Goal: Task Accomplishment & Management: Complete application form

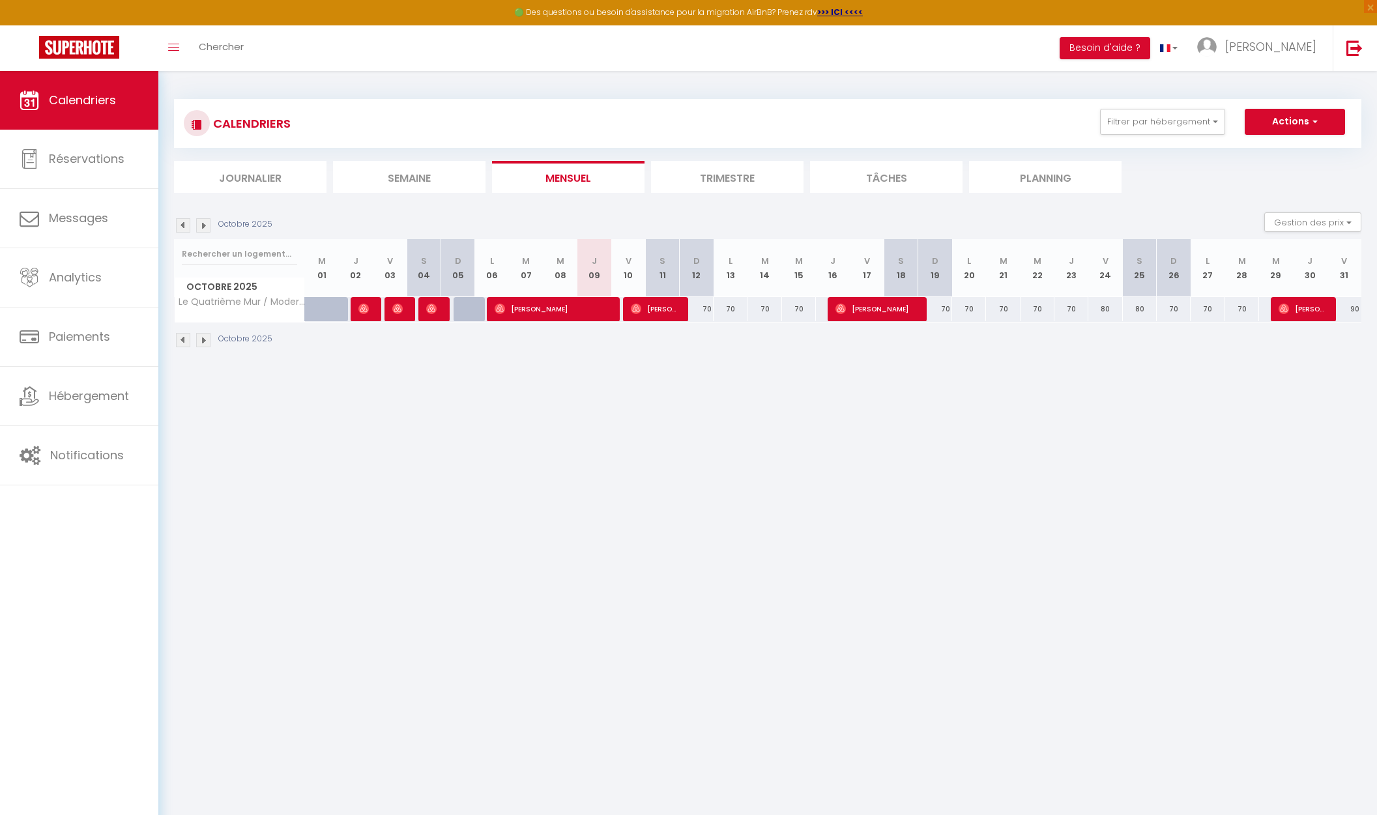
select select
click at [731, 310] on div "70" at bounding box center [731, 309] width 34 height 24
type input "70"
select select "1"
type input "Lun 13 Octobre 2025"
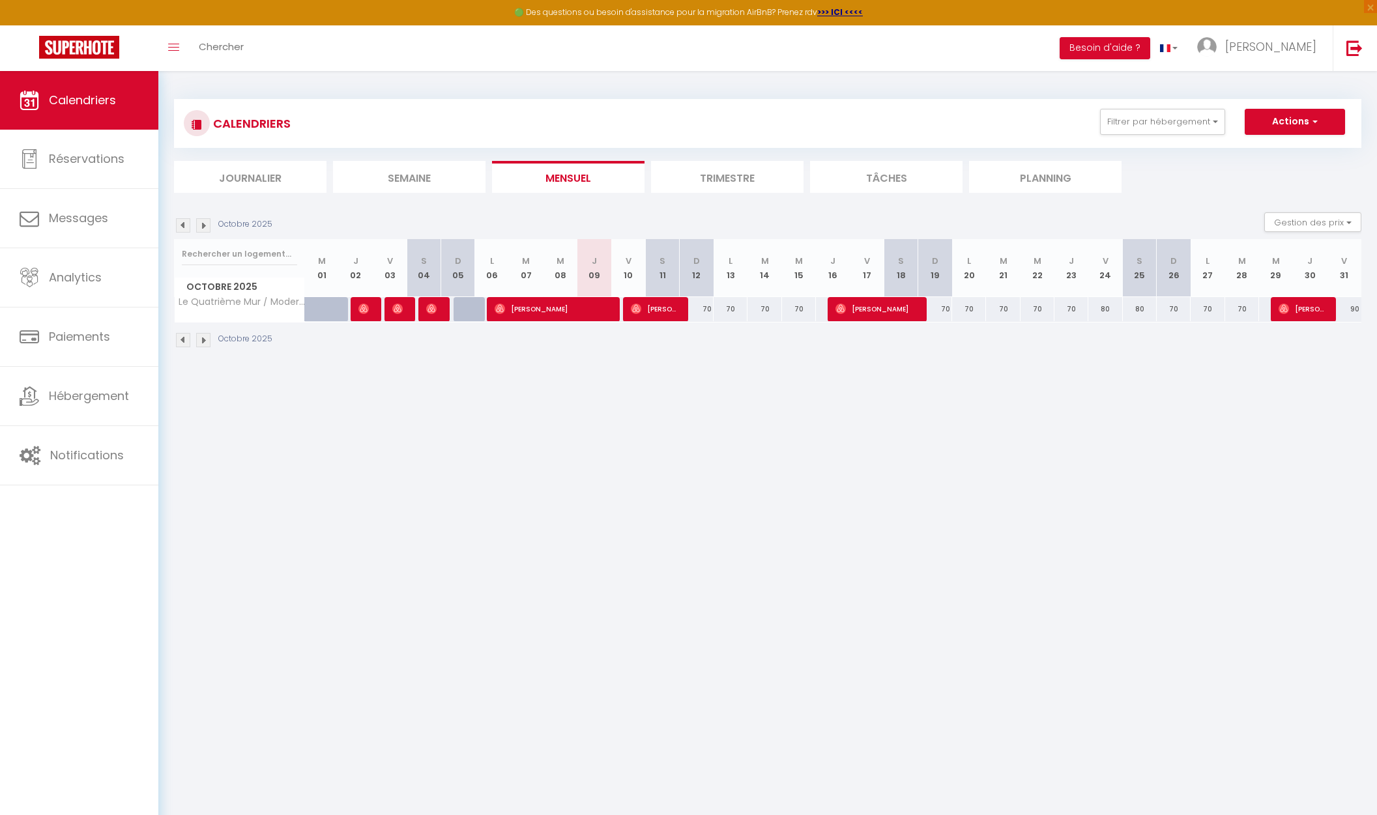
type input "[DATE] Octobre 2025"
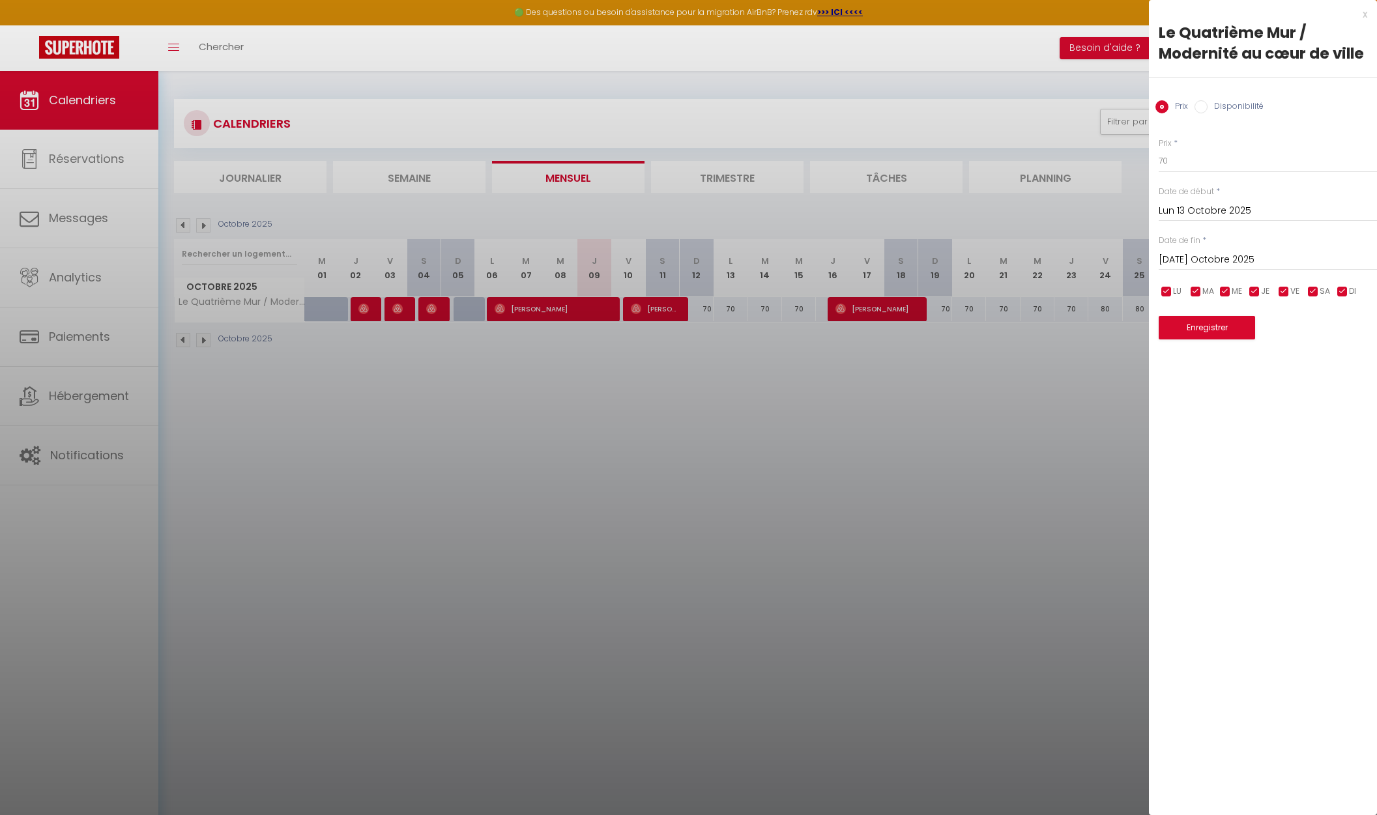
click at [1204, 108] on input "Disponibilité" at bounding box center [1201, 106] width 13 height 13
radio input "true"
radio input "false"
click at [1215, 261] on input "[DATE] Octobre 2025" at bounding box center [1268, 261] width 218 height 17
click at [1341, 288] on span ">" at bounding box center [1340, 284] width 28 height 26
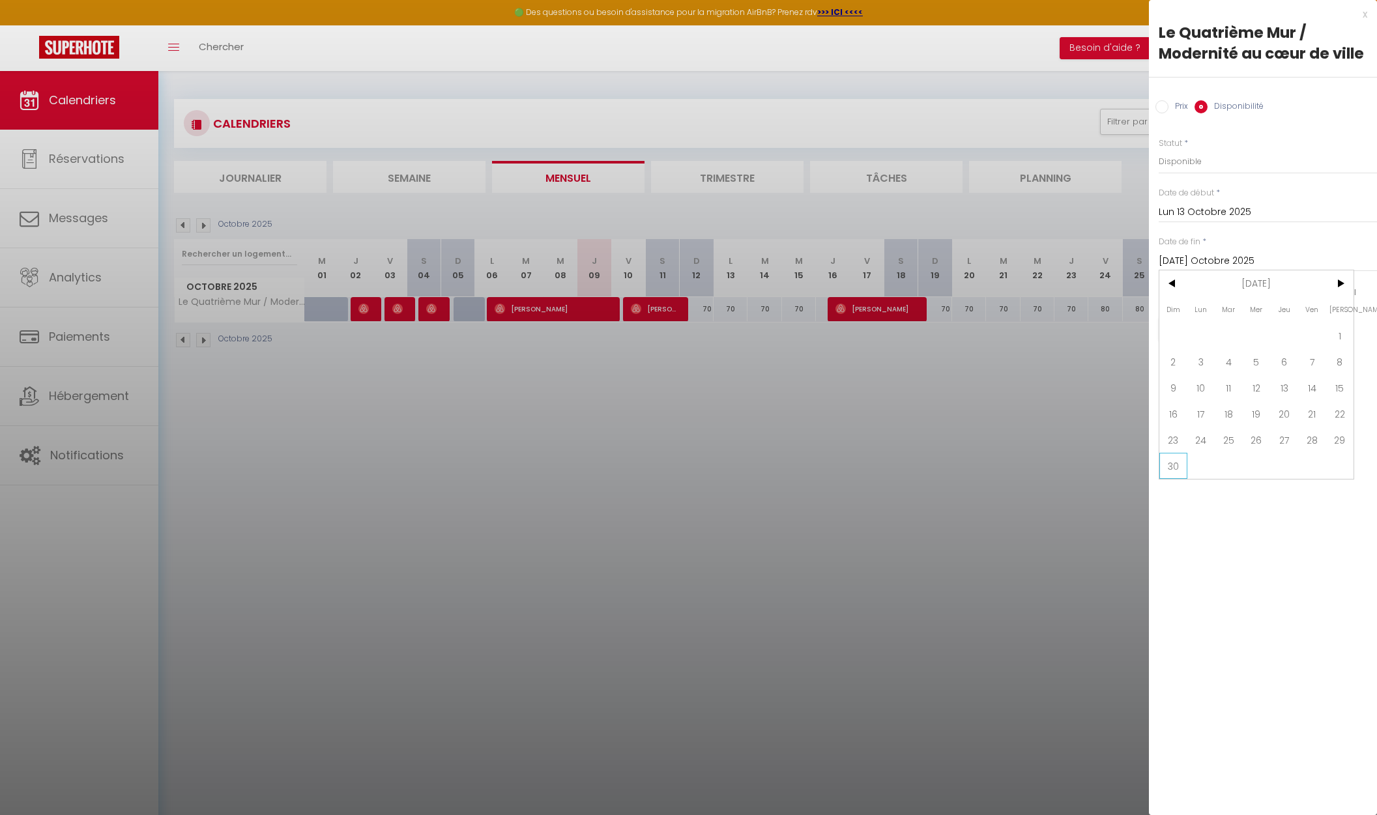
click at [1176, 469] on span "30" at bounding box center [1174, 466] width 28 height 26
type input "Dim 30 Novembre 2025"
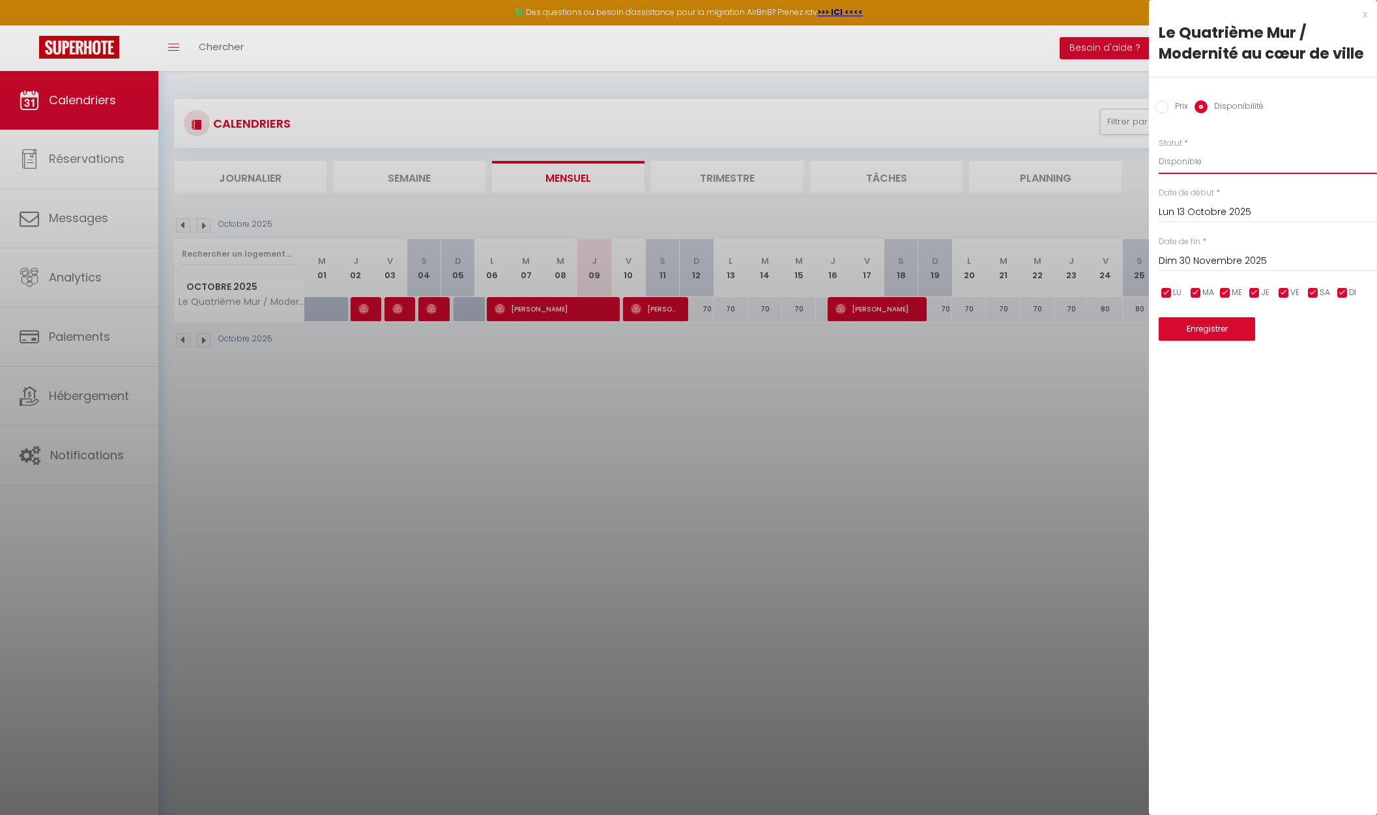
select select "0"
click option "Indisponible" at bounding box center [0, 0] width 0 height 0
click at [1217, 333] on button "Enregistrer" at bounding box center [1207, 328] width 96 height 23
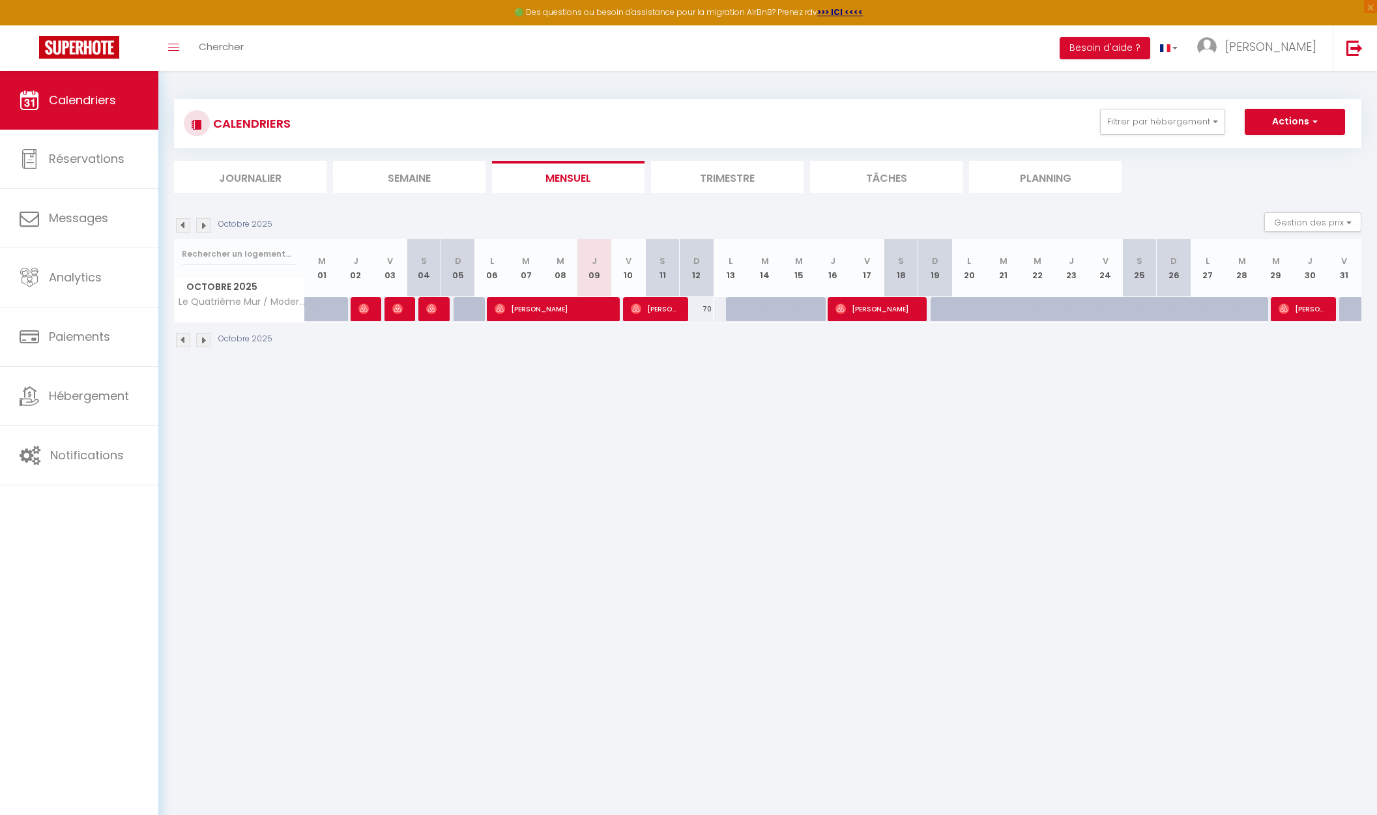
click at [204, 228] on img at bounding box center [203, 225] width 14 height 14
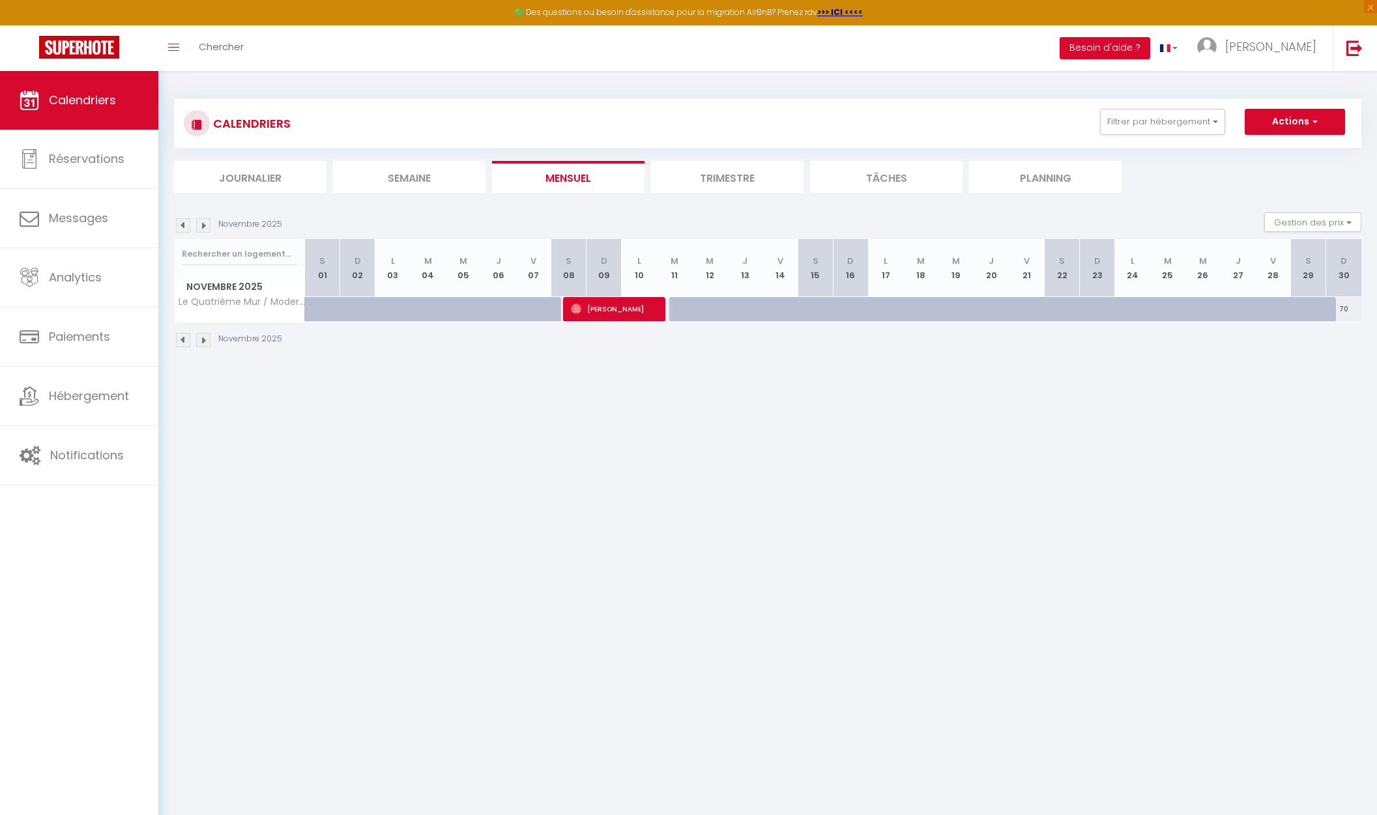
click at [188, 226] on img at bounding box center [183, 225] width 14 height 14
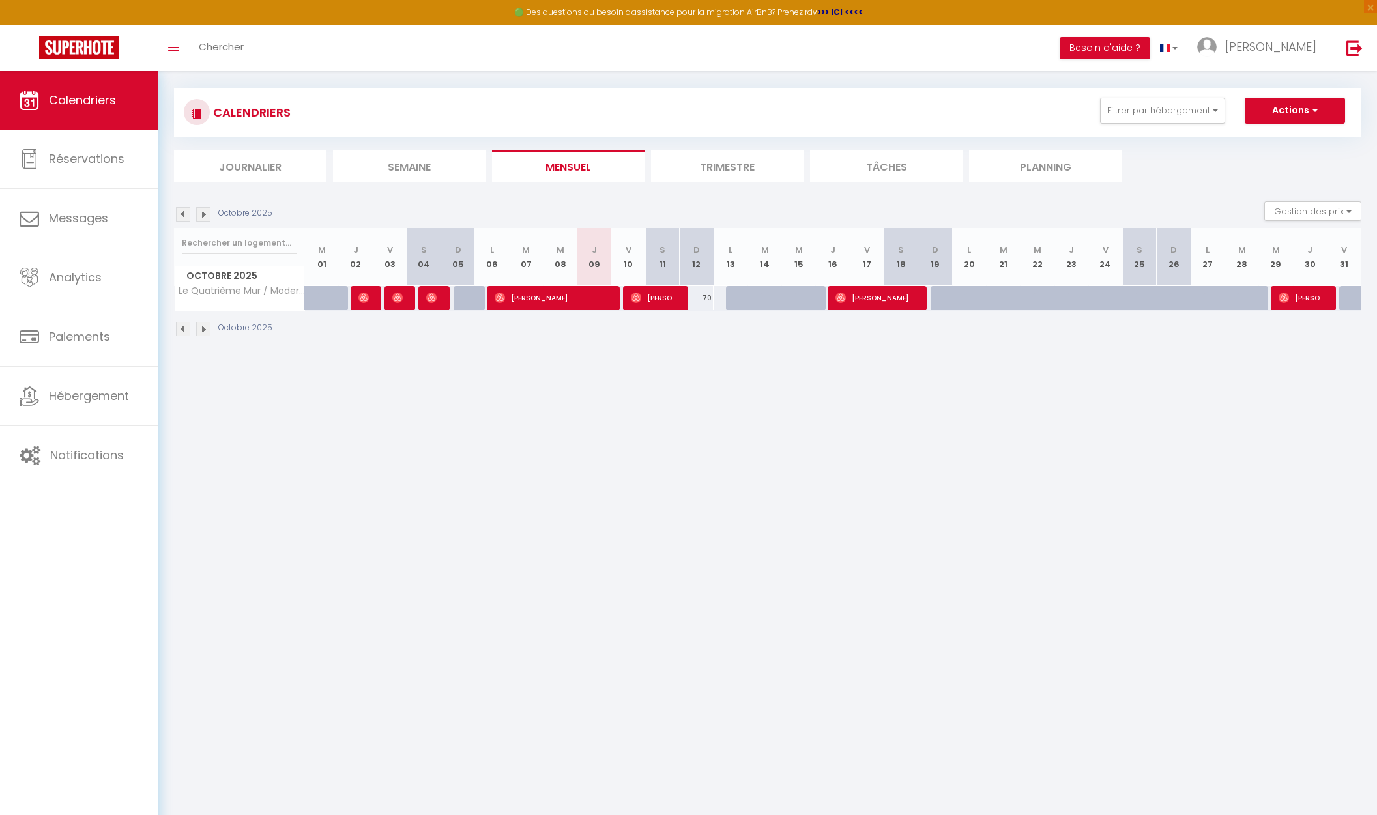
scroll to position [14, 0]
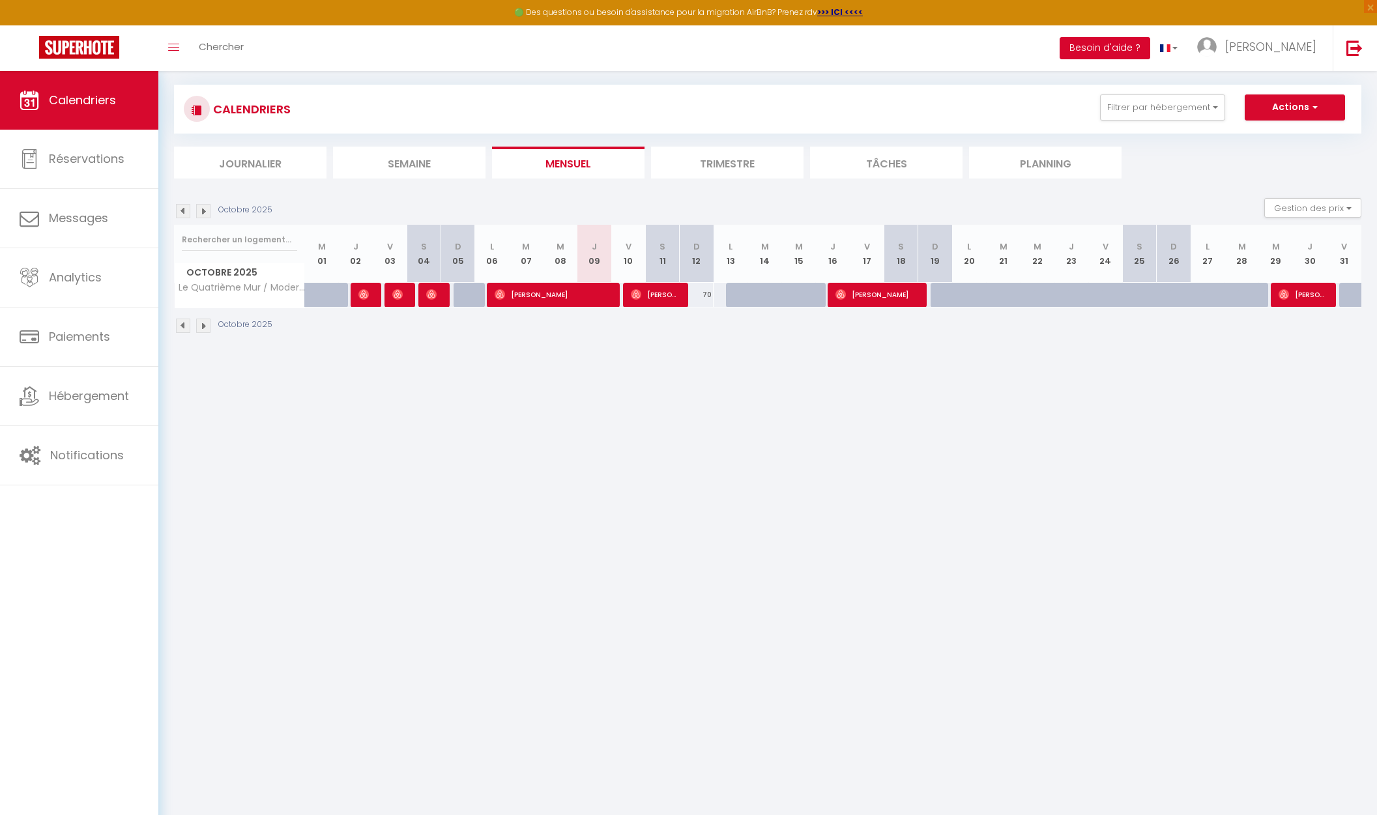
click at [1150, 46] on button "Besoin d'aide ?" at bounding box center [1105, 48] width 91 height 22
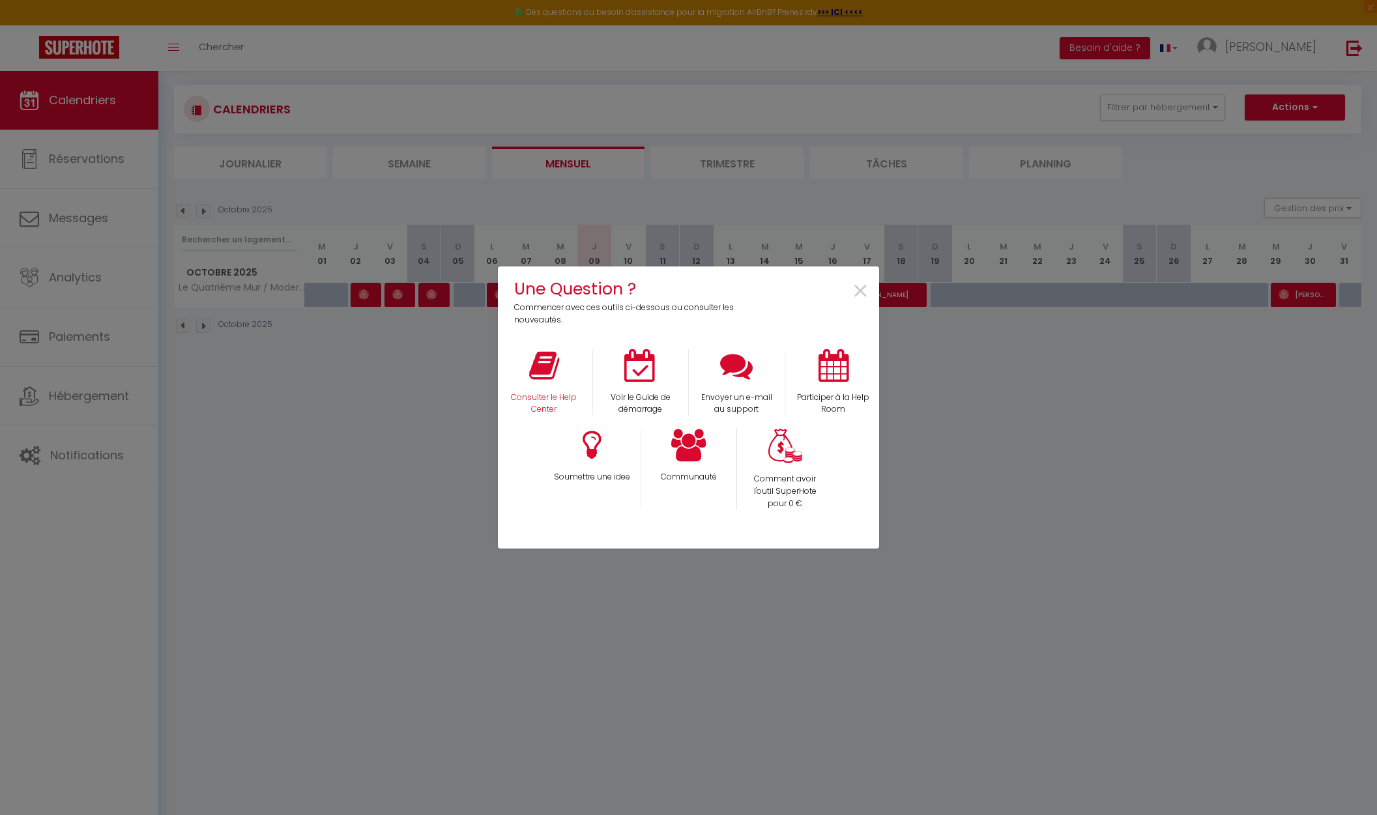
click at [556, 389] on div "Consulter le Help Center" at bounding box center [544, 382] width 96 height 67
click at [551, 369] on icon at bounding box center [544, 365] width 30 height 33
click at [866, 291] on span "×" at bounding box center [861, 291] width 18 height 41
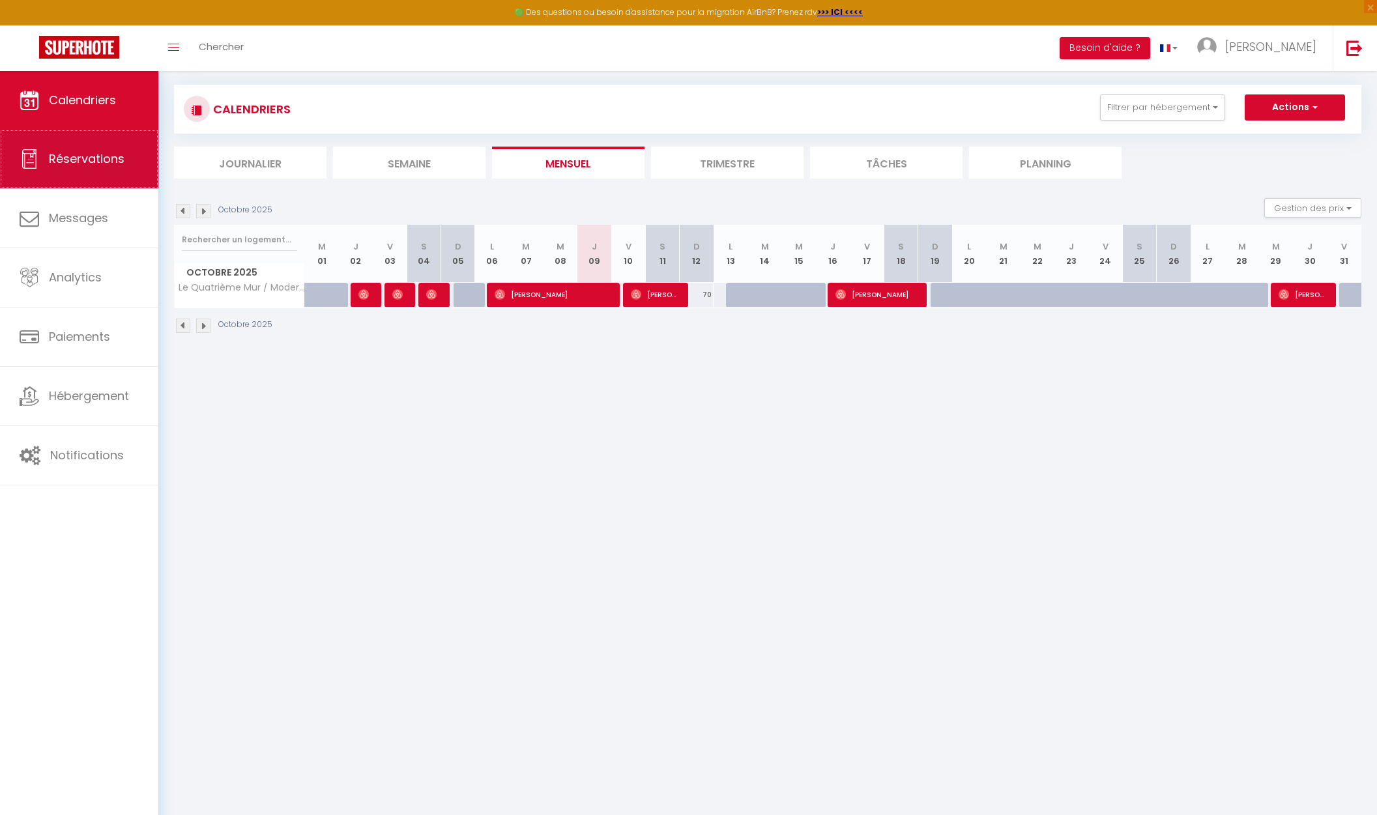
click at [86, 156] on span "Réservations" at bounding box center [87, 159] width 76 height 16
select select "not_cancelled"
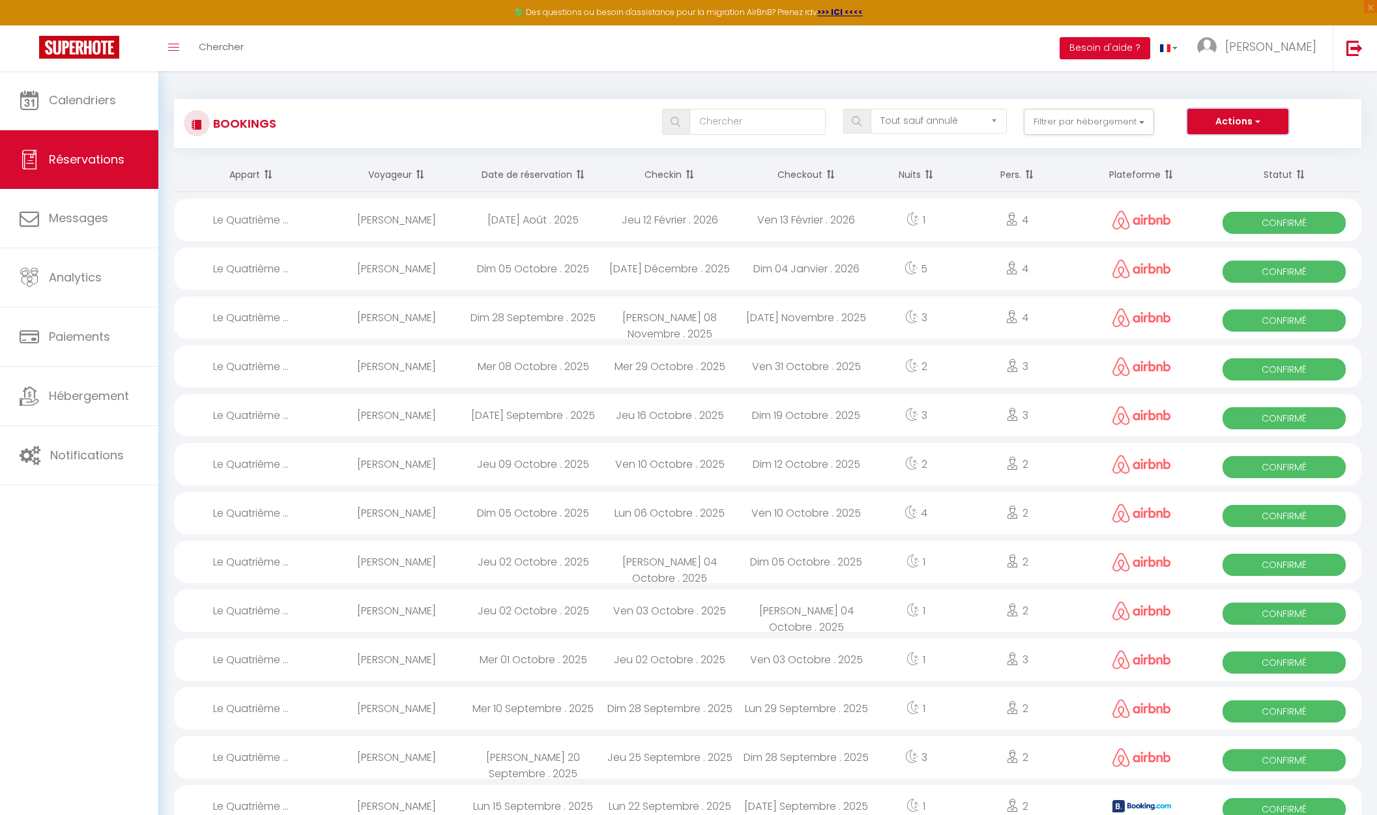
click at [1239, 127] on button "Actions" at bounding box center [1238, 122] width 100 height 26
click at [1227, 150] on link "Nouvelle Réservation" at bounding box center [1217, 149] width 139 height 17
select select
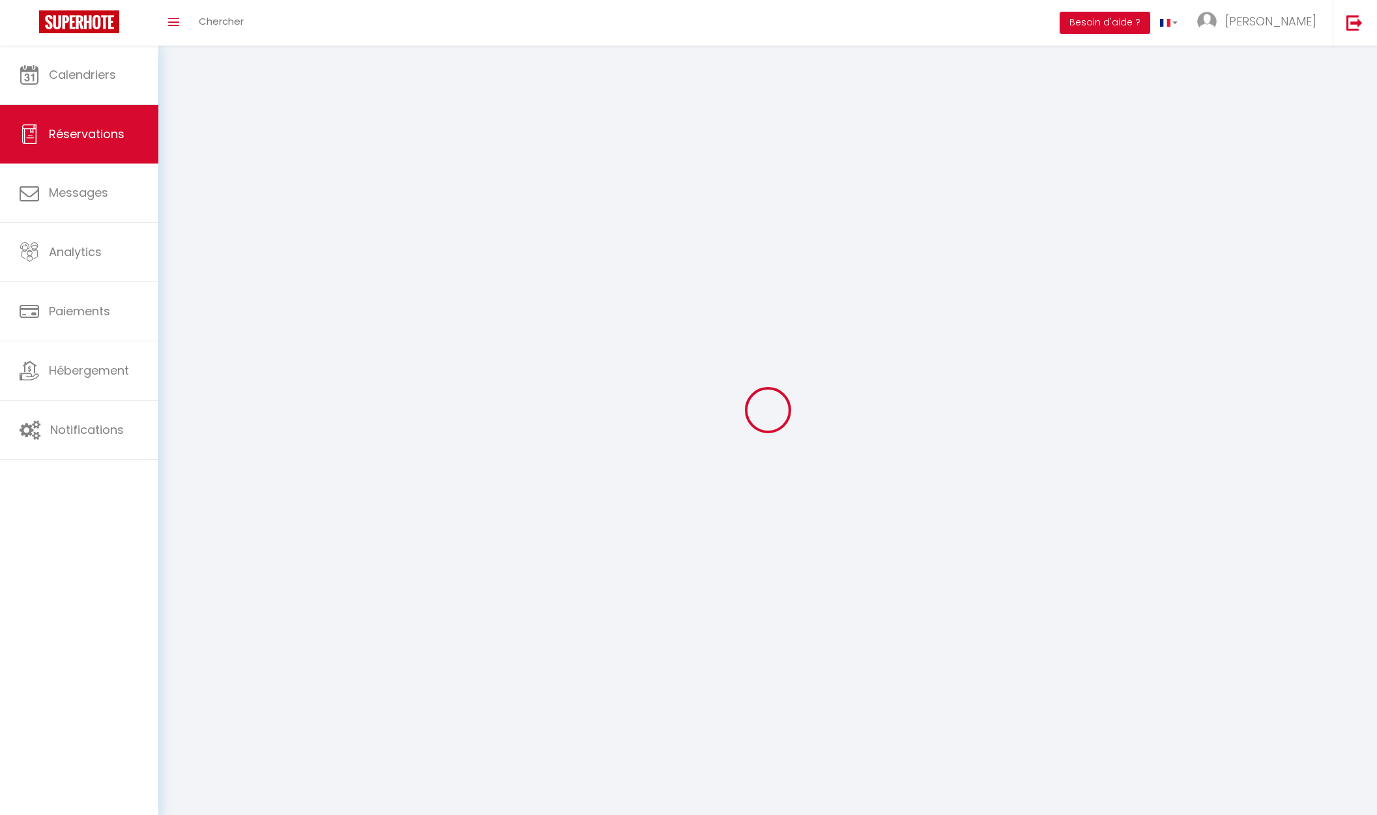
select select
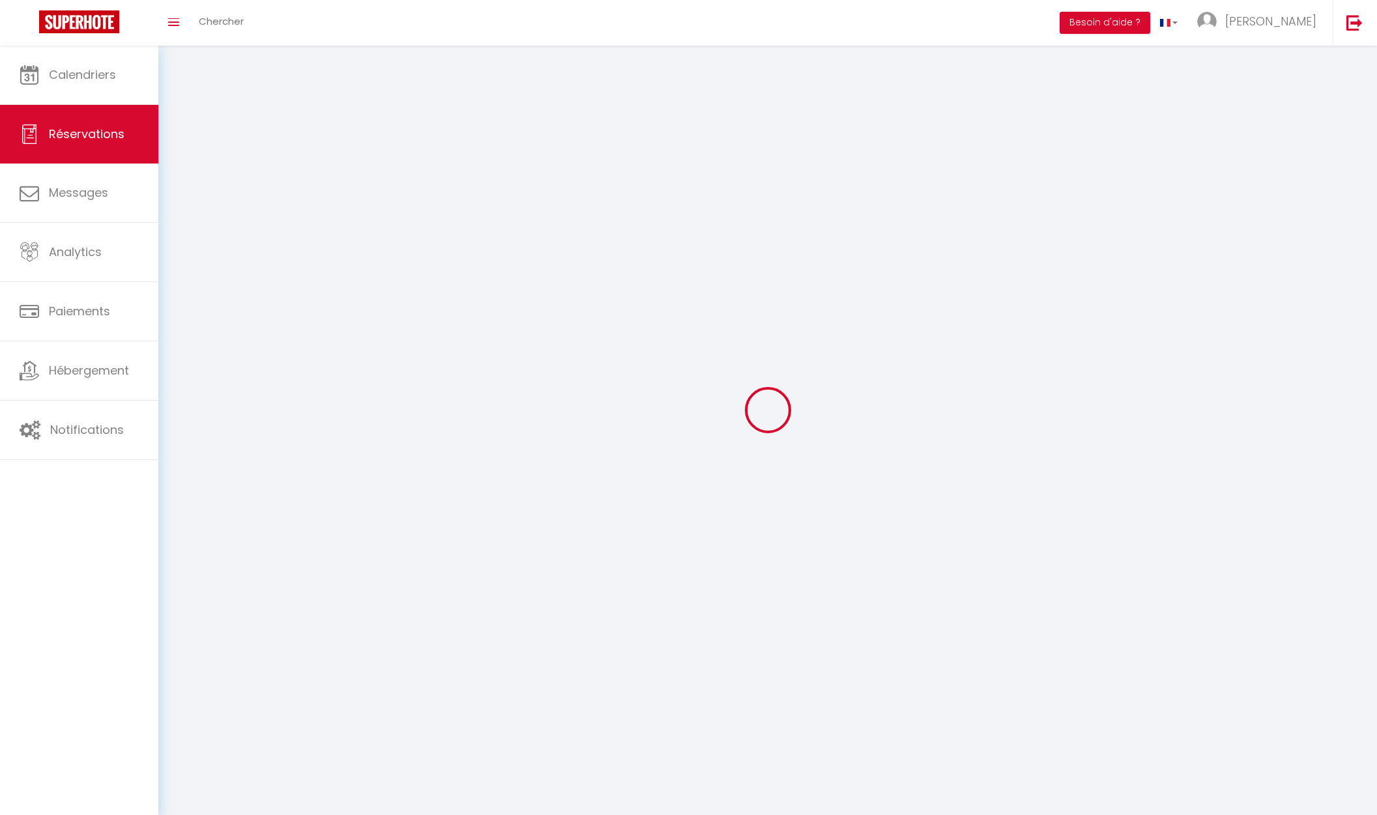
select select
checkbox input "false"
select select
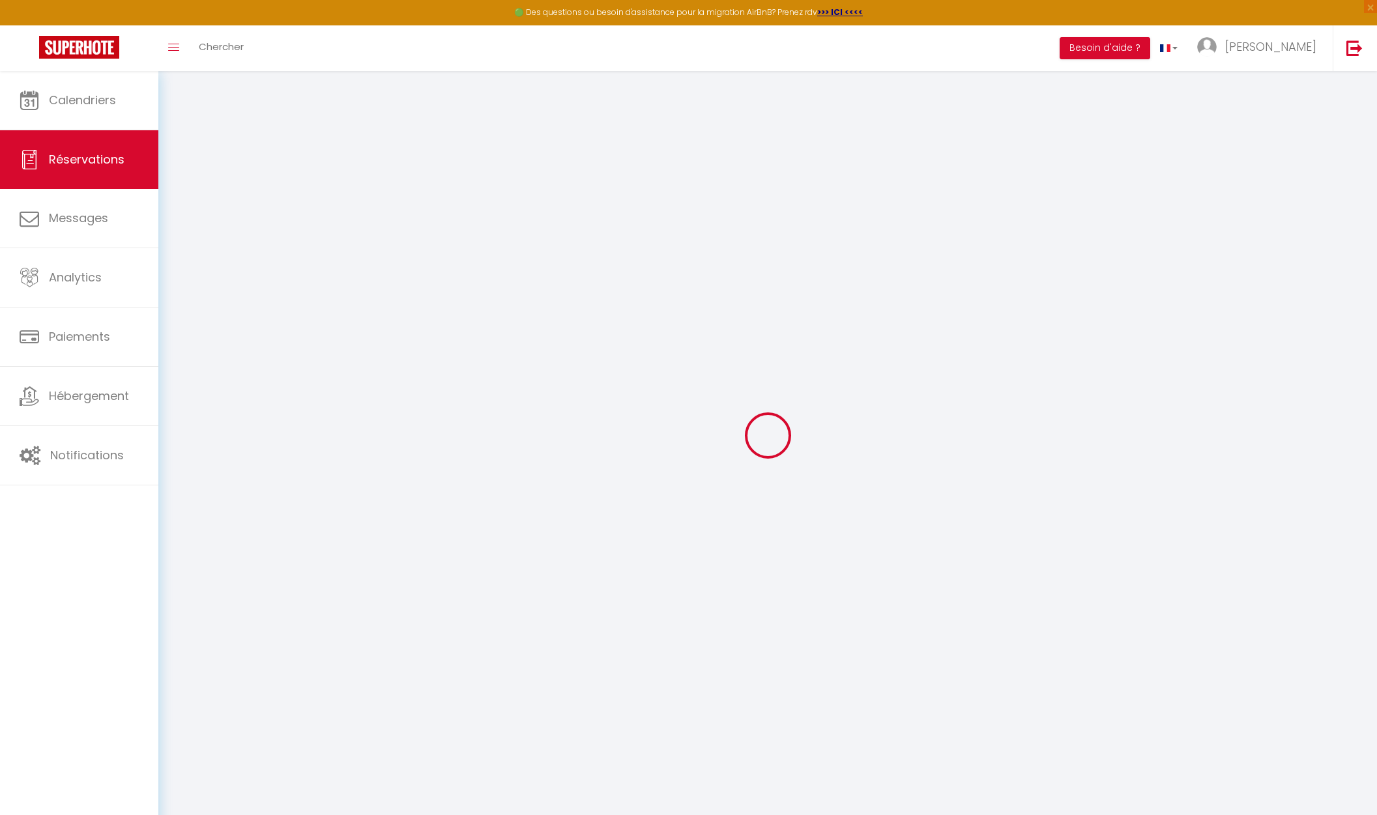
select select
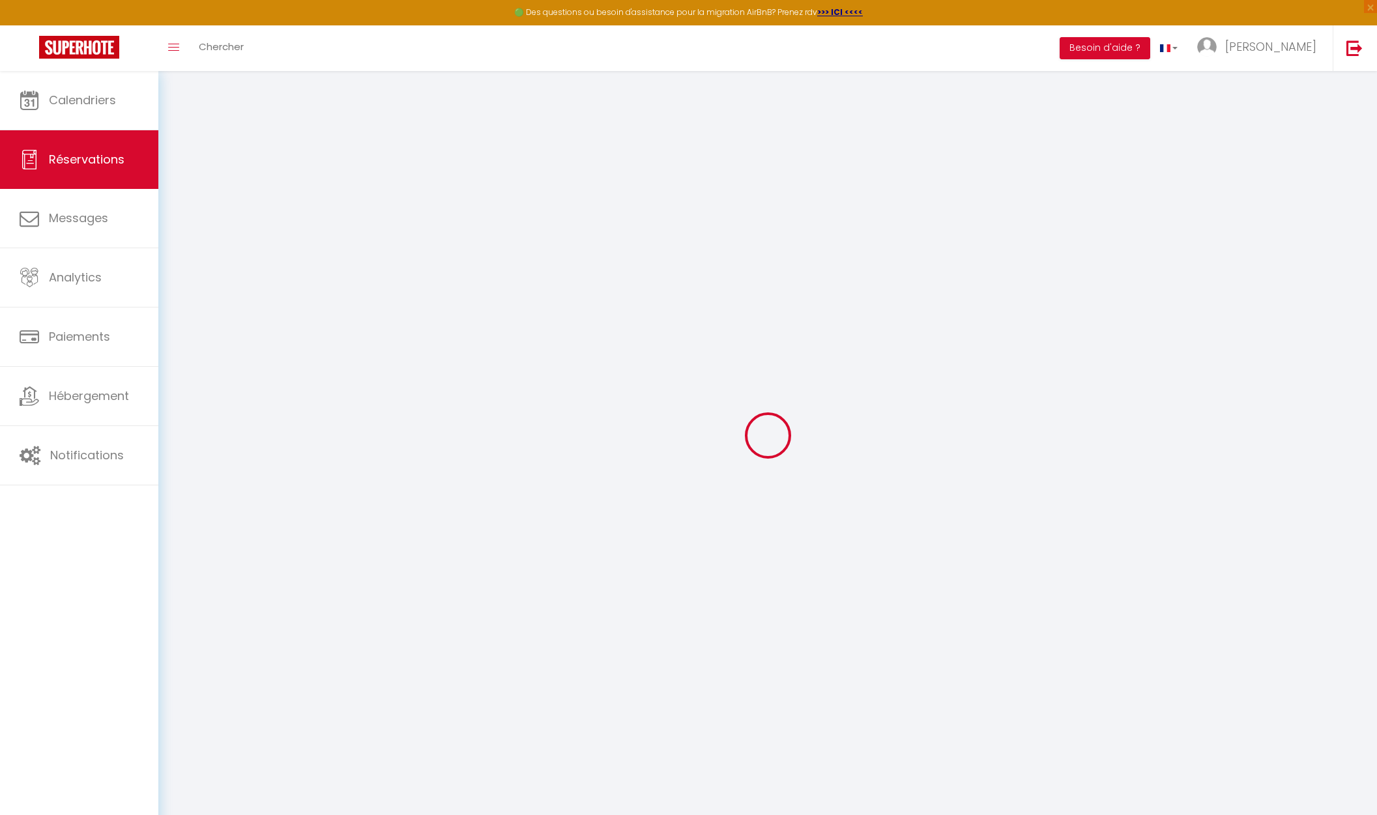
select select
checkbox input "false"
select select
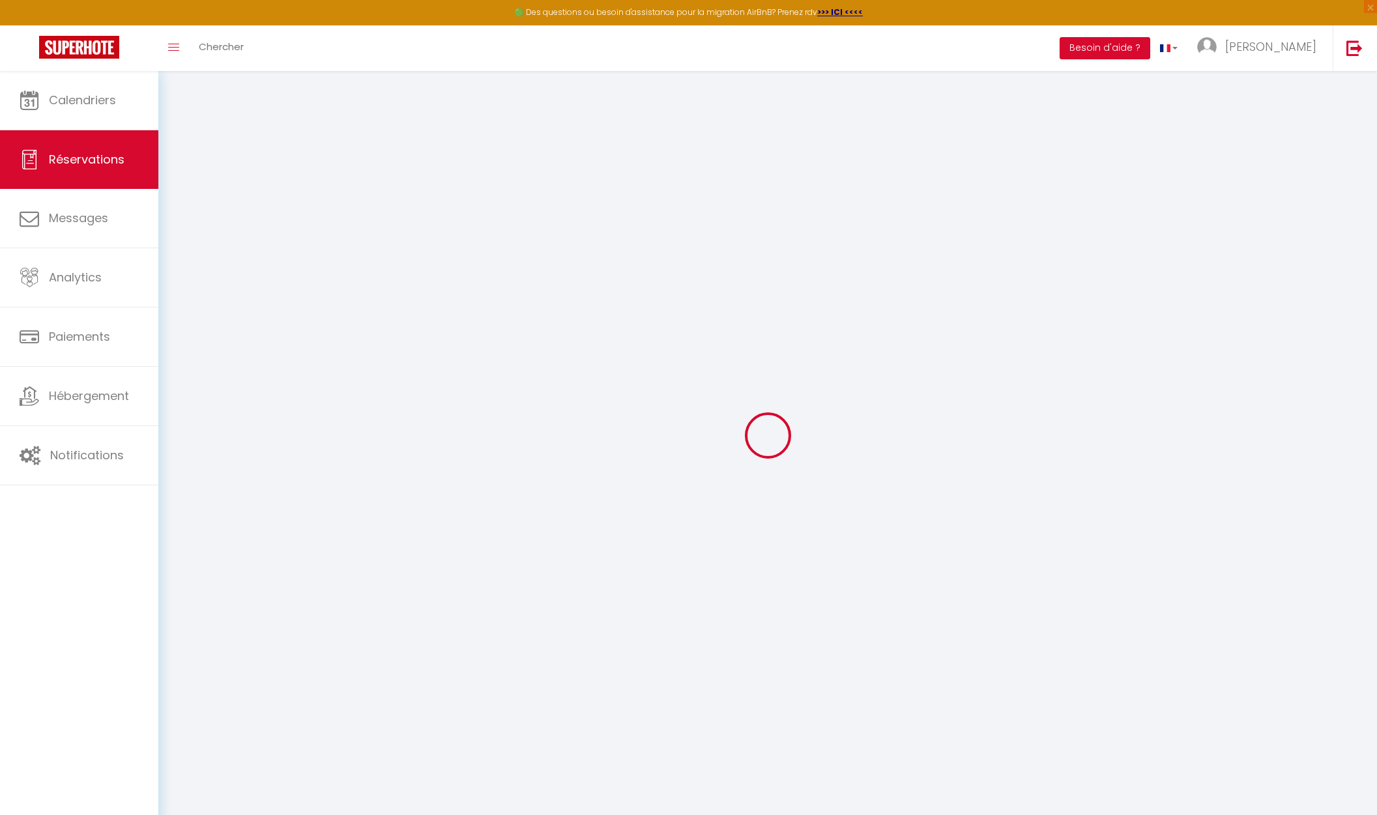
select select
checkbox input "false"
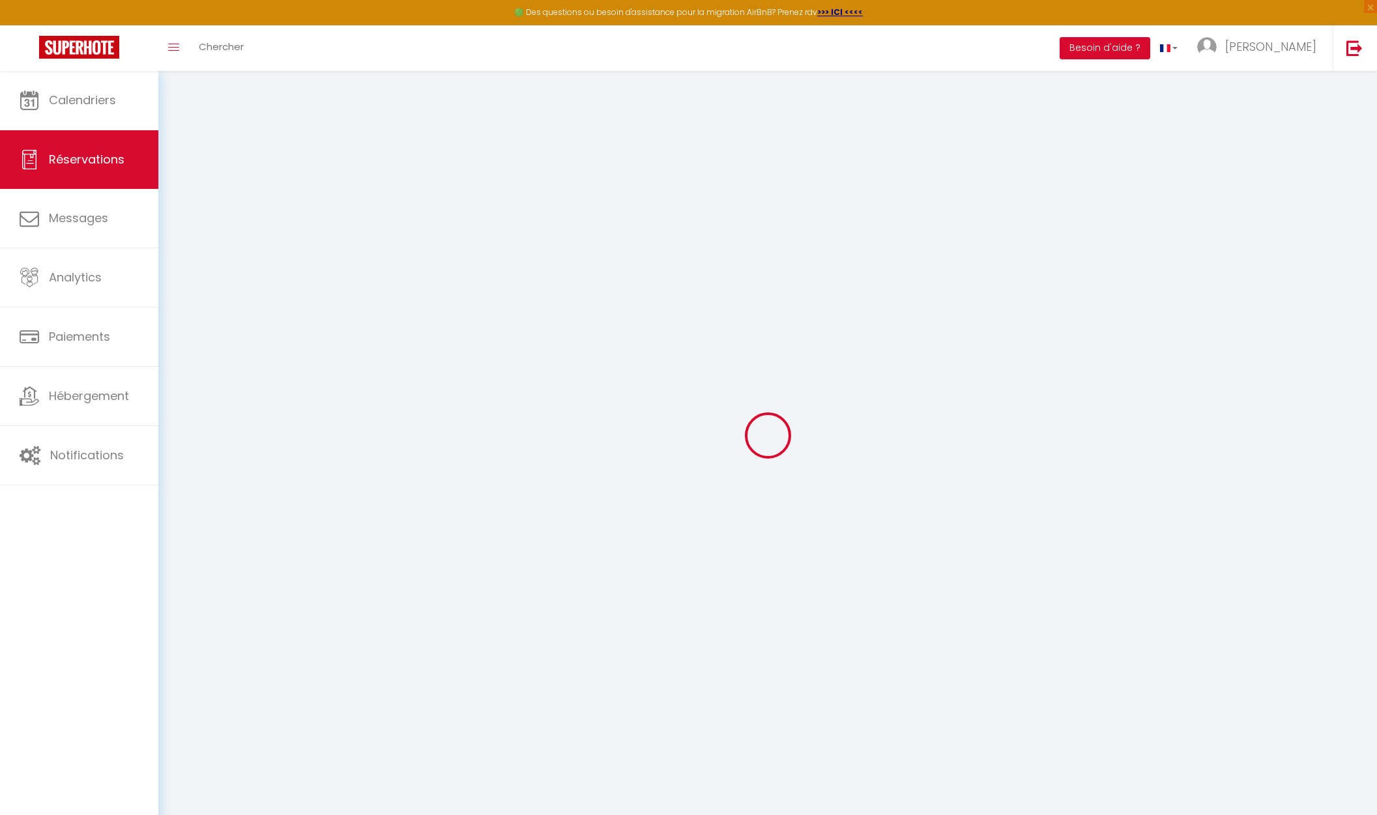
select select
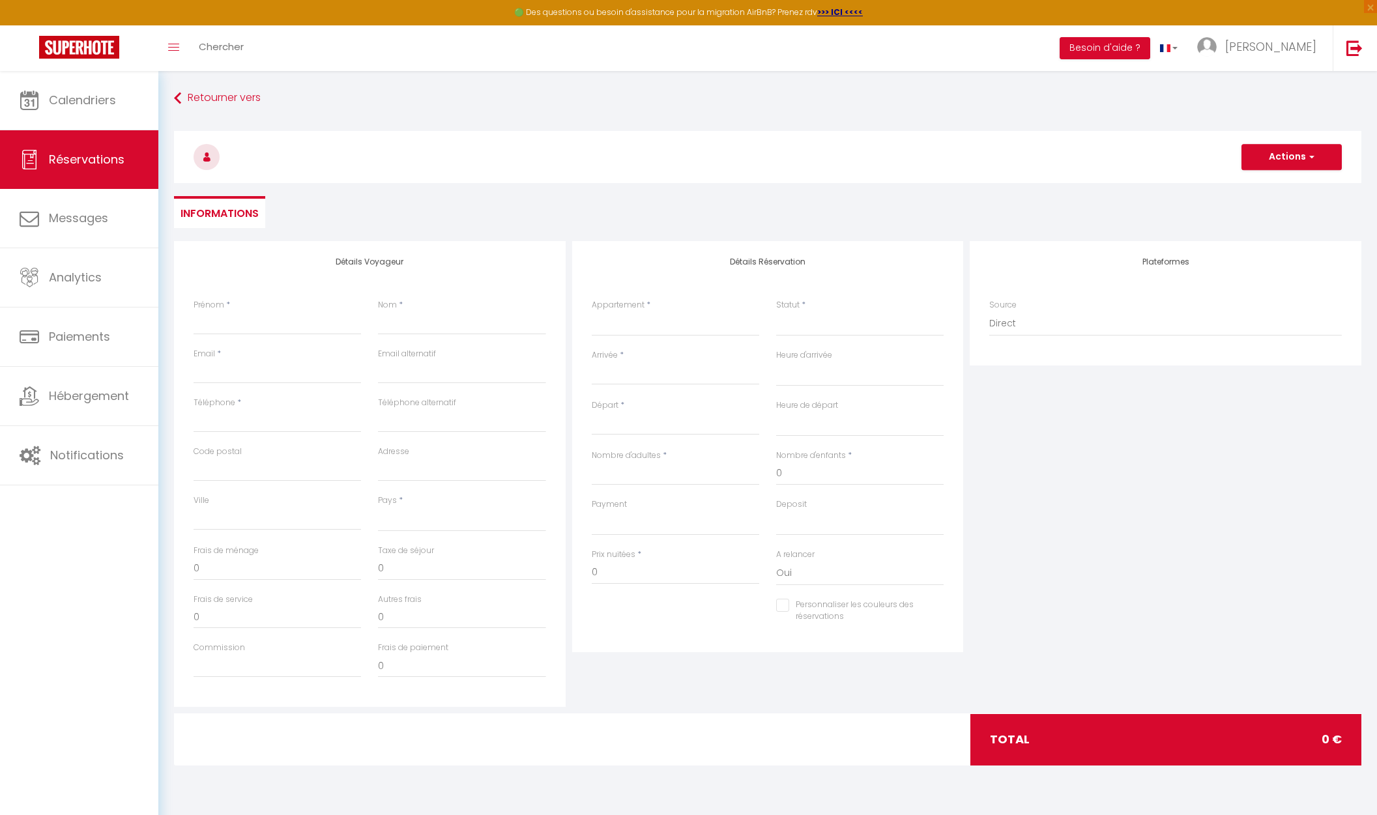
select select
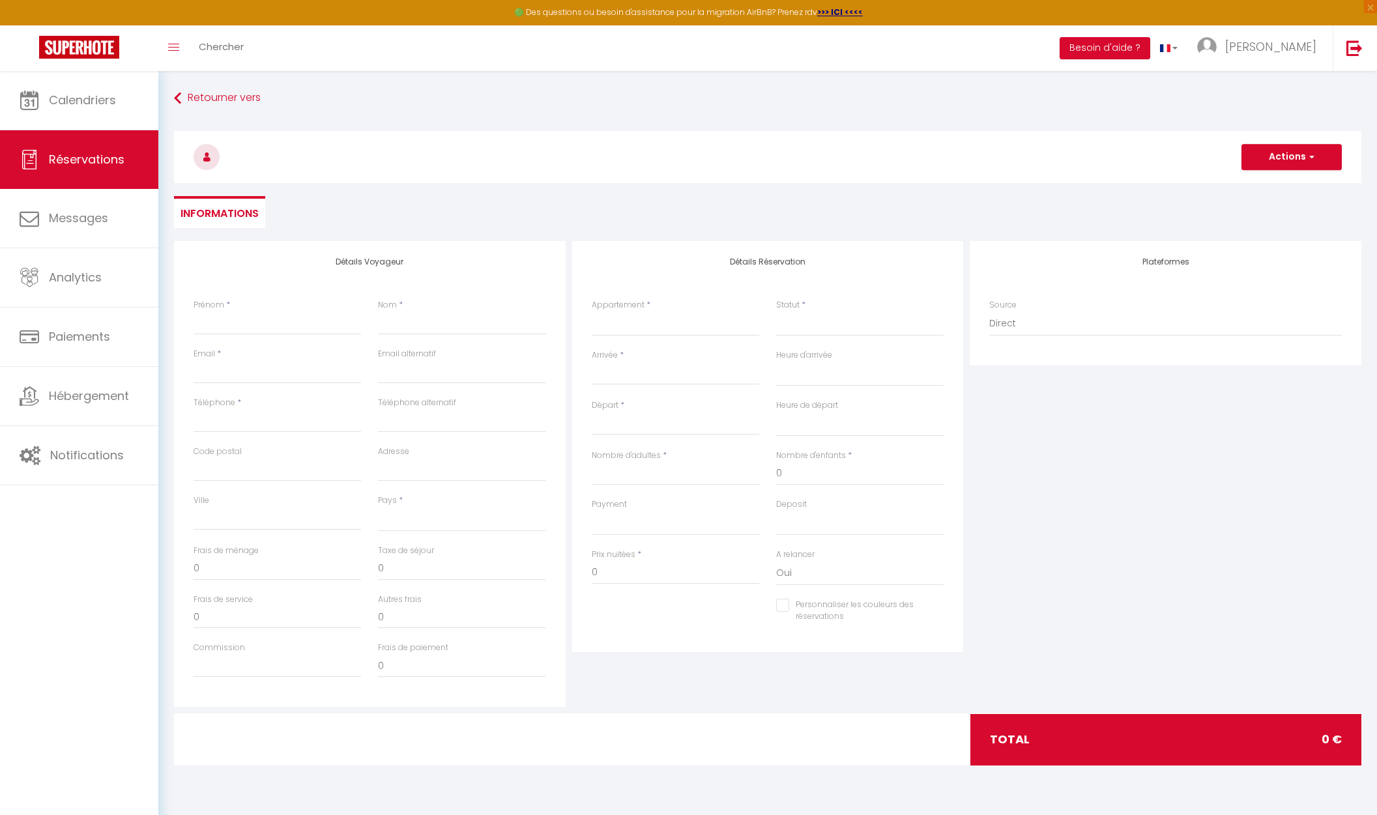
select select
checkbox input "false"
select select
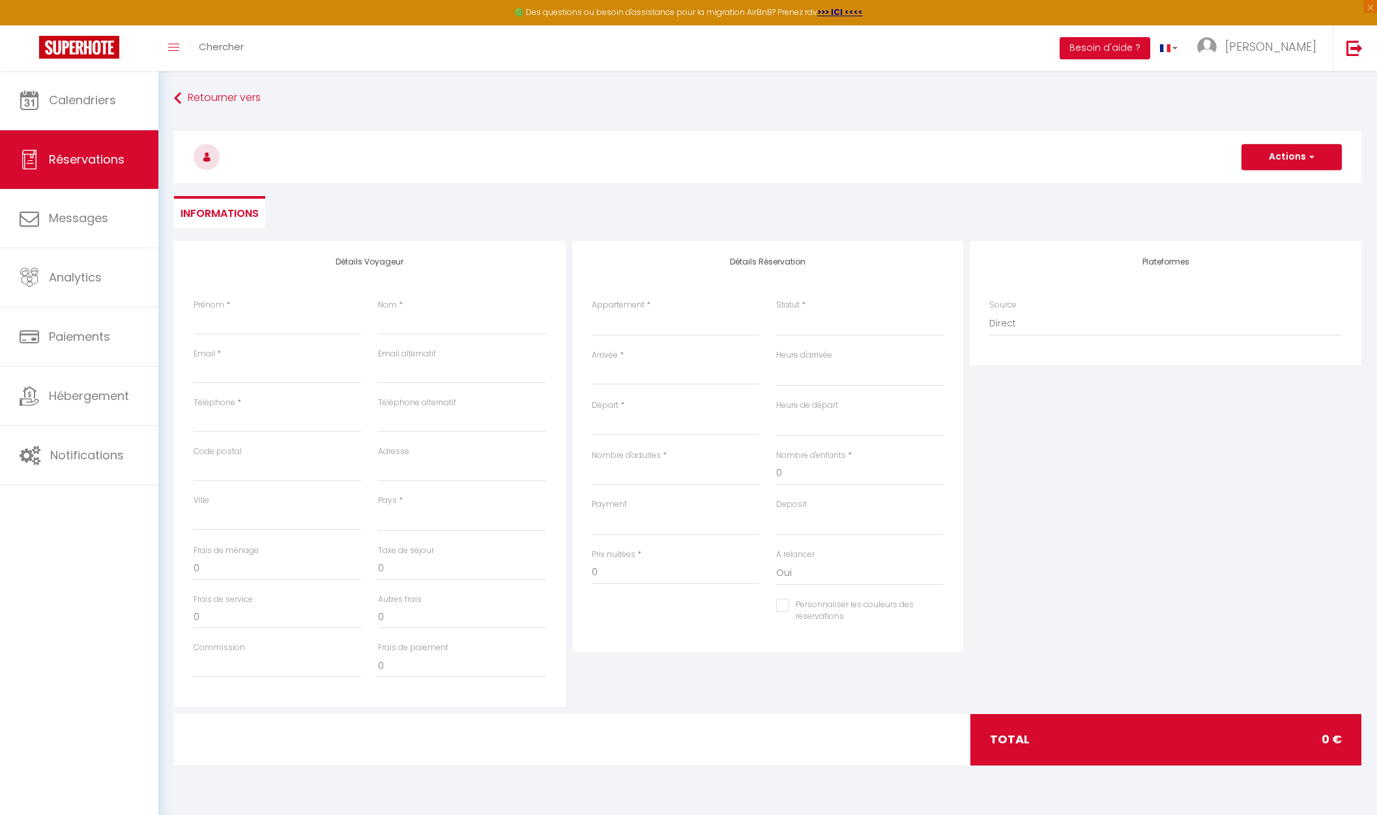
select select
checkbox input "false"
select select
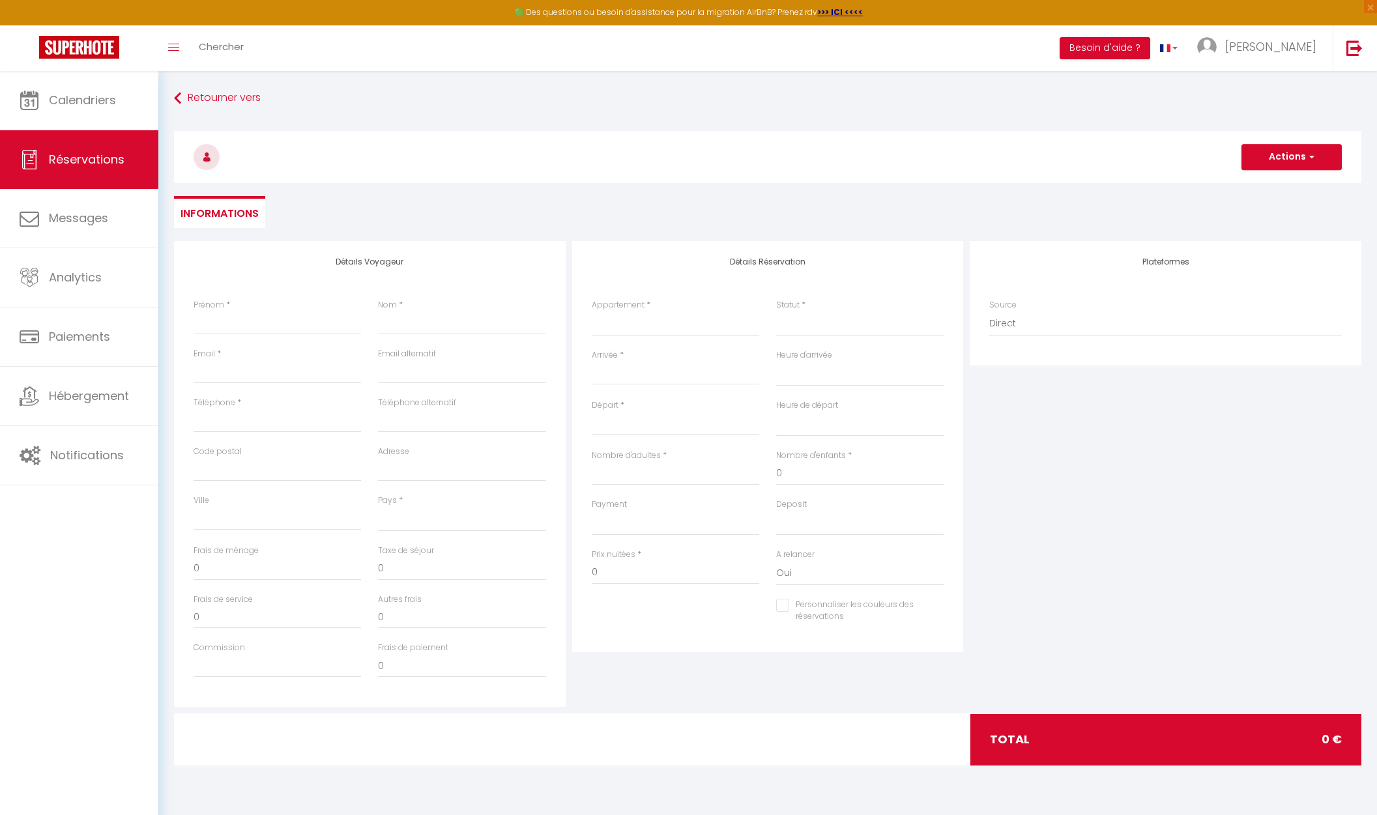
select select
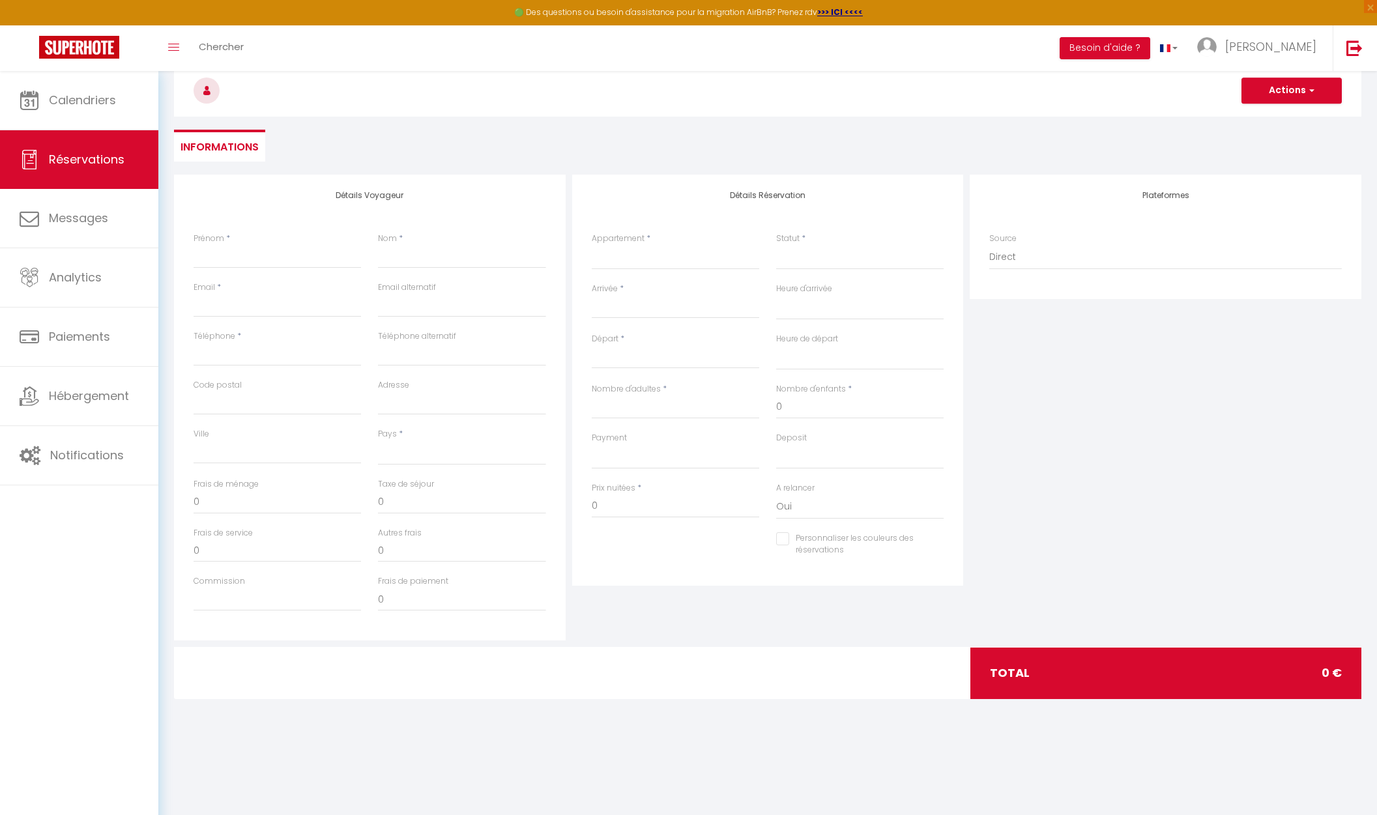
scroll to position [71, 0]
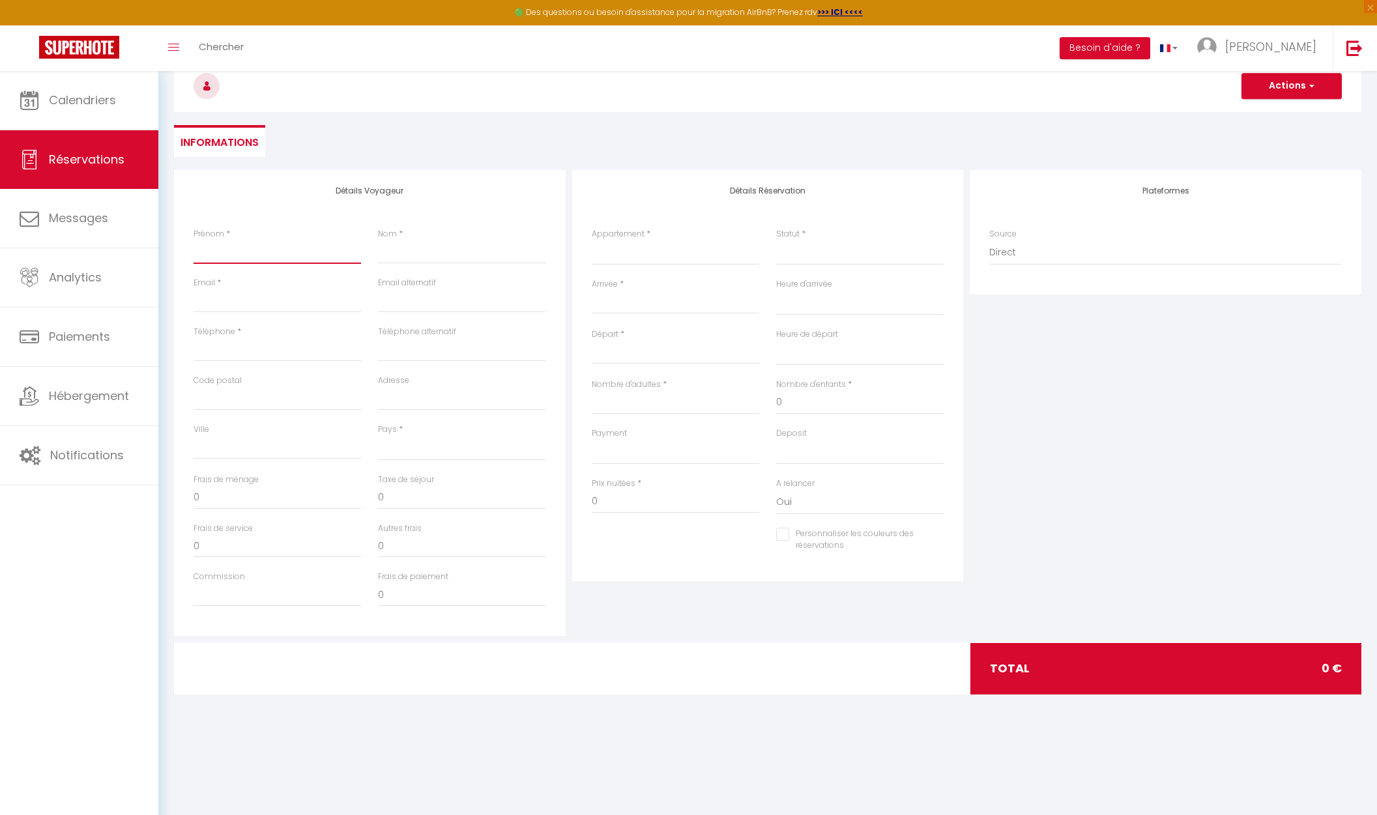
click at [226, 254] on input "Prénom" at bounding box center [278, 252] width 168 height 23
click at [402, 252] on input "Nom" at bounding box center [462, 252] width 168 height 23
type input "S"
select select
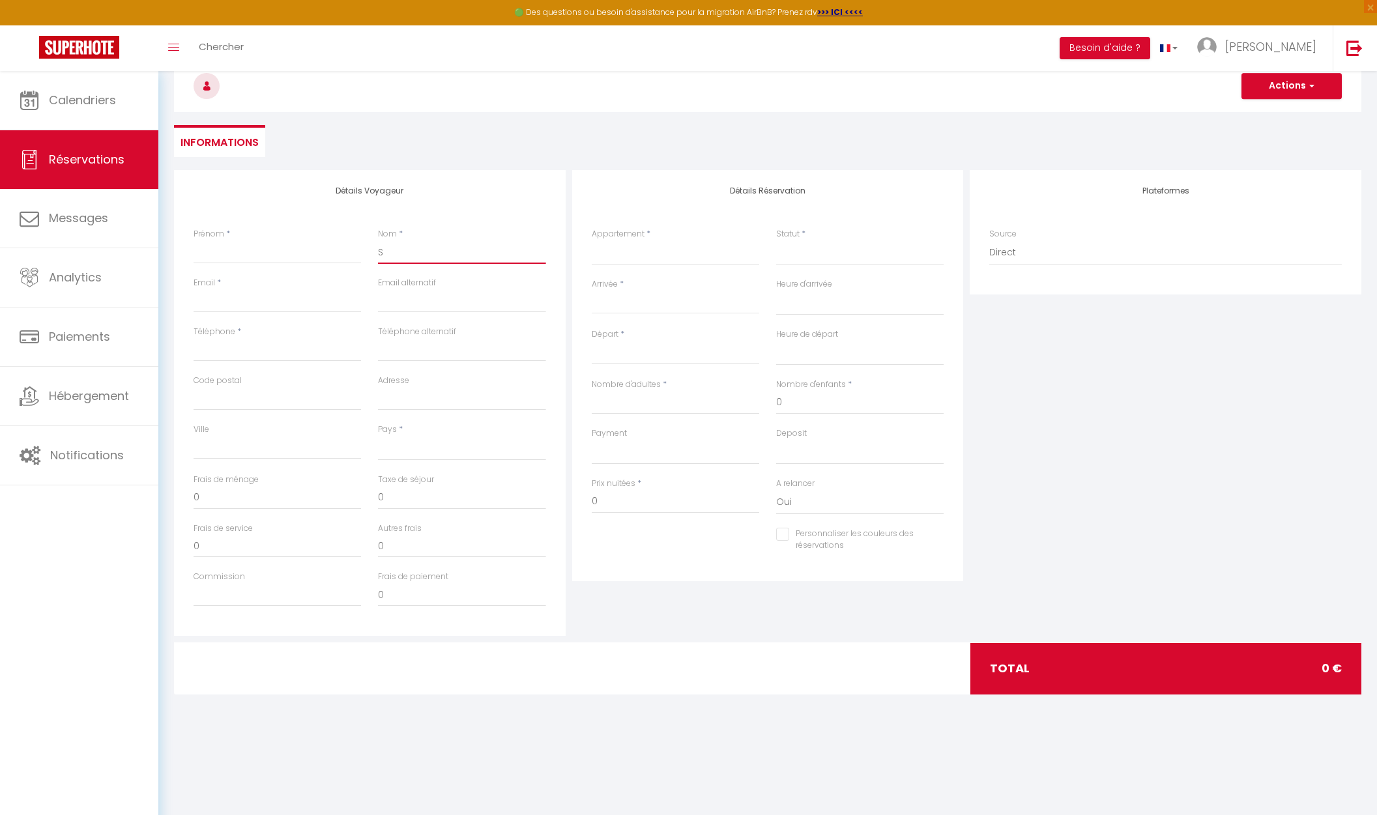
select select
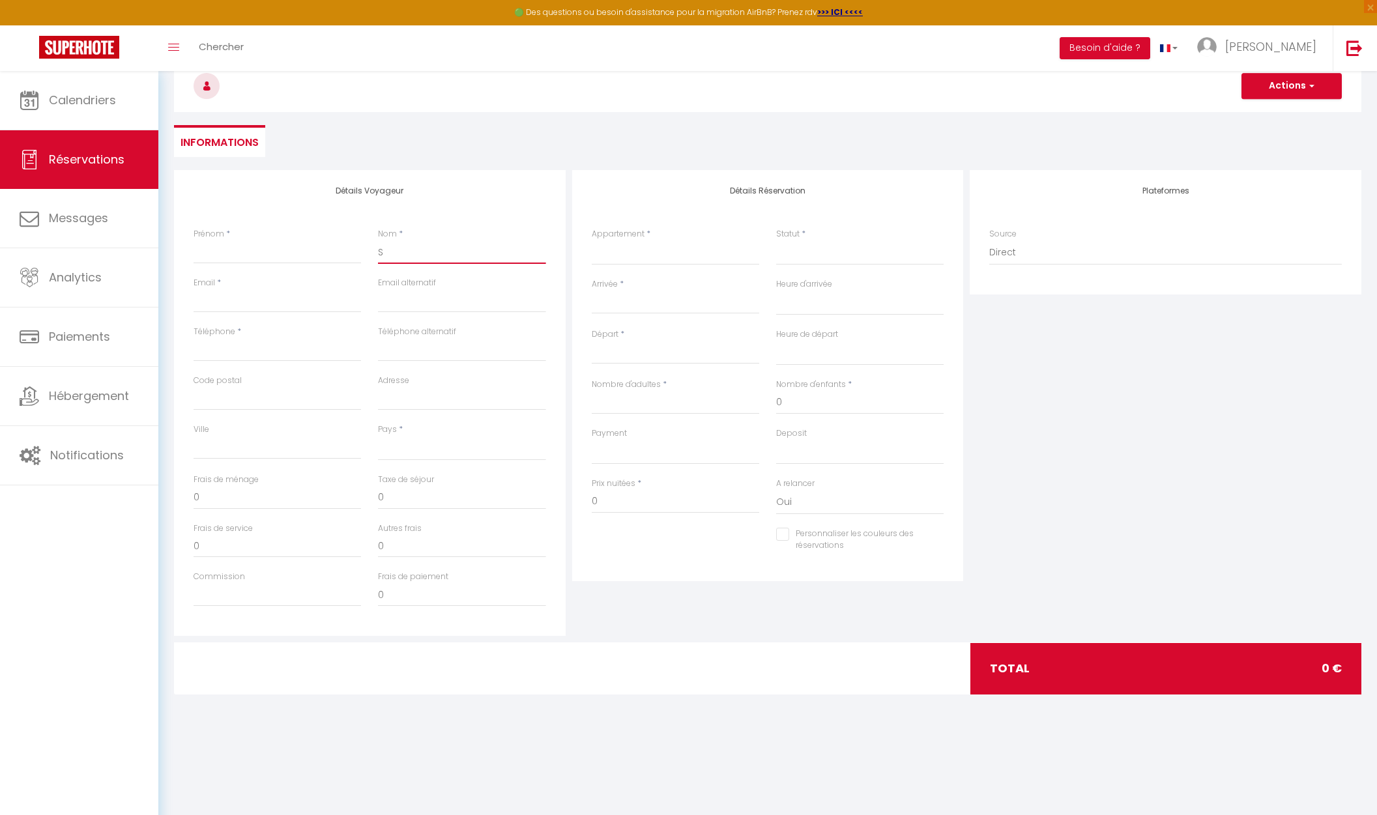
checkbox input "false"
type input "SA"
select select
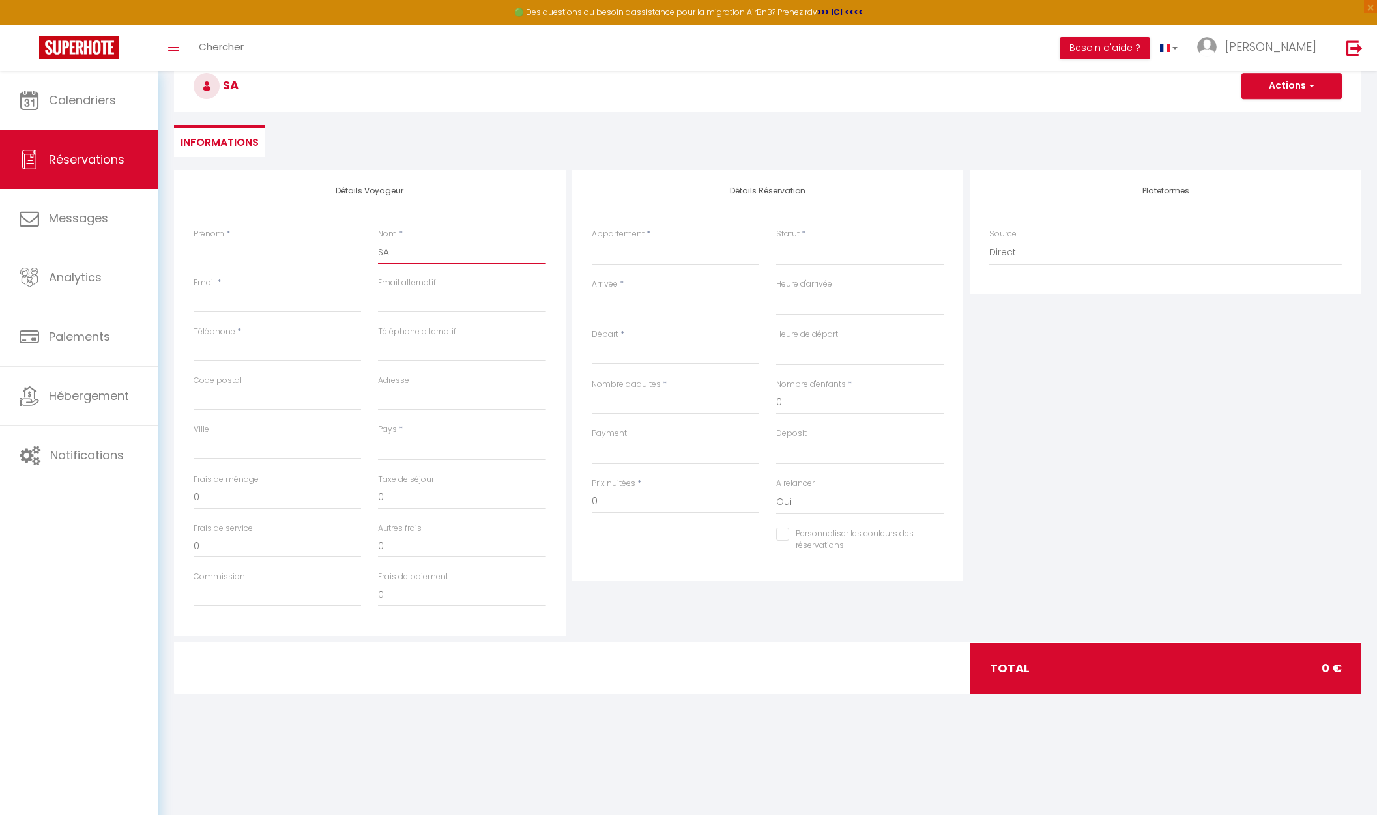
select select
checkbox input "false"
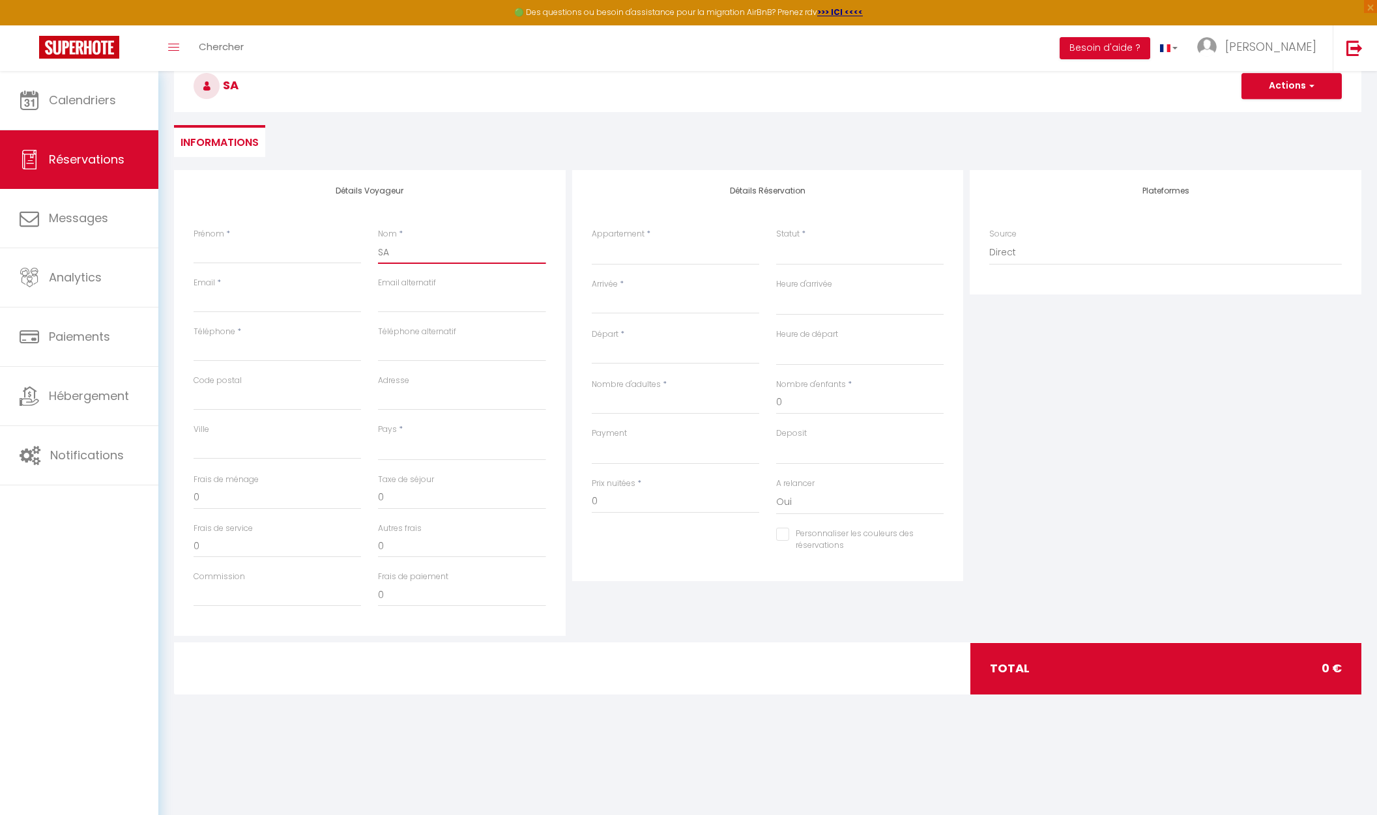
type input "SAR"
select select
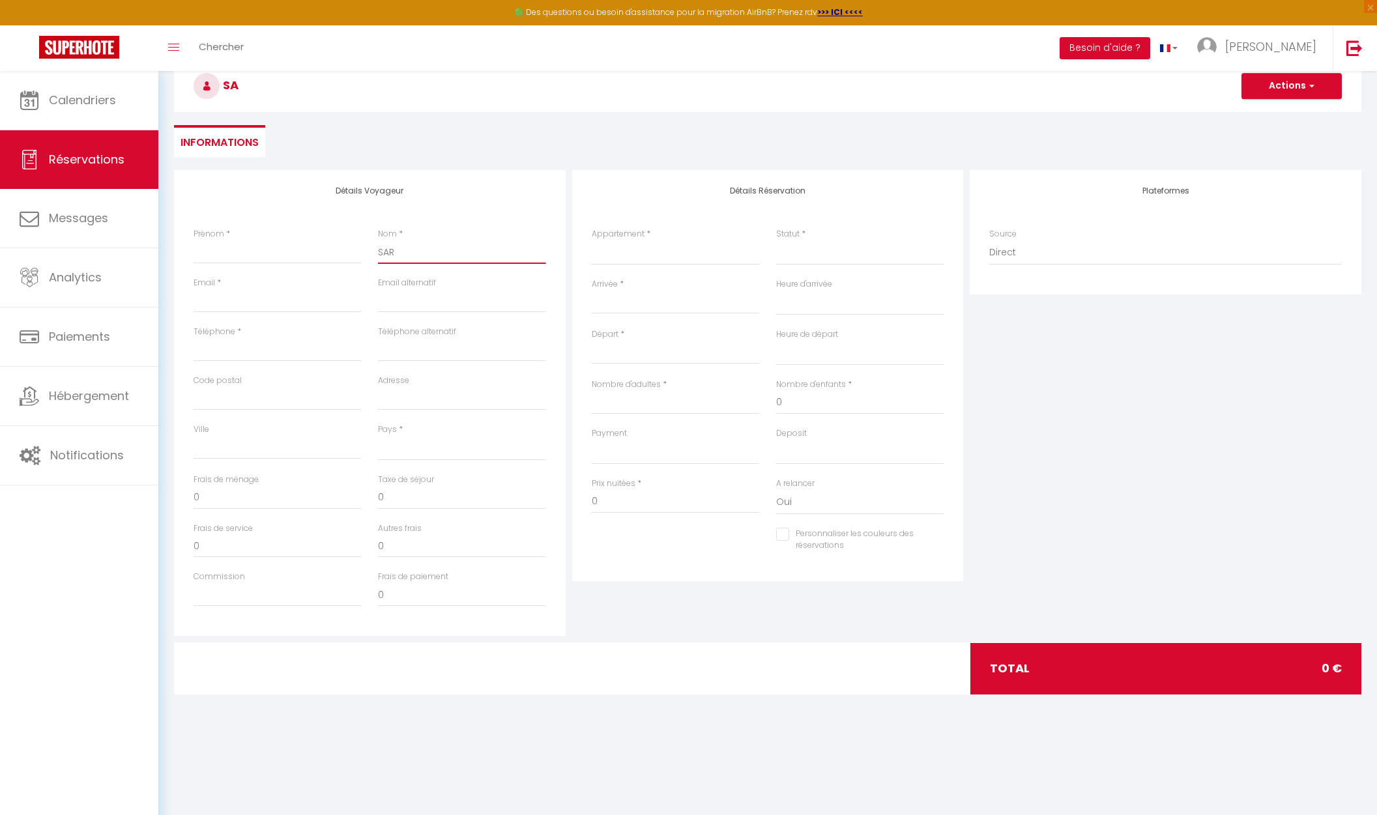
select select
checkbox input "false"
type input "SARL"
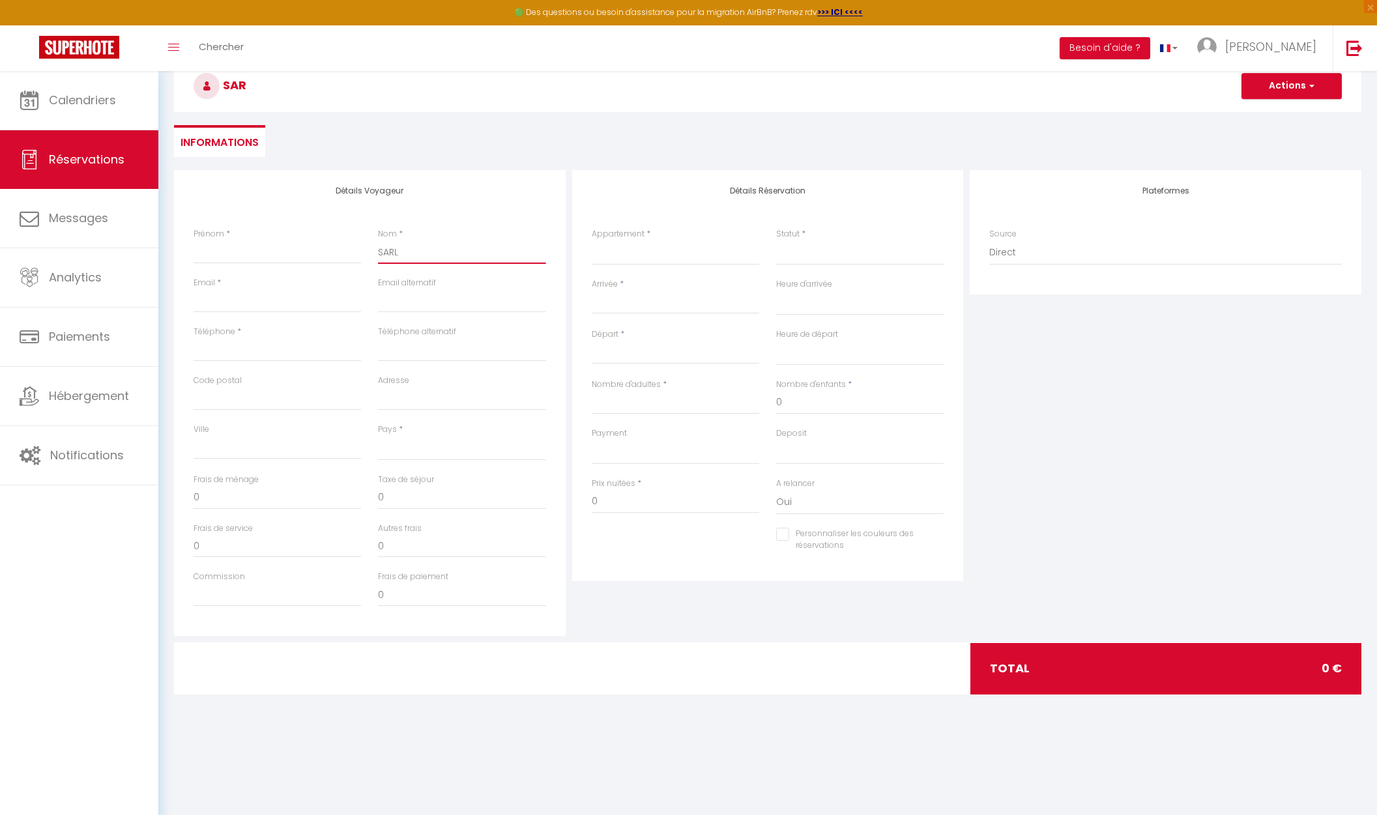
select select
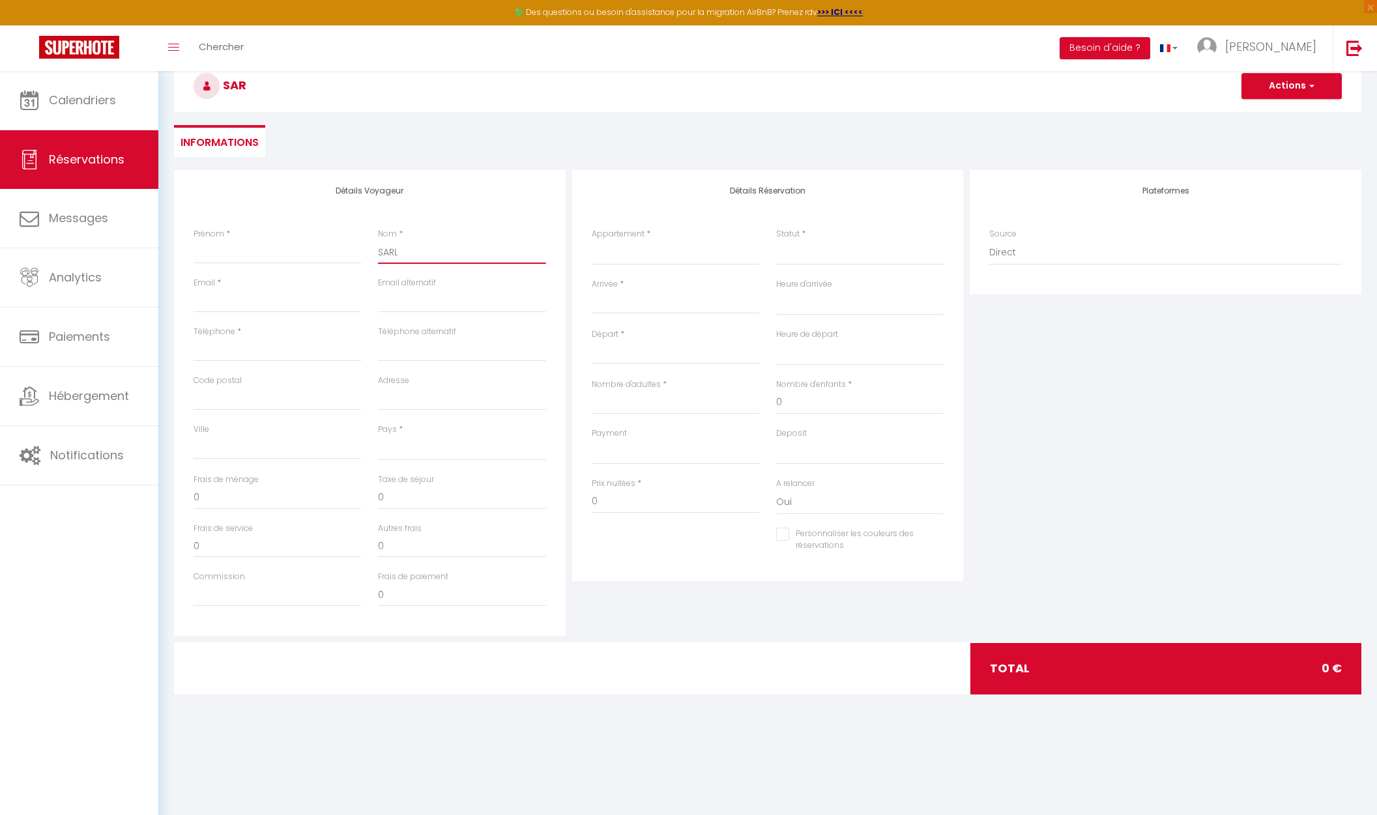
select select
checkbox input "false"
type input "SARL"
select select
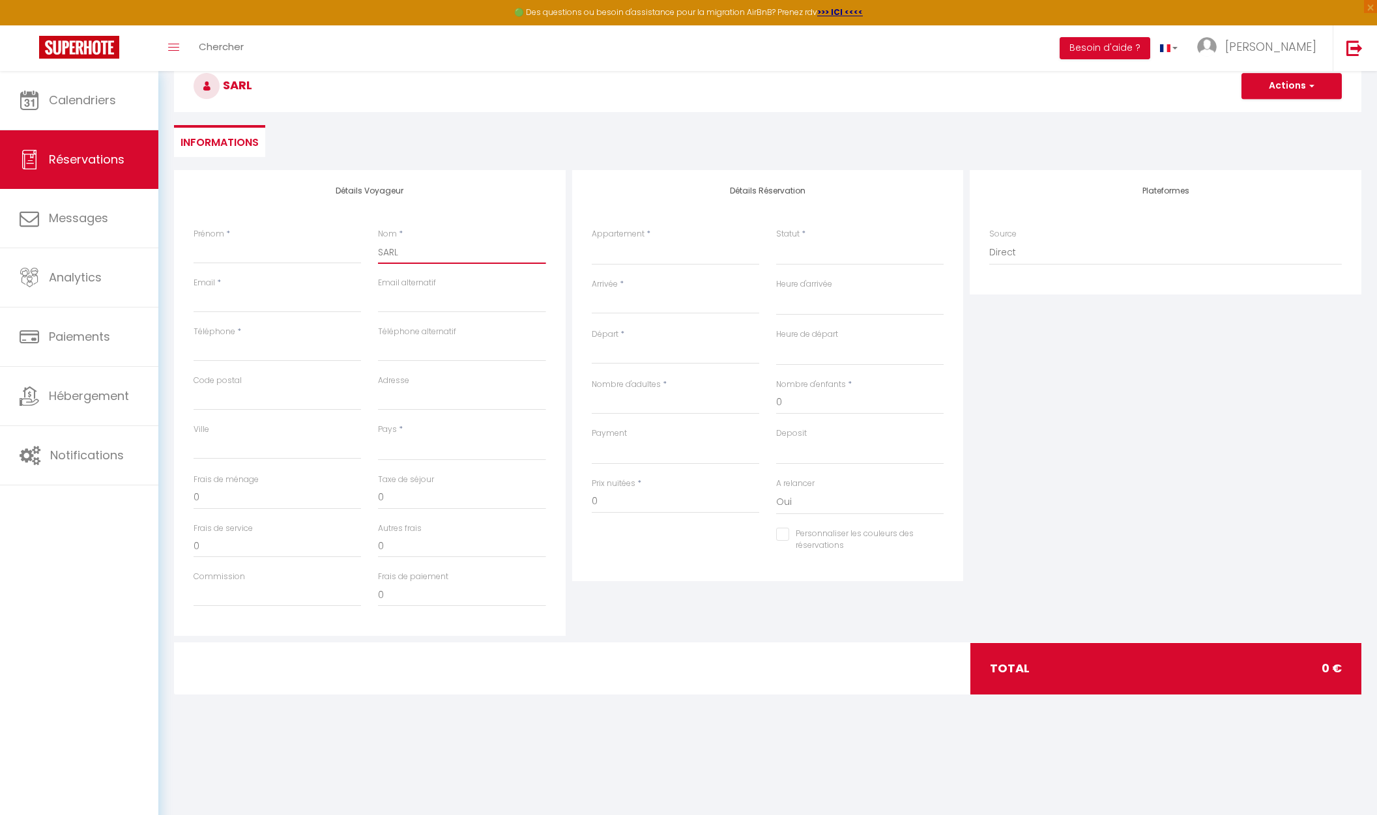
select select
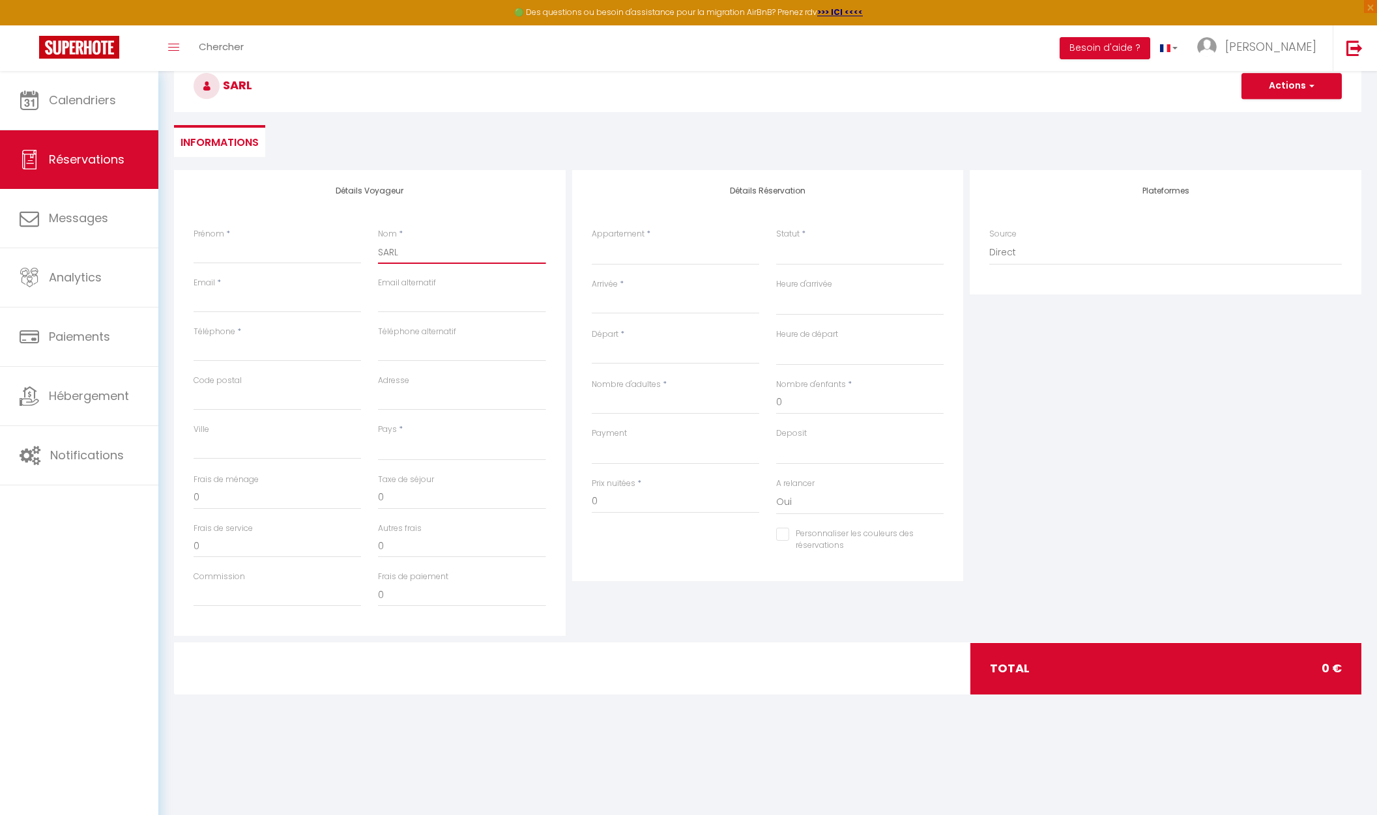
select select
checkbox input "false"
type input "SARL C"
select select
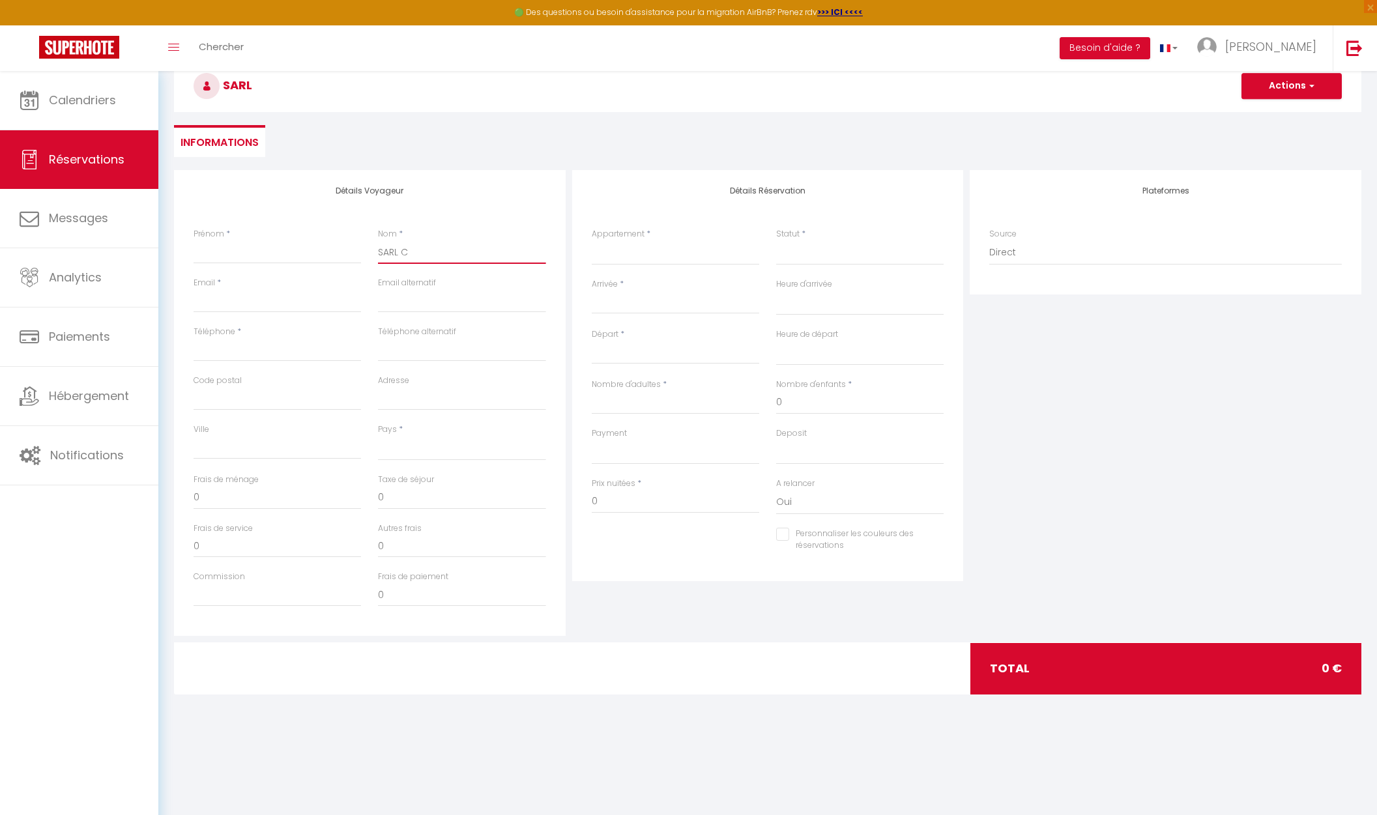
select select
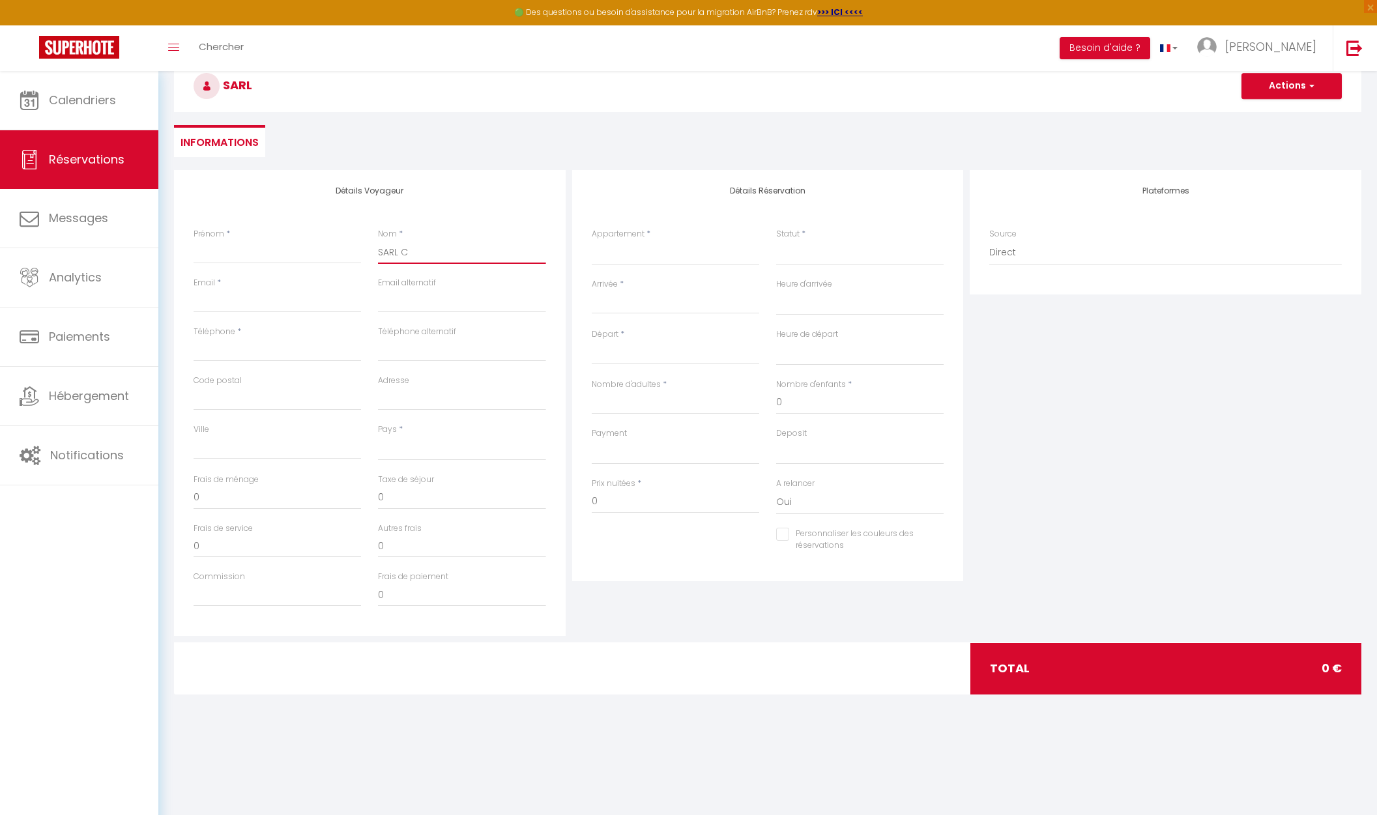
checkbox input "false"
type input "SARL CU"
select select
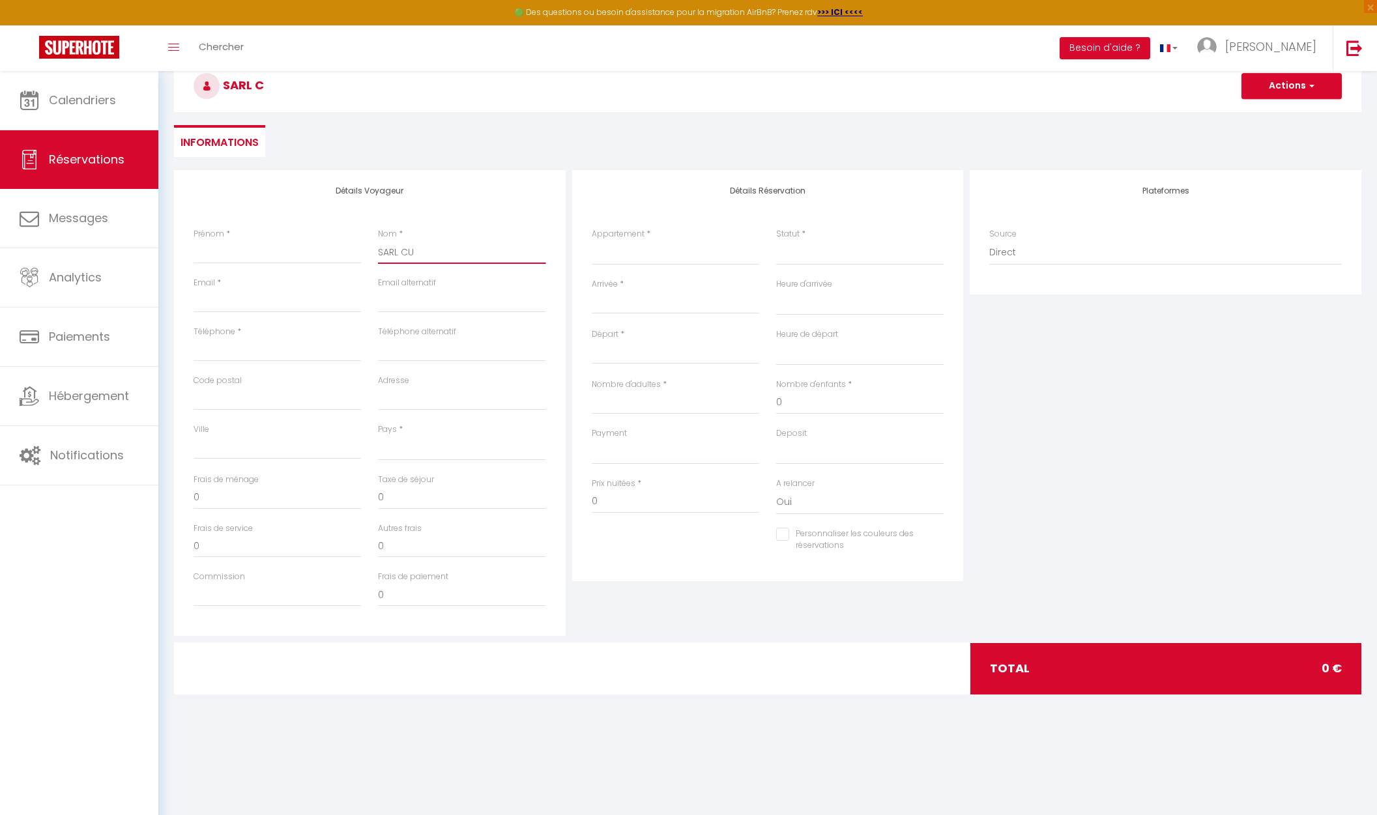
select select
checkbox input "false"
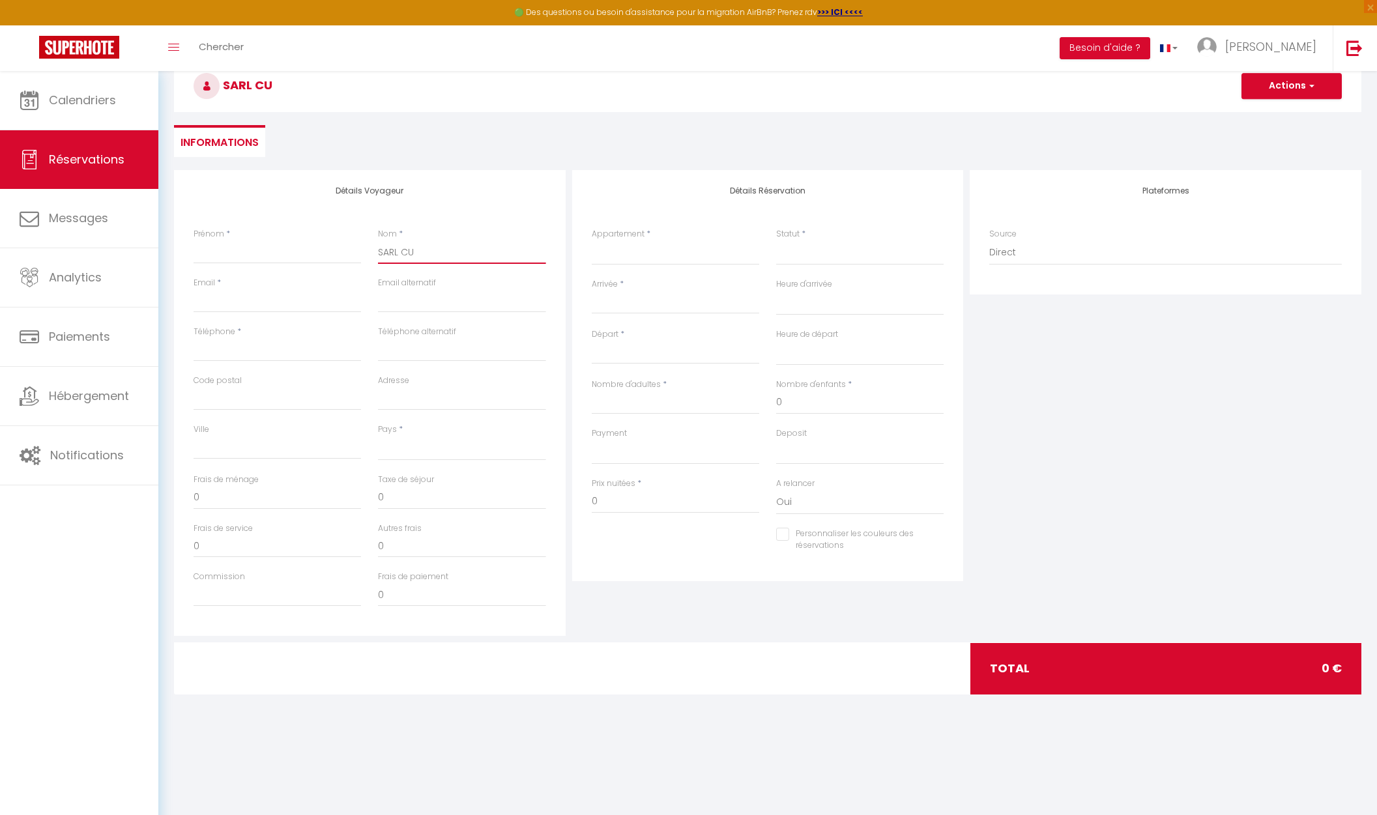
type input "SARL CU"
select select
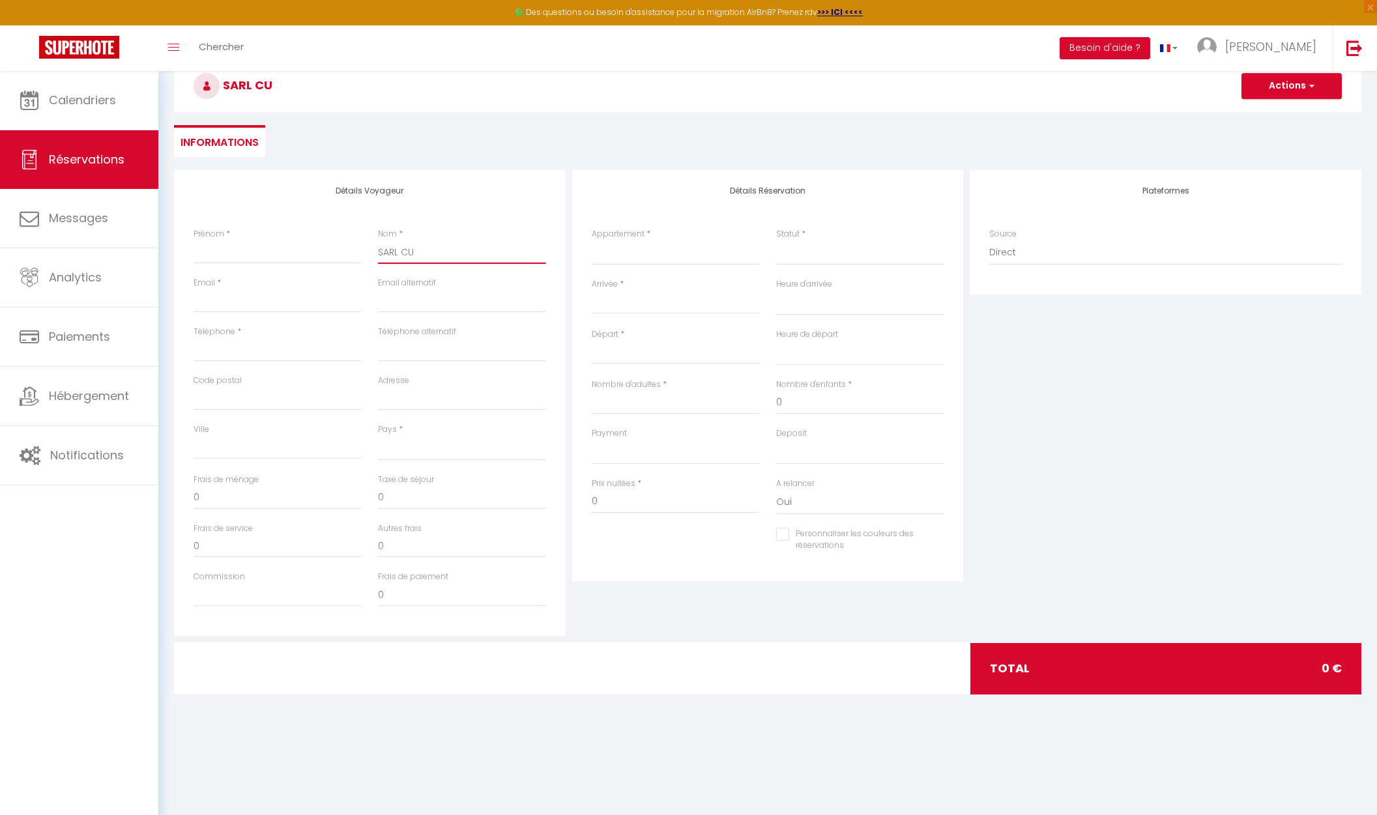
select select
checkbox input "false"
type input "SARL CU 2"
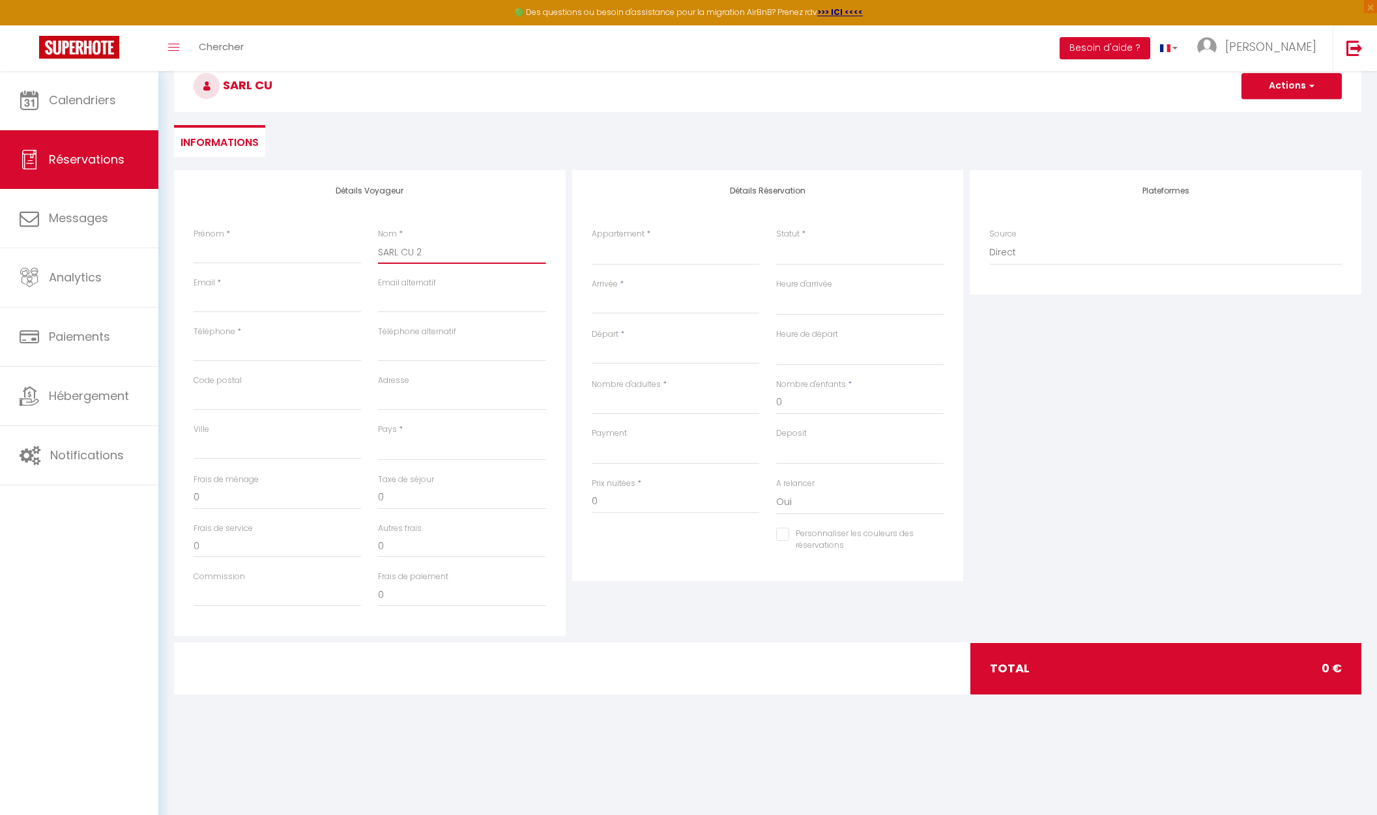
select select
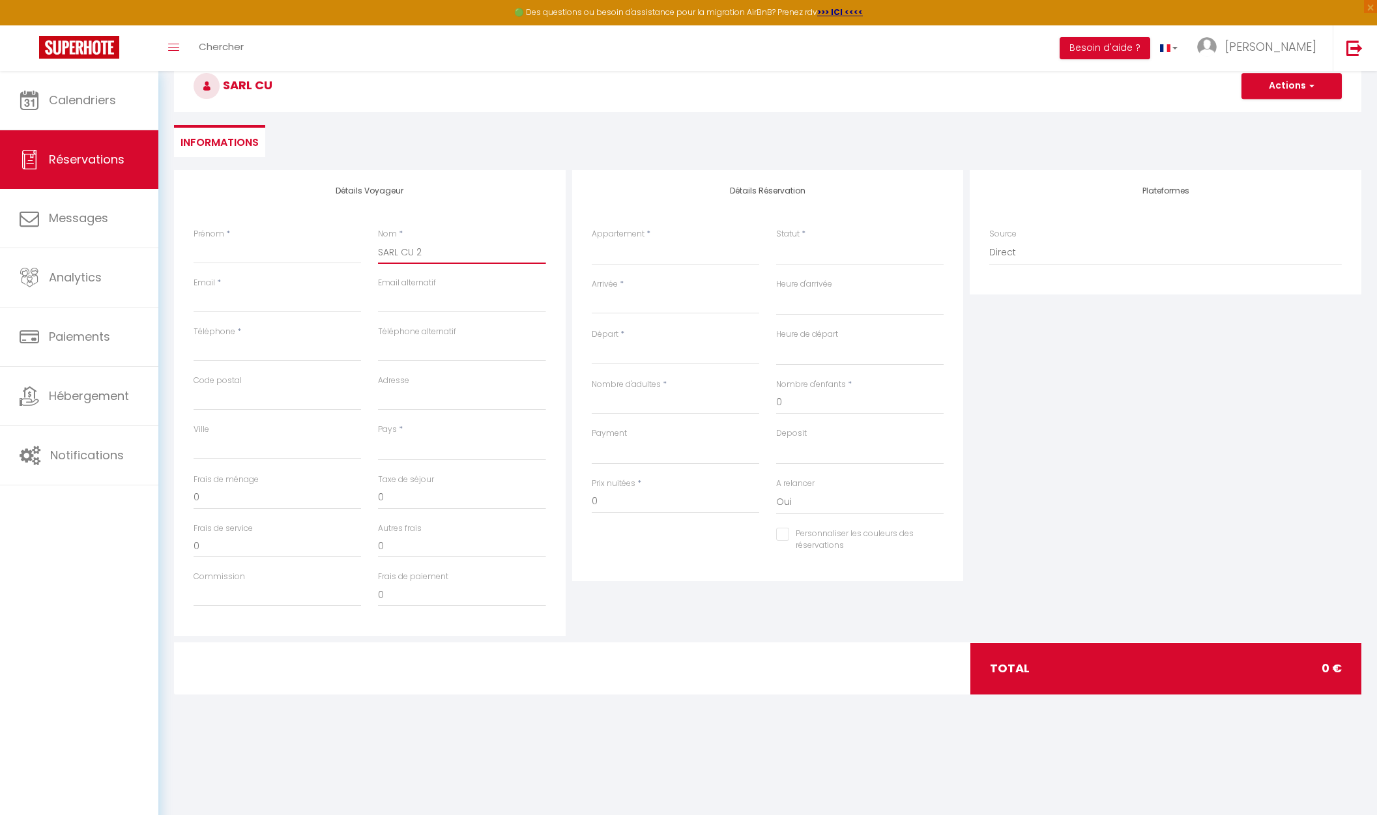
select select
checkbox input "false"
type input "SARL CU 23"
select select
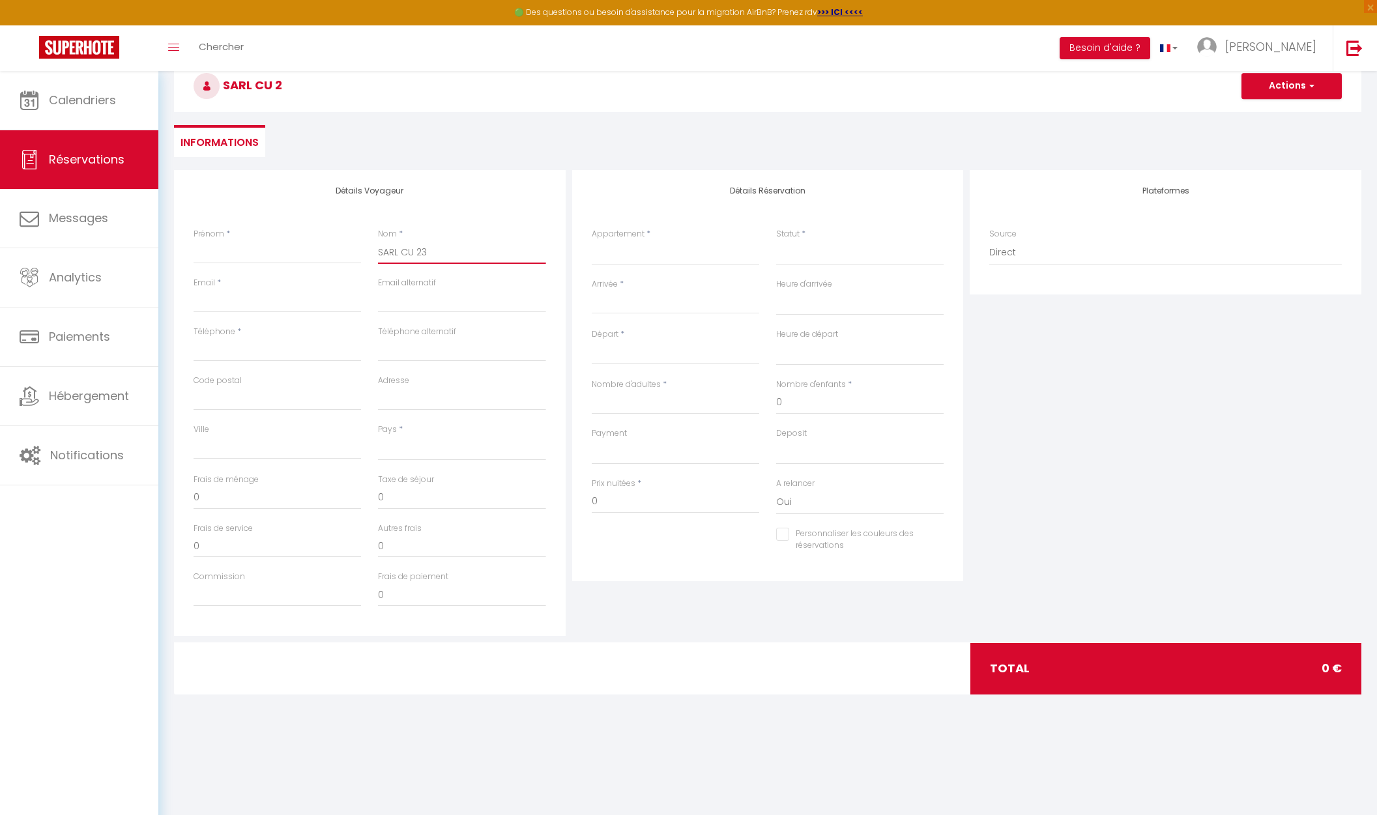
select select
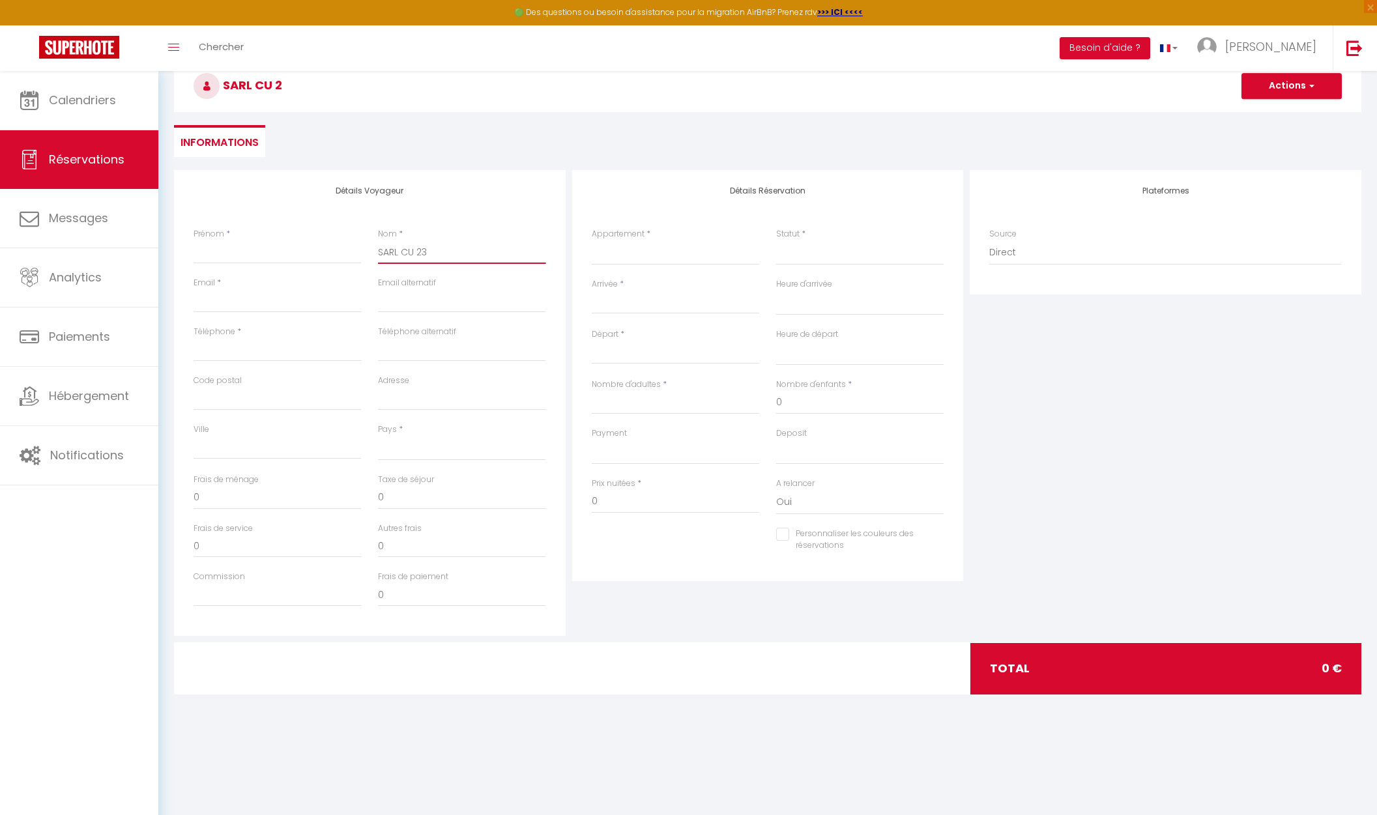
select select
checkbox input "false"
type input "SARL CU 23"
click at [220, 258] on input "Prénom" at bounding box center [278, 252] width 168 height 23
type input "L"
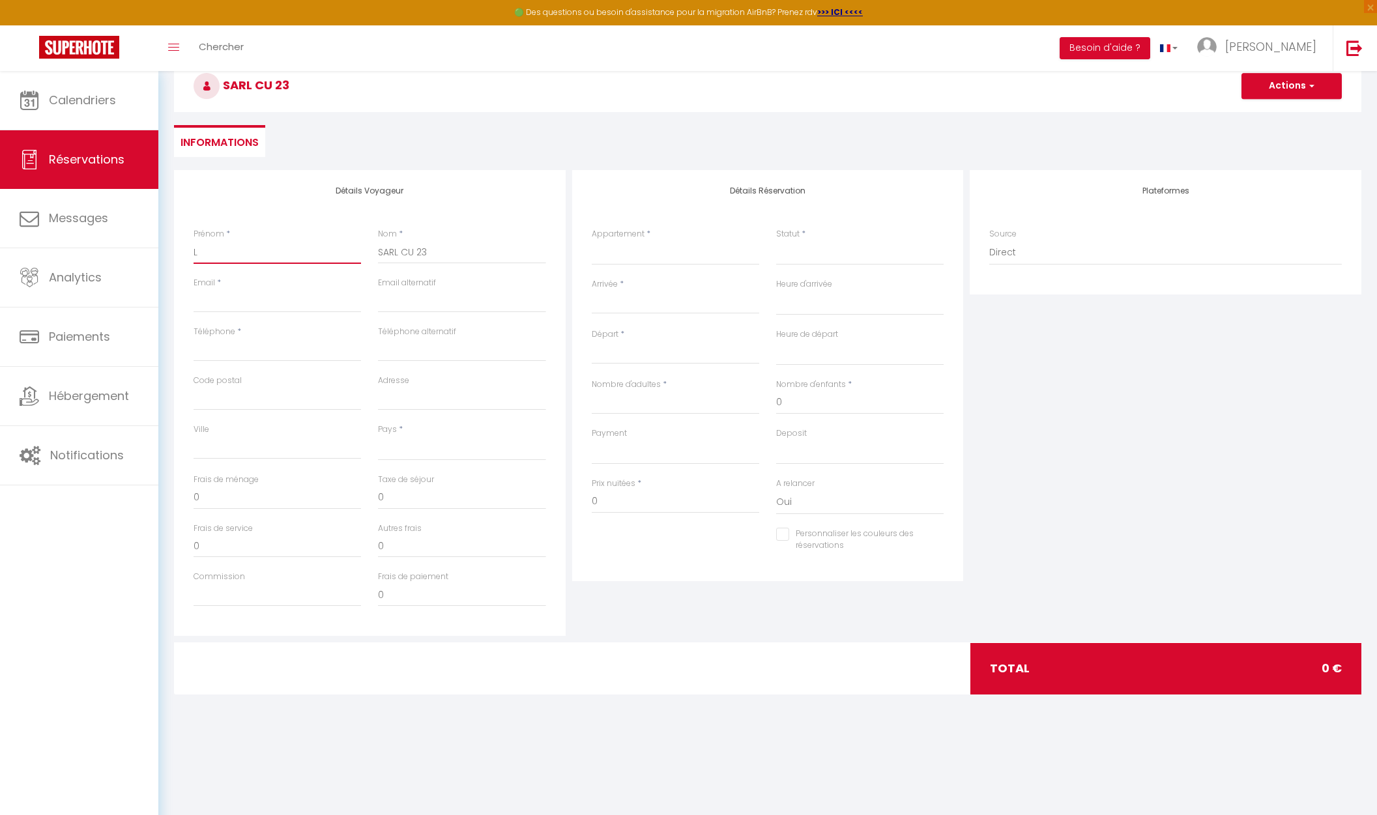
select select
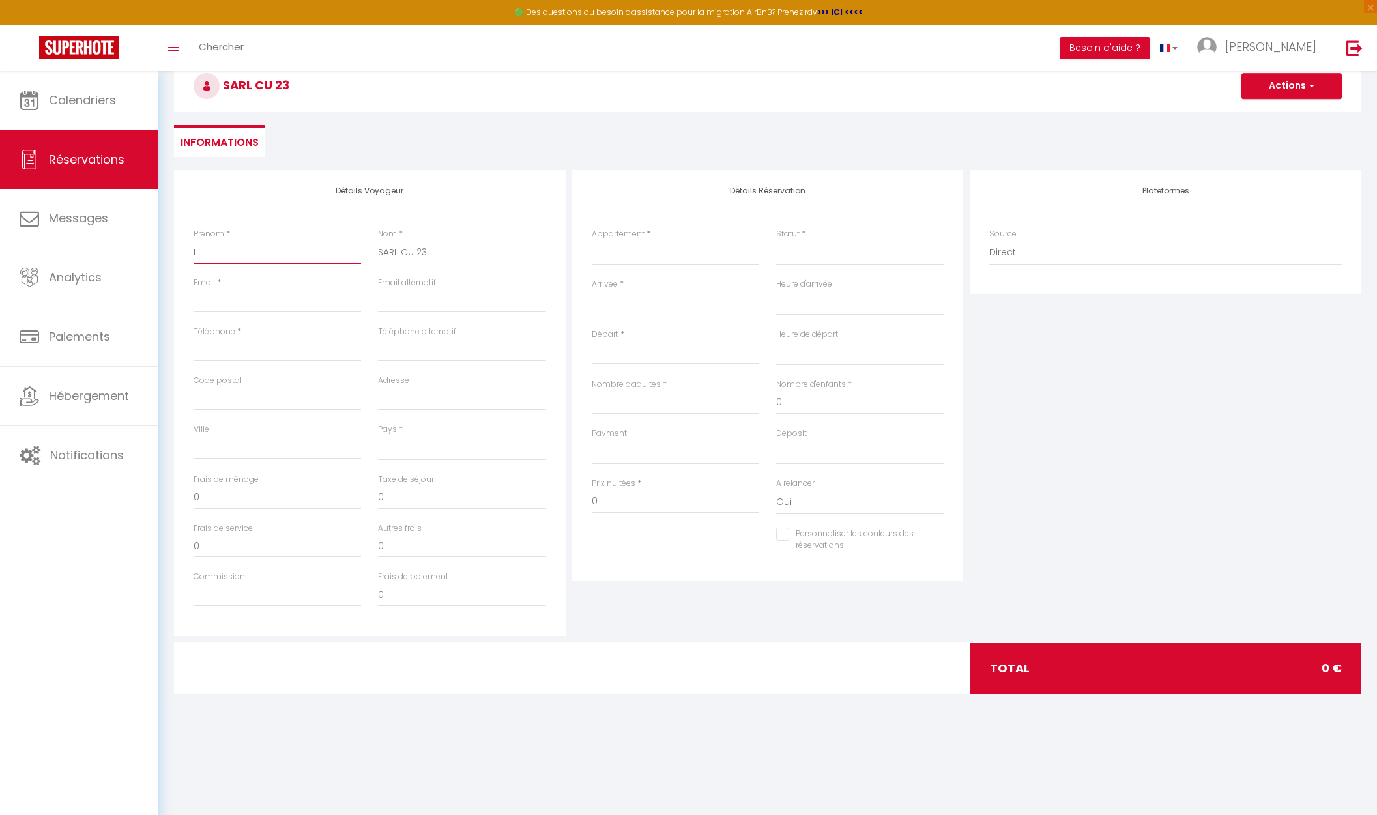
select select
checkbox input "false"
type input "LE"
select select
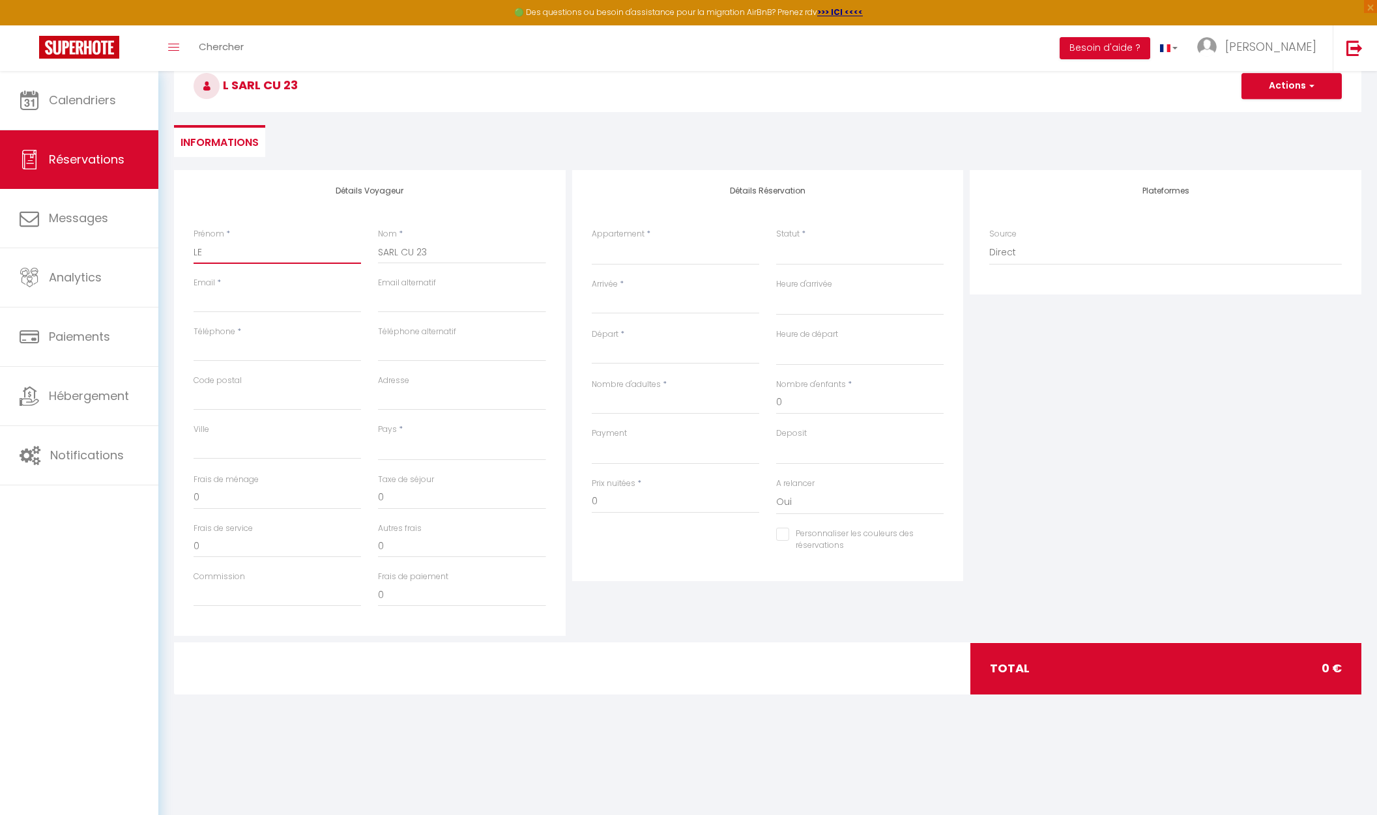
select select
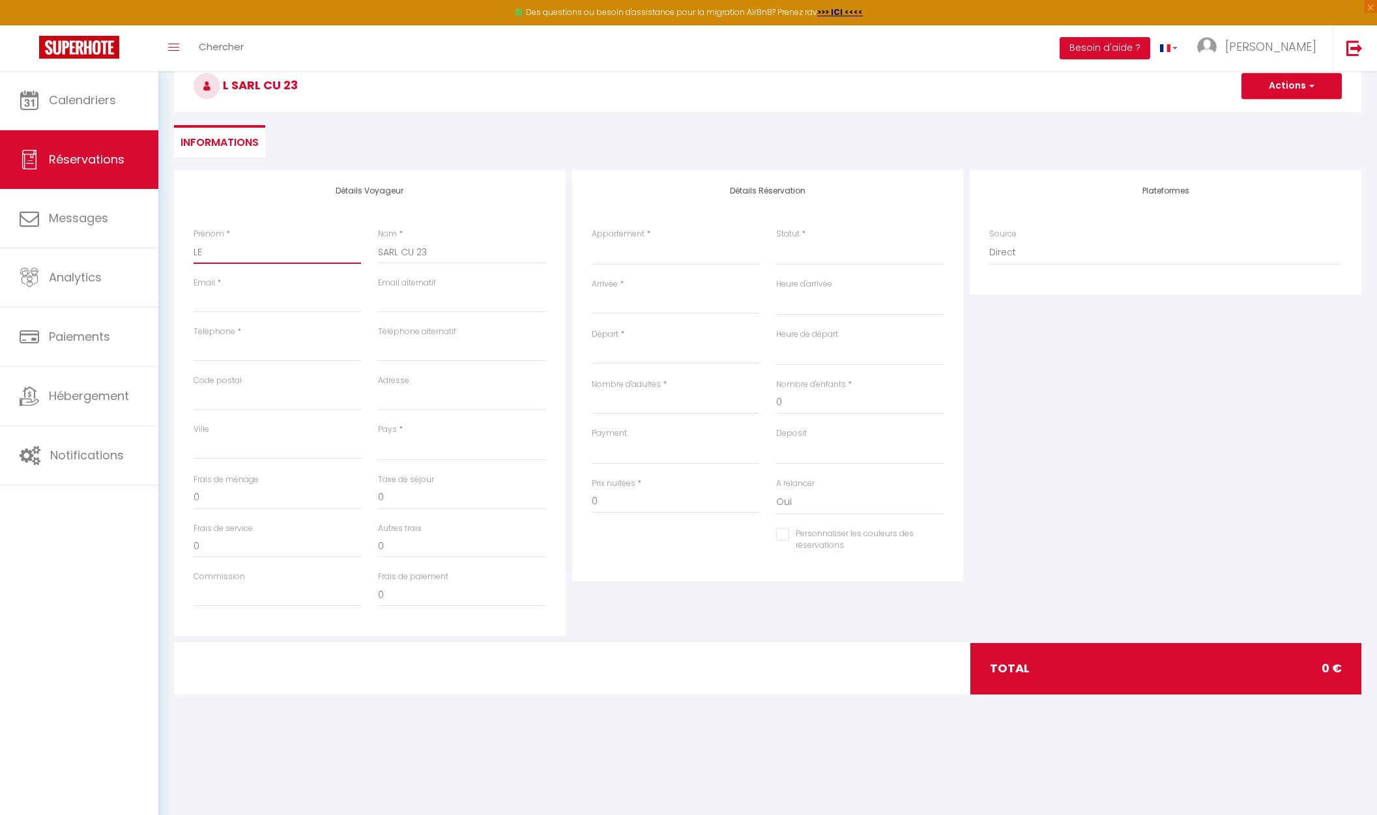
select select
checkbox input "false"
type input "L"
select select
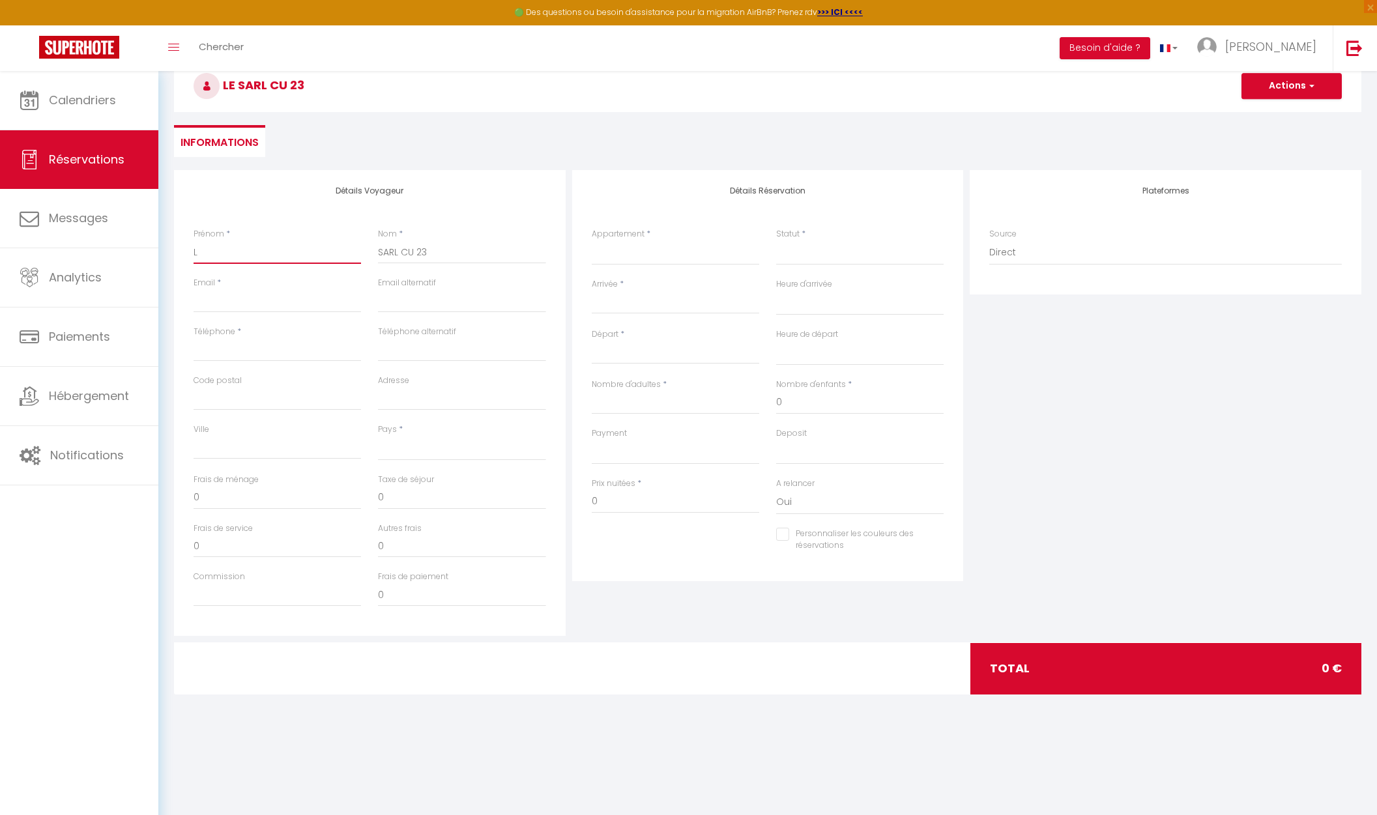
select select
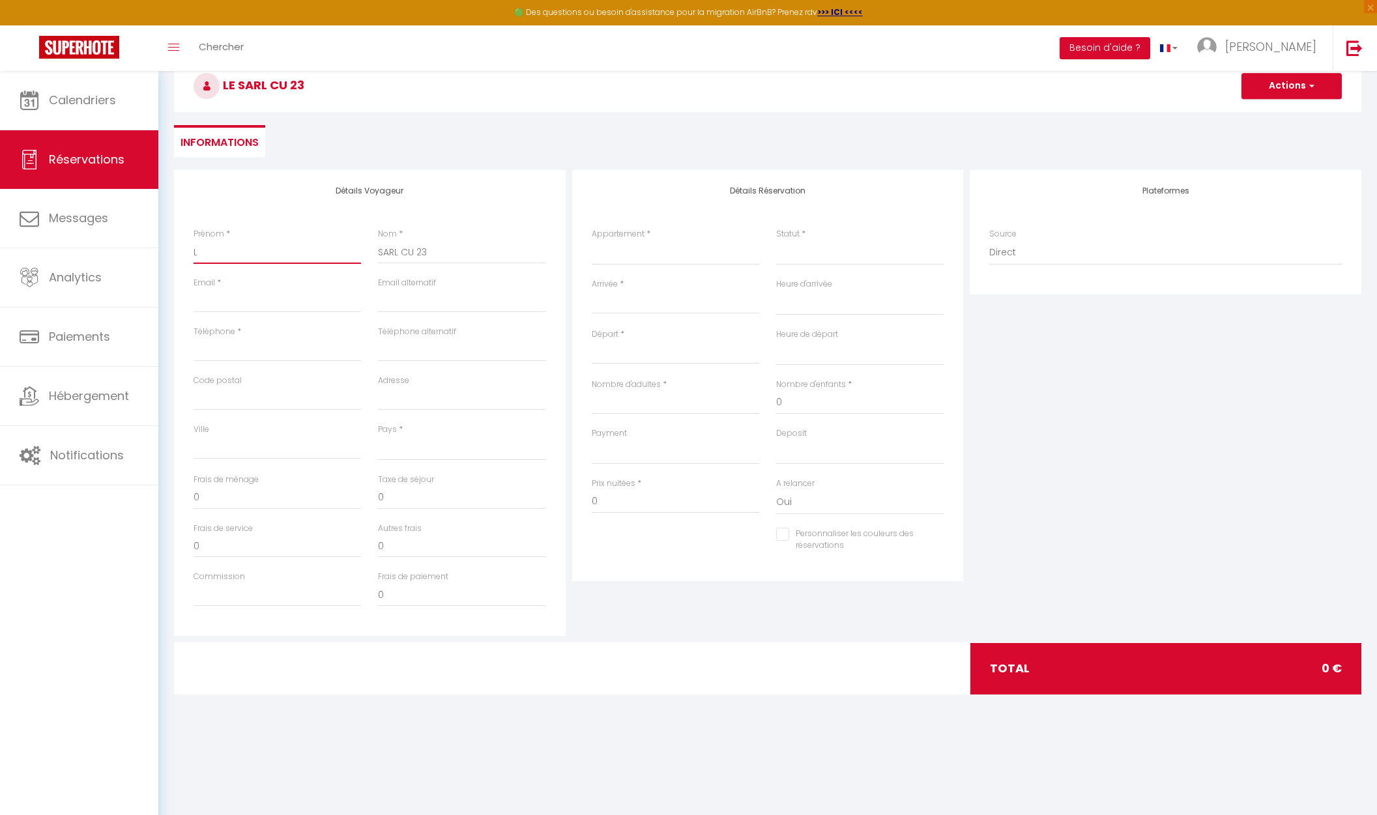
checkbox input "false"
type input "Le"
select select
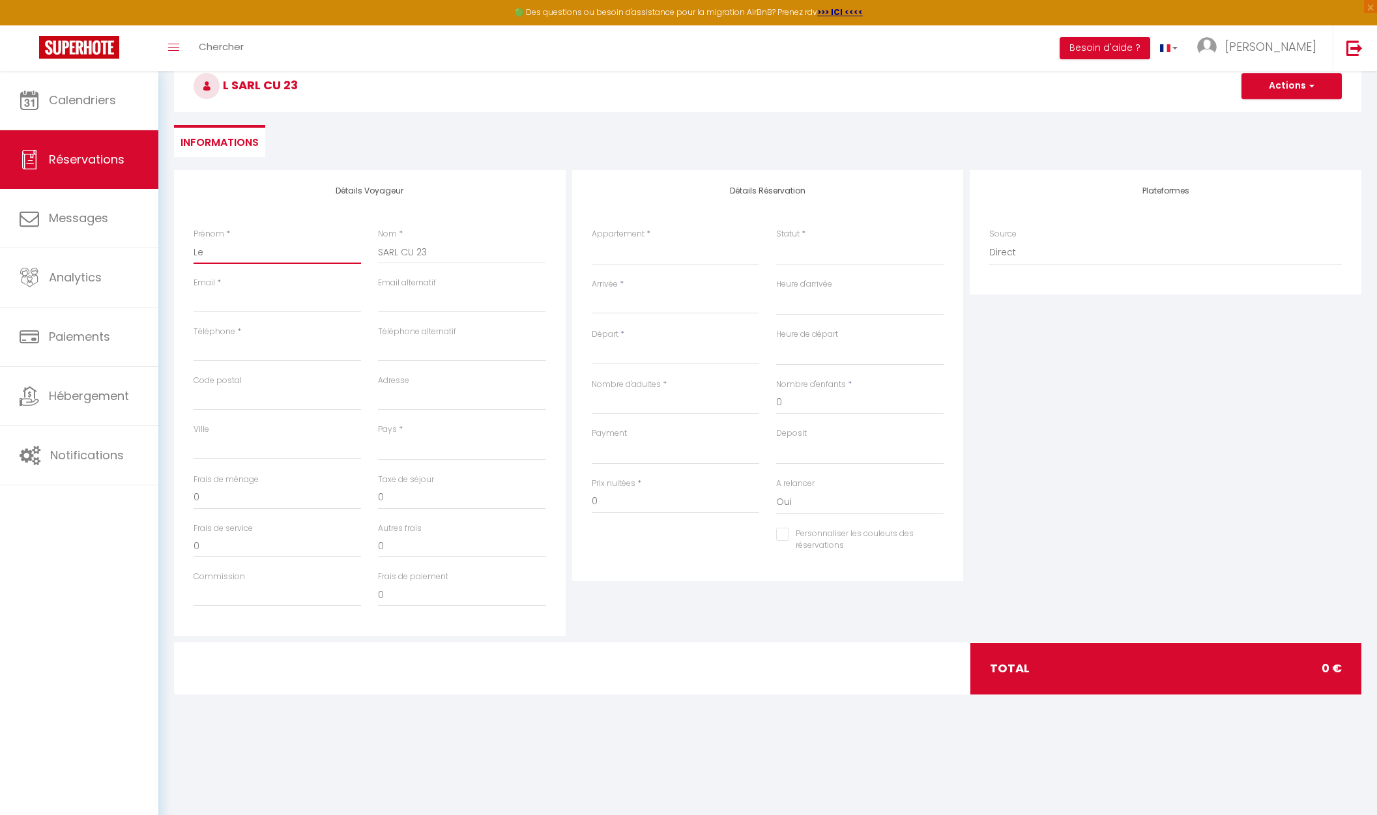
select select
checkbox input "false"
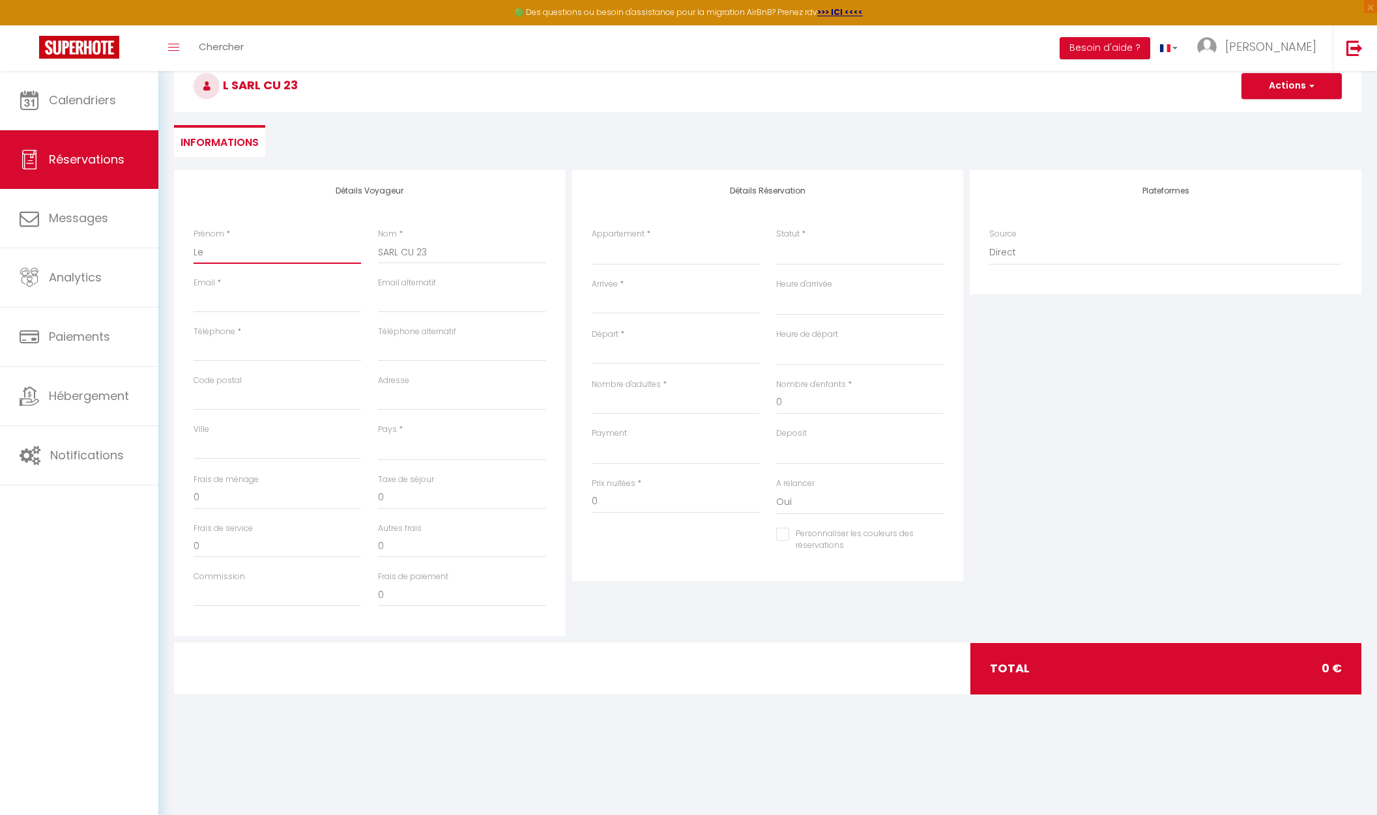
type input "Les"
select select
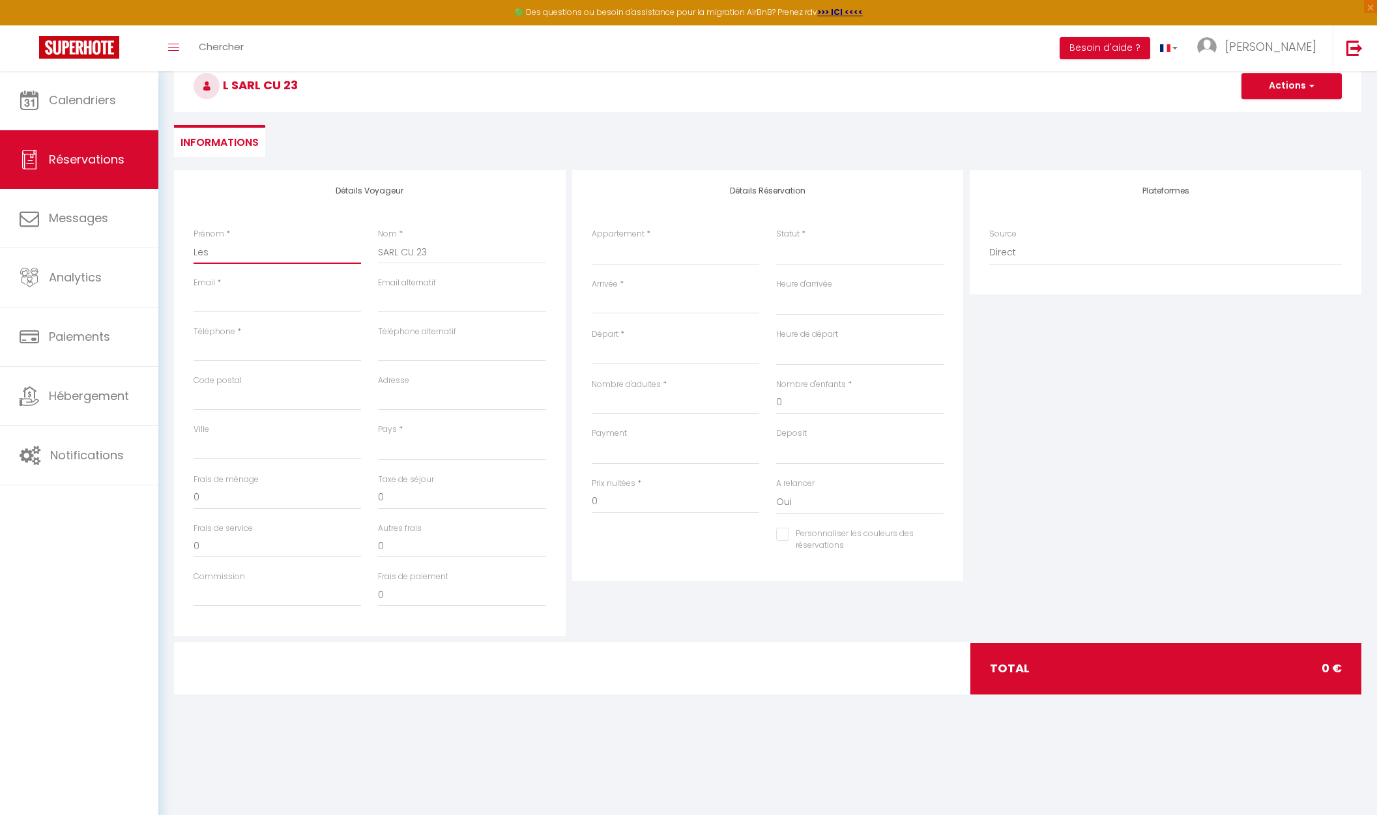
select select
checkbox input "false"
type input "Les"
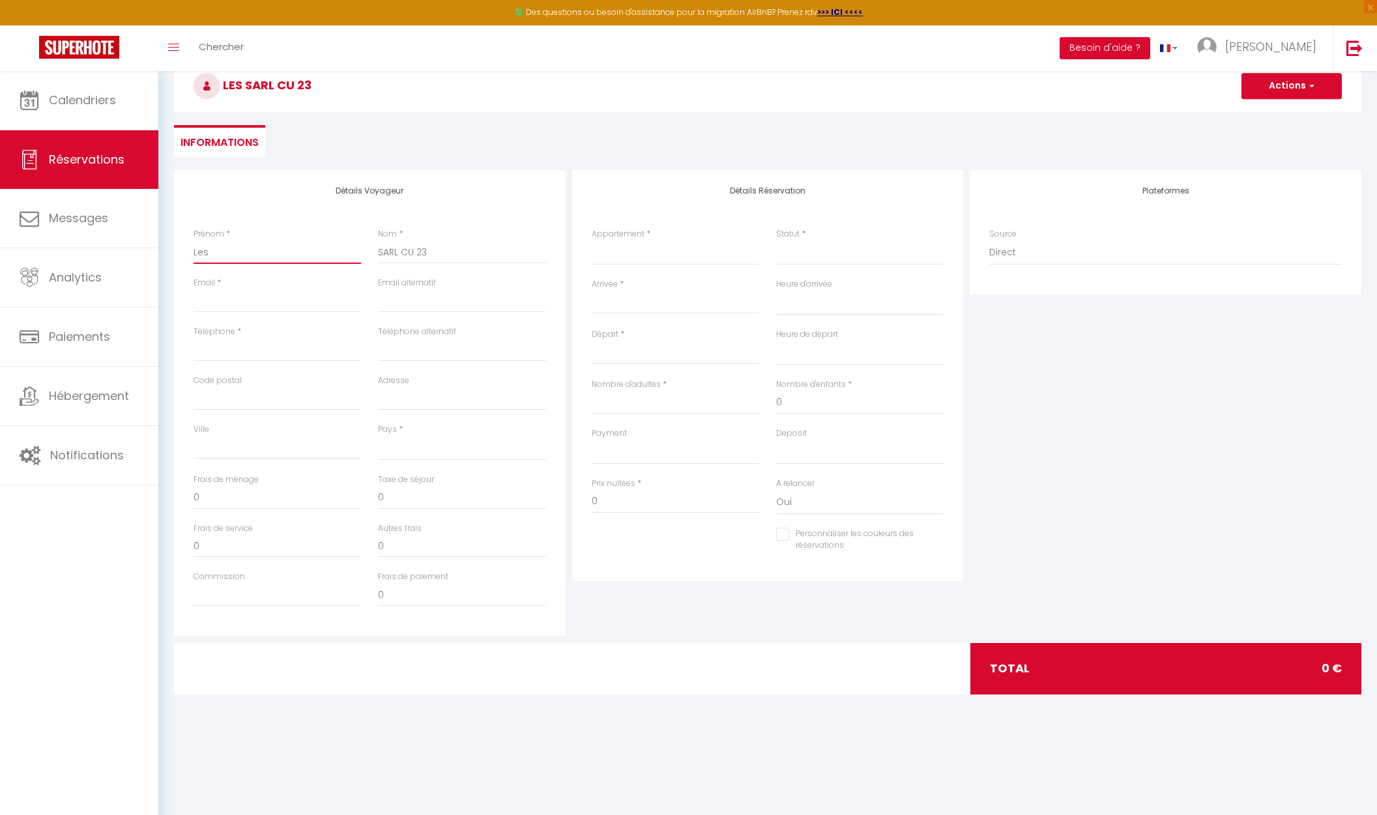
select select
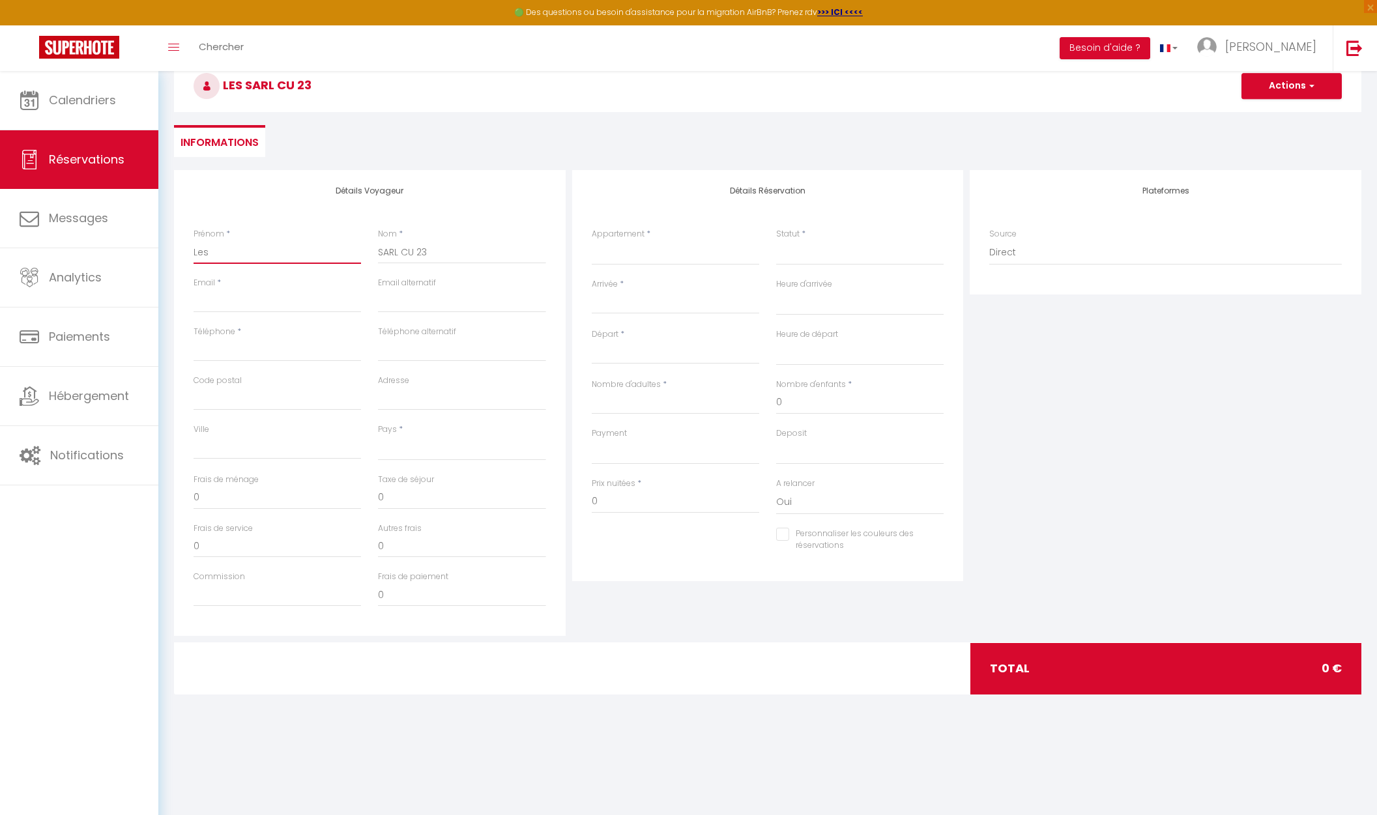
select select
checkbox input "false"
type input "Les 3"
select select
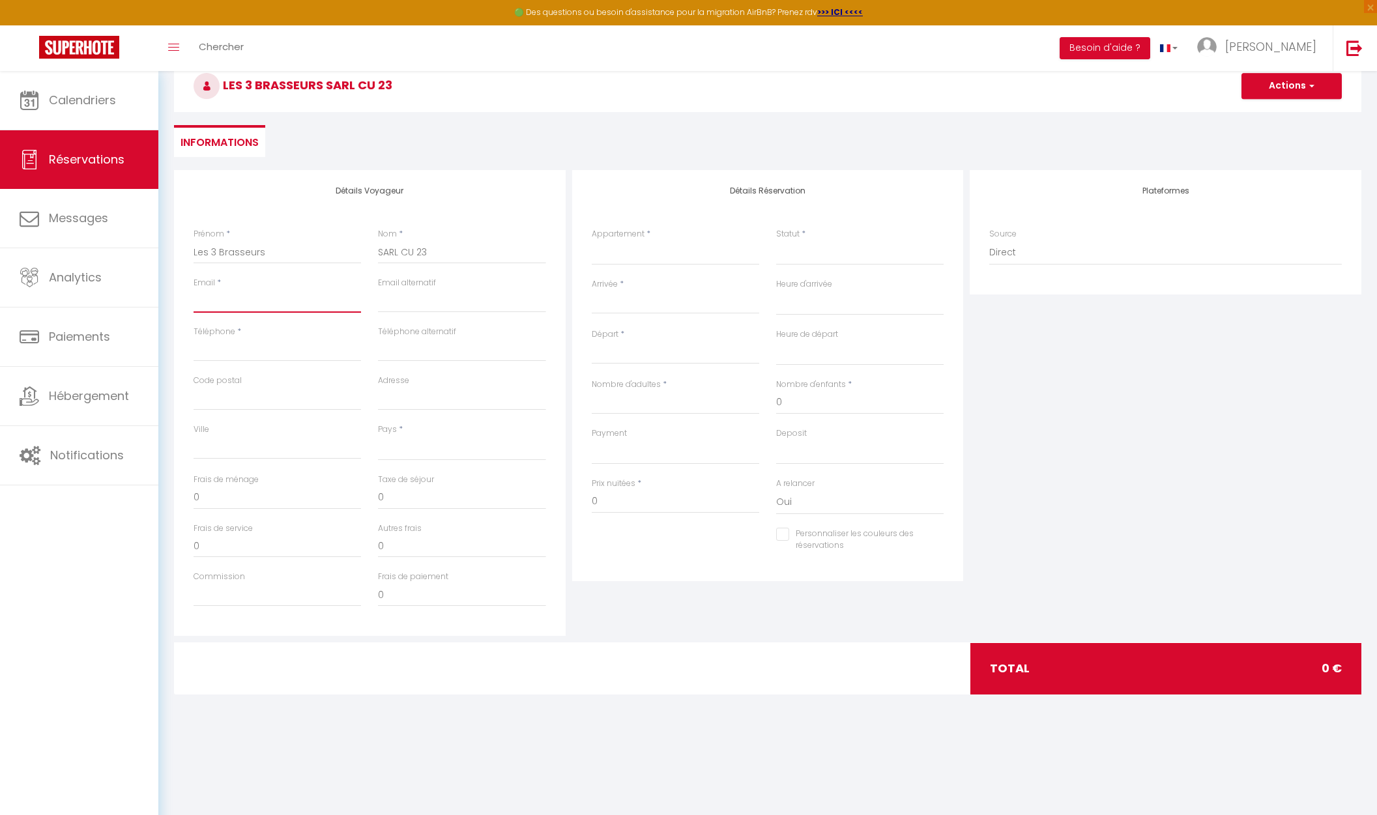
click at [246, 300] on input "Email client" at bounding box center [278, 300] width 168 height 23
click at [273, 349] on input "Téléphone" at bounding box center [278, 349] width 168 height 23
click at [274, 396] on input "Code postal" at bounding box center [278, 398] width 168 height 23
click at [409, 398] on input "Adresse" at bounding box center [462, 398] width 168 height 23
click at [266, 451] on input "Ville" at bounding box center [278, 447] width 168 height 23
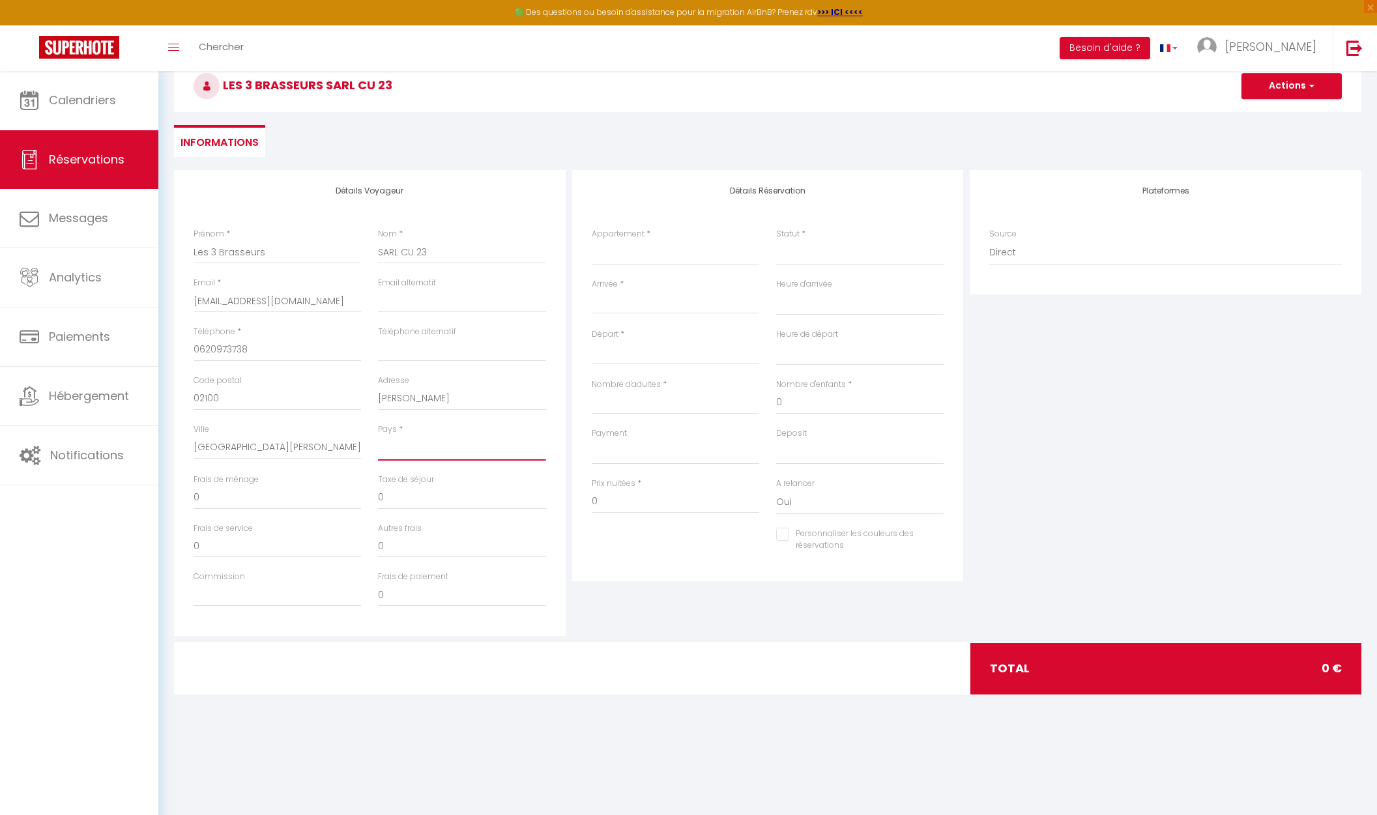
click at [378, 436] on select "[GEOGRAPHIC_DATA] [GEOGRAPHIC_DATA] [GEOGRAPHIC_DATA] [GEOGRAPHIC_DATA] [GEOGRA…" at bounding box center [462, 448] width 168 height 25
click option "[GEOGRAPHIC_DATA]" at bounding box center [0, 0] width 0 height 0
click at [231, 505] on input "0" at bounding box center [278, 497] width 168 height 23
click at [592, 241] on select "Le Quatrième Mur / Modernité au cœur de ville" at bounding box center [676, 253] width 168 height 25
click option "Le Quatrième Mur / Modernité au cœur de ville" at bounding box center [0, 0] width 0 height 0
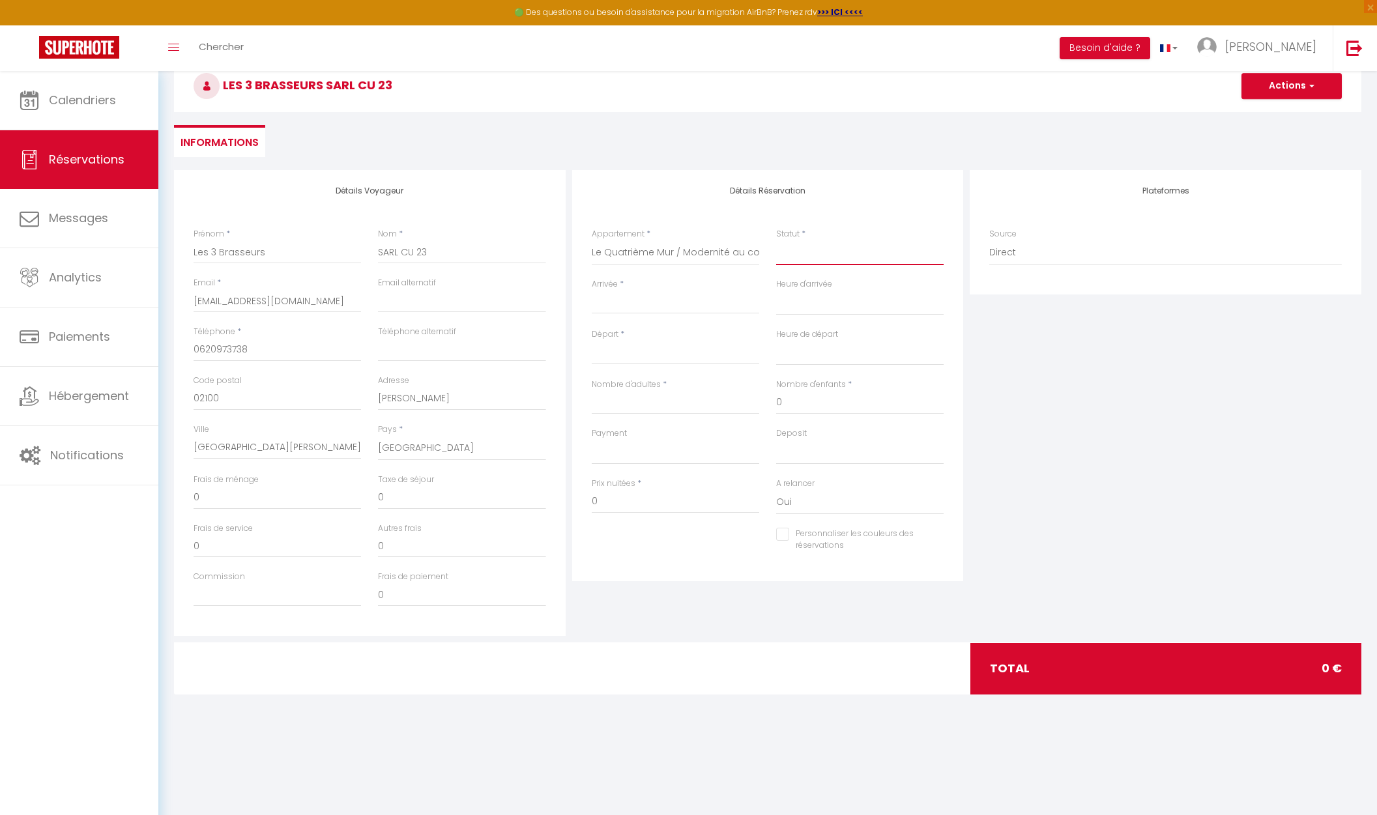
click at [776, 241] on select "Confirmé Non Confirmé [PERSON_NAME] par le voyageur No Show Request" at bounding box center [860, 253] width 168 height 25
click option "Confirmé" at bounding box center [0, 0] width 0 height 0
click at [633, 295] on div "< [DATE] > Dim Lun Mar Mer Jeu Ven Sam 1 2 3 4 5 6 7 8 9 10 11 12 13 14 15 16 1…" at bounding box center [676, 302] width 168 height 23
click at [603, 294] on div "< [DATE] > Dim Lun Mar Mer Jeu Ven Sam 1 2 3 4 5 6 7 8 9 10 11 12 13 14 15 16 1…" at bounding box center [676, 302] width 168 height 23
click at [608, 299] on input "Arrivée" at bounding box center [676, 303] width 168 height 17
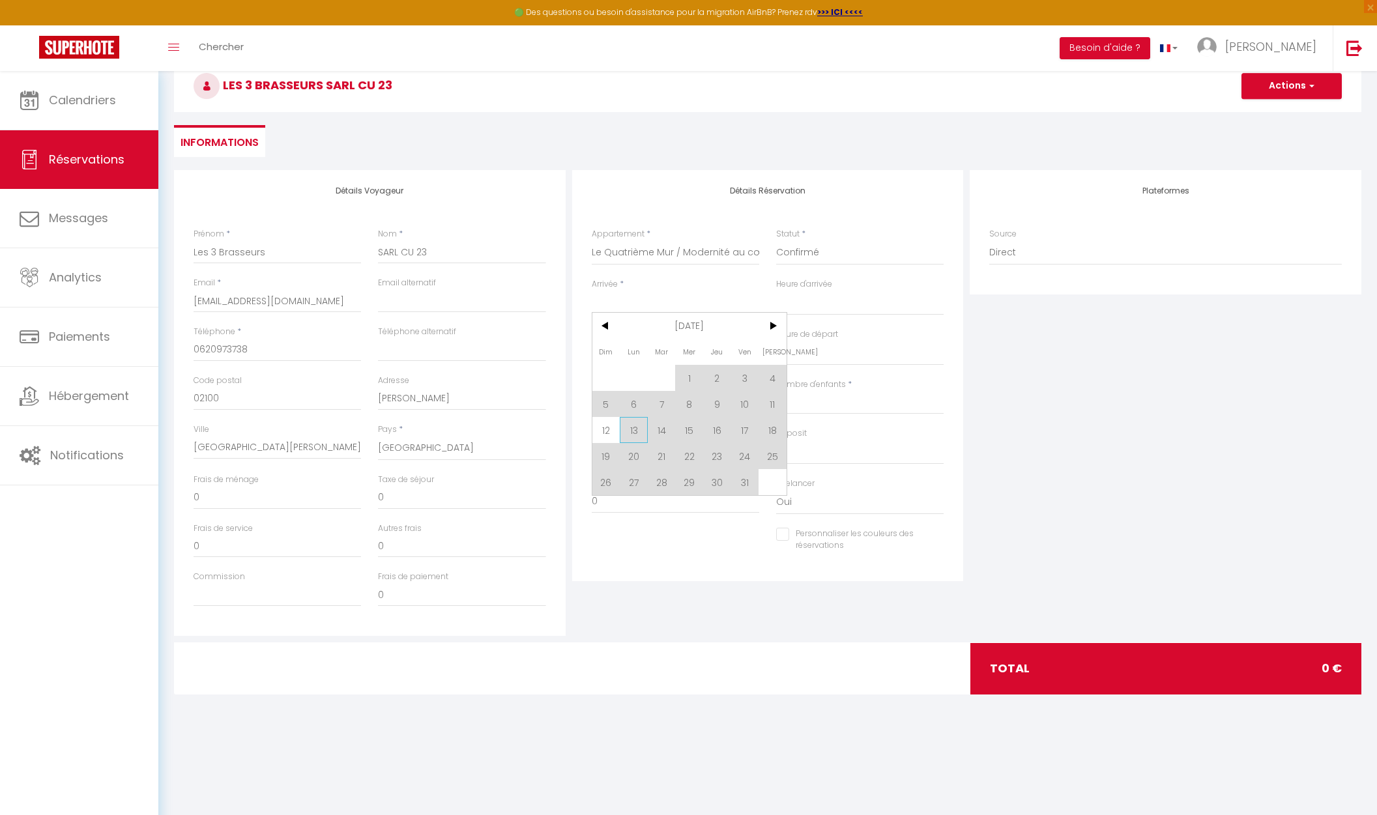
click at [632, 435] on span "13" at bounding box center [634, 430] width 28 height 26
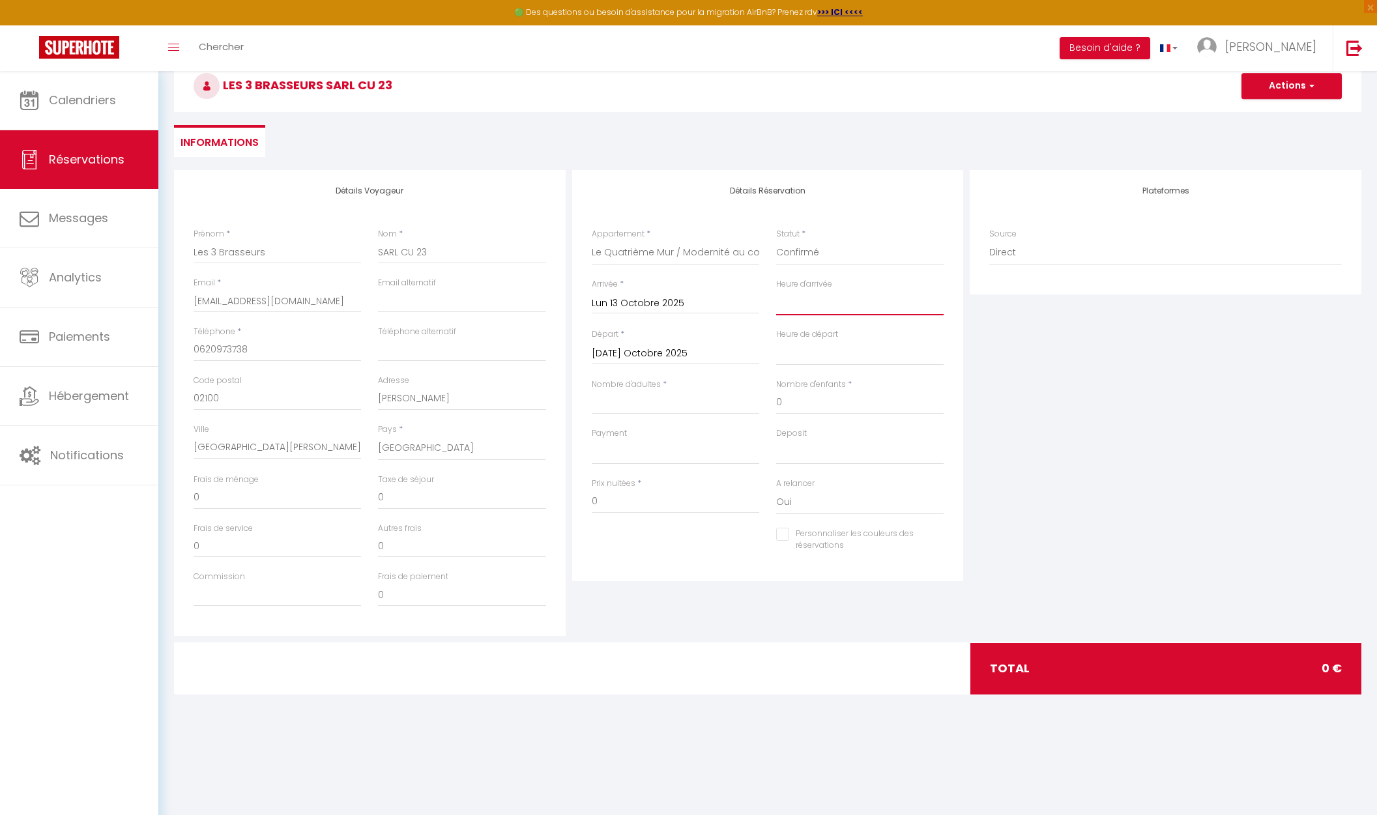
click at [776, 291] on select "00:00 00:30 01:00 01:30 02:00 02:30 03:00 03:30 04:00 04:30 05:00 05:30 06:00 0…" at bounding box center [860, 303] width 168 height 25
click option "16:00" at bounding box center [0, 0] width 0 height 0
click at [662, 357] on input "[DATE] Octobre 2025" at bounding box center [676, 353] width 168 height 17
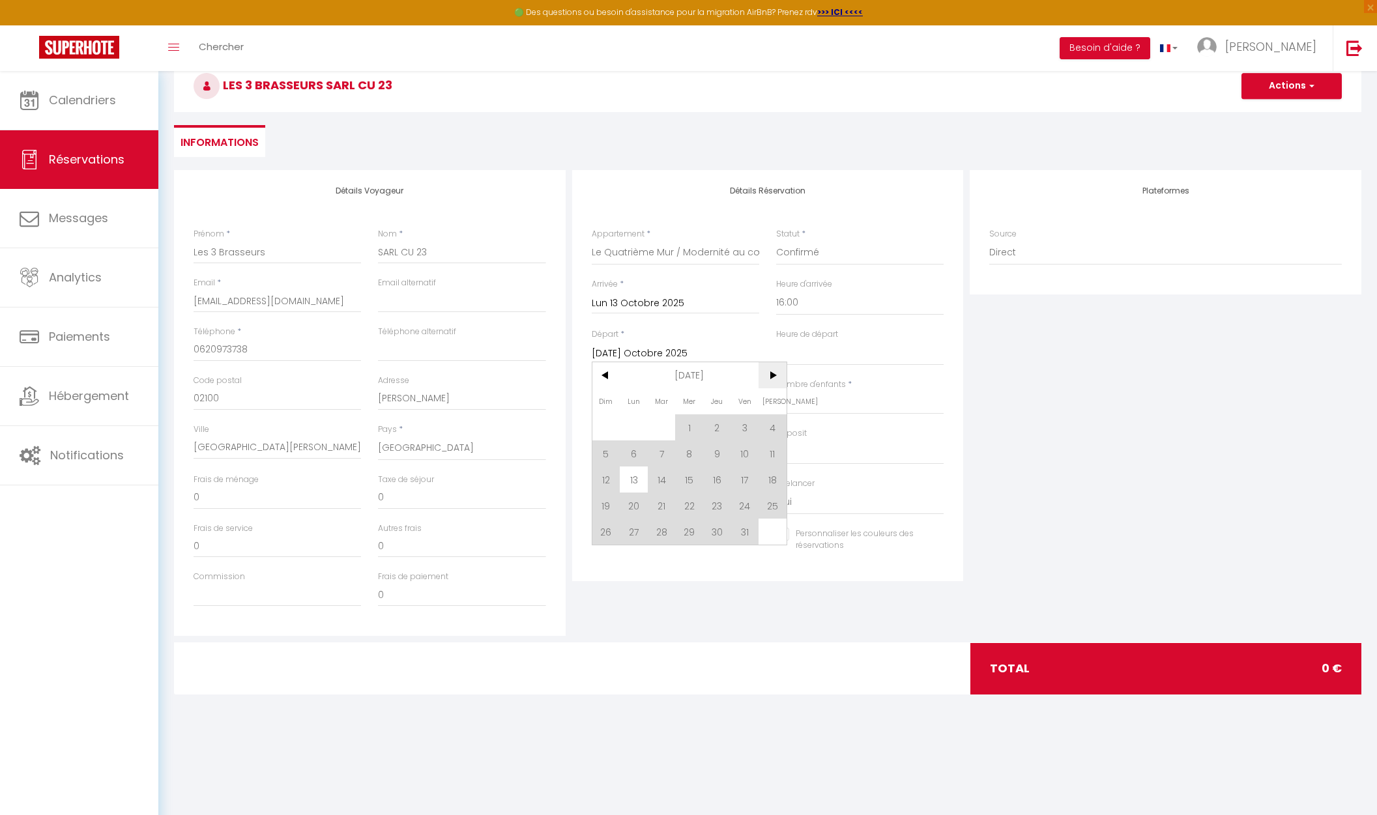
click at [769, 377] on span ">" at bounding box center [773, 375] width 28 height 26
click at [605, 563] on span "30" at bounding box center [606, 558] width 28 height 26
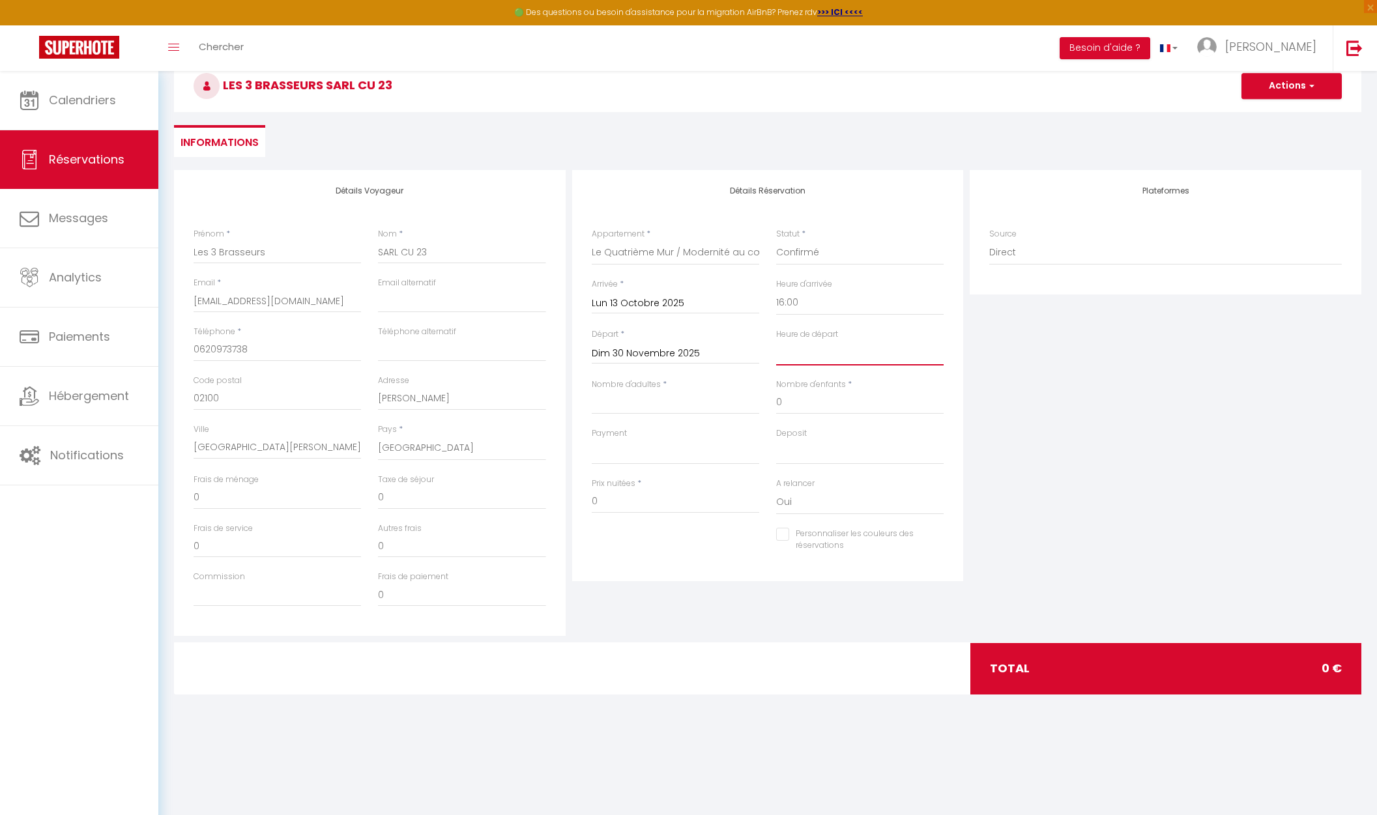
click at [776, 341] on select "00:00 00:30 01:00 01:30 02:00 02:30 03:00 03:30 04:00 04:30 05:00 05:30 06:00 0…" at bounding box center [860, 353] width 168 height 25
click option "11:00" at bounding box center [0, 0] width 0 height 0
click at [680, 398] on input "Nombre d'adultes" at bounding box center [676, 402] width 168 height 23
click at [592, 440] on select "OK KO" at bounding box center [676, 452] width 168 height 25
click at [682, 508] on input "0" at bounding box center [676, 501] width 168 height 23
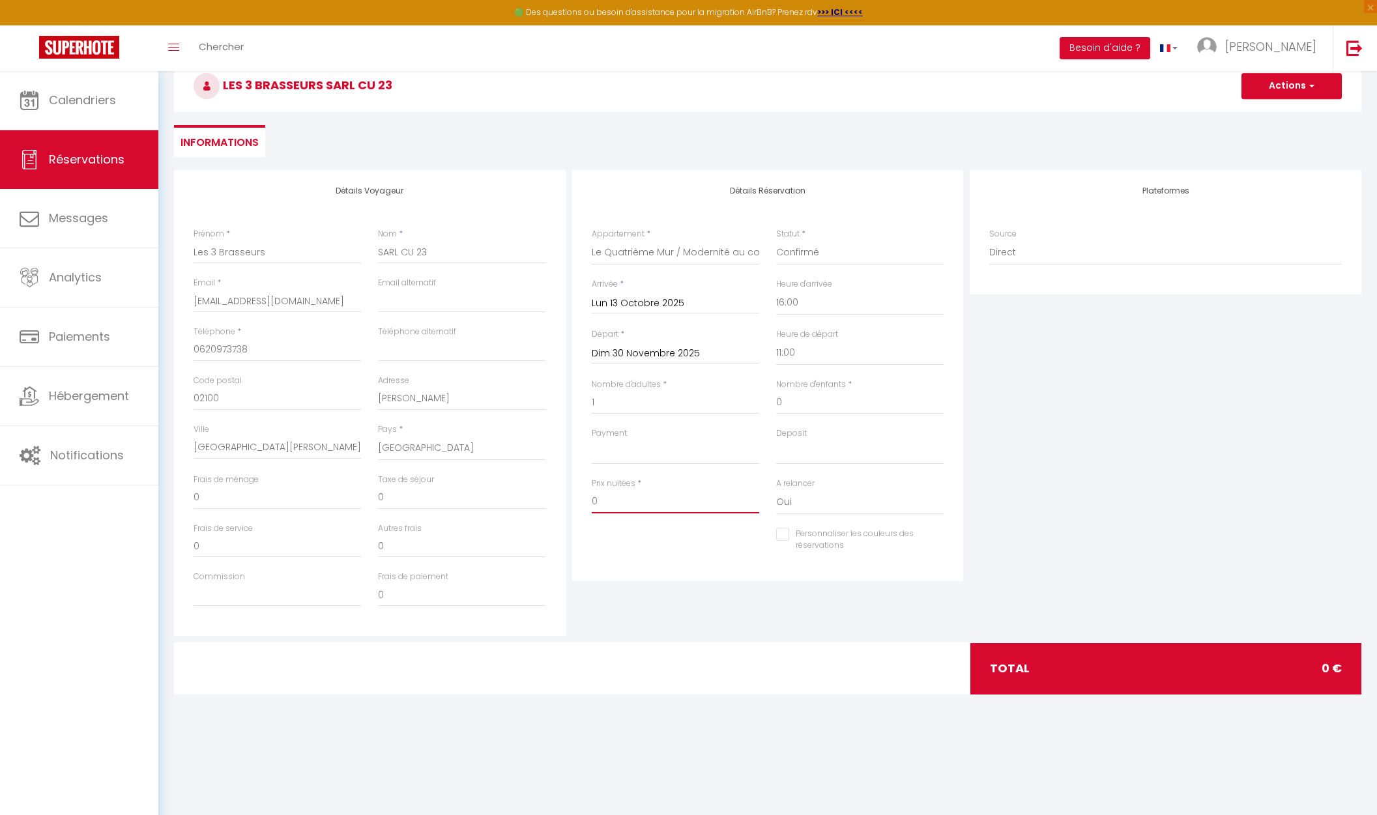
drag, startPoint x: 683, startPoint y: 506, endPoint x: 580, endPoint y: 506, distance: 103.0
click at [592, 506] on input "0" at bounding box center [676, 501] width 168 height 23
click at [655, 585] on div "Détails Réservation Appartement * Le Quatrième Mur / Modernité au cœur de ville…" at bounding box center [768, 403] width 398 height 466
click at [1074, 538] on div "Plateformes Source Direct [DOMAIN_NAME] [DOMAIN_NAME] Chalet montagne Expedia G…" at bounding box center [1166, 403] width 398 height 466
click option "Non" at bounding box center [0, 0] width 0 height 0
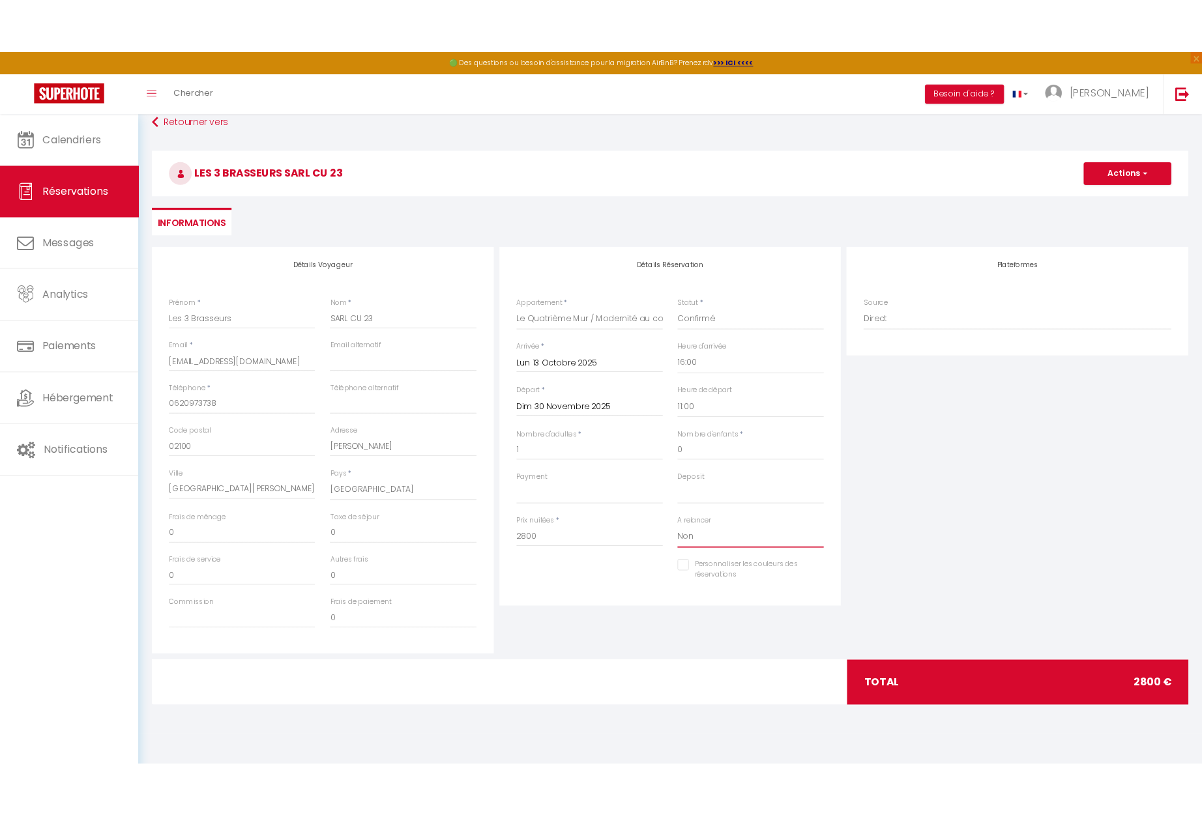
scroll to position [0, 0]
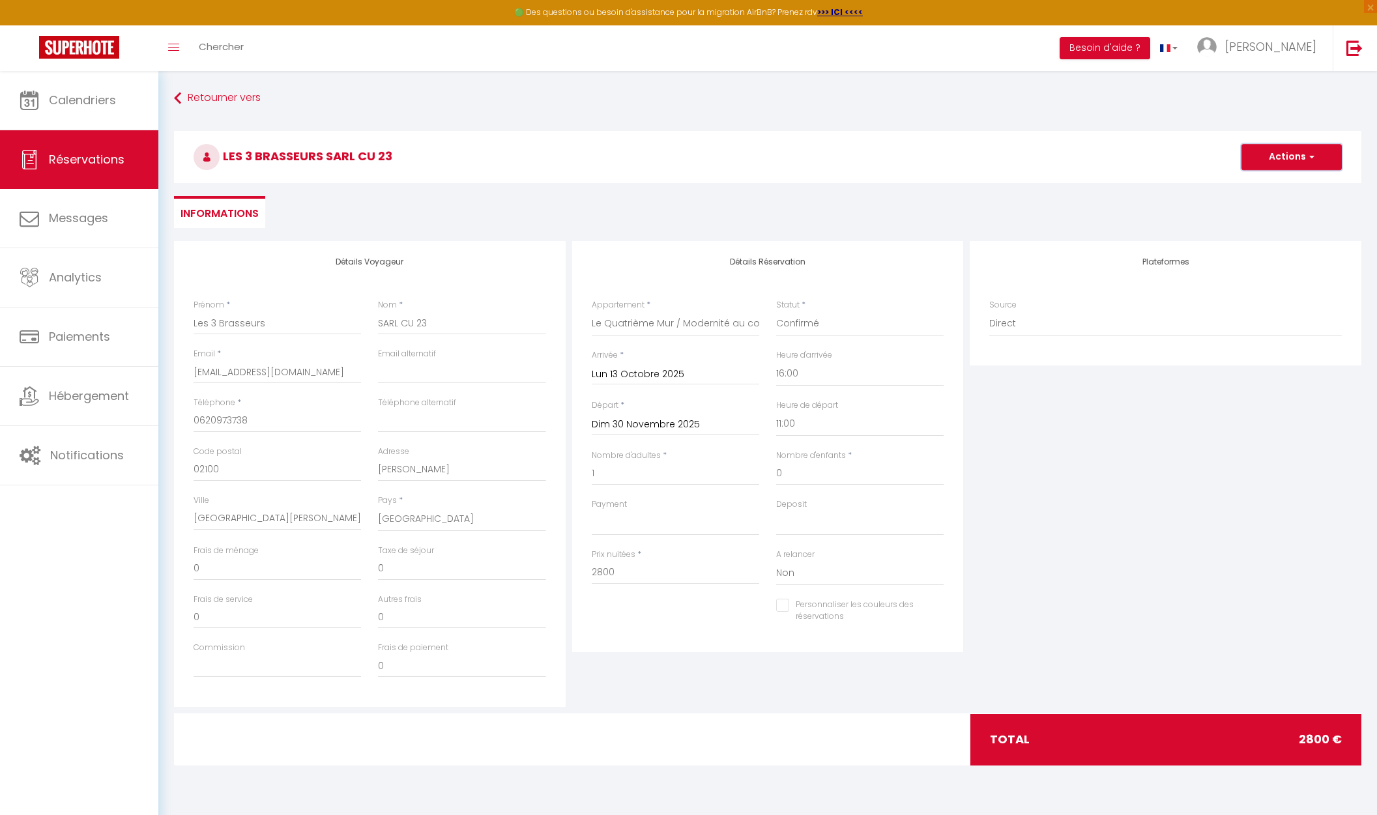
click at [1295, 160] on button "Actions" at bounding box center [1292, 157] width 100 height 26
click at [1279, 188] on link "Enregistrer" at bounding box center [1278, 185] width 103 height 17
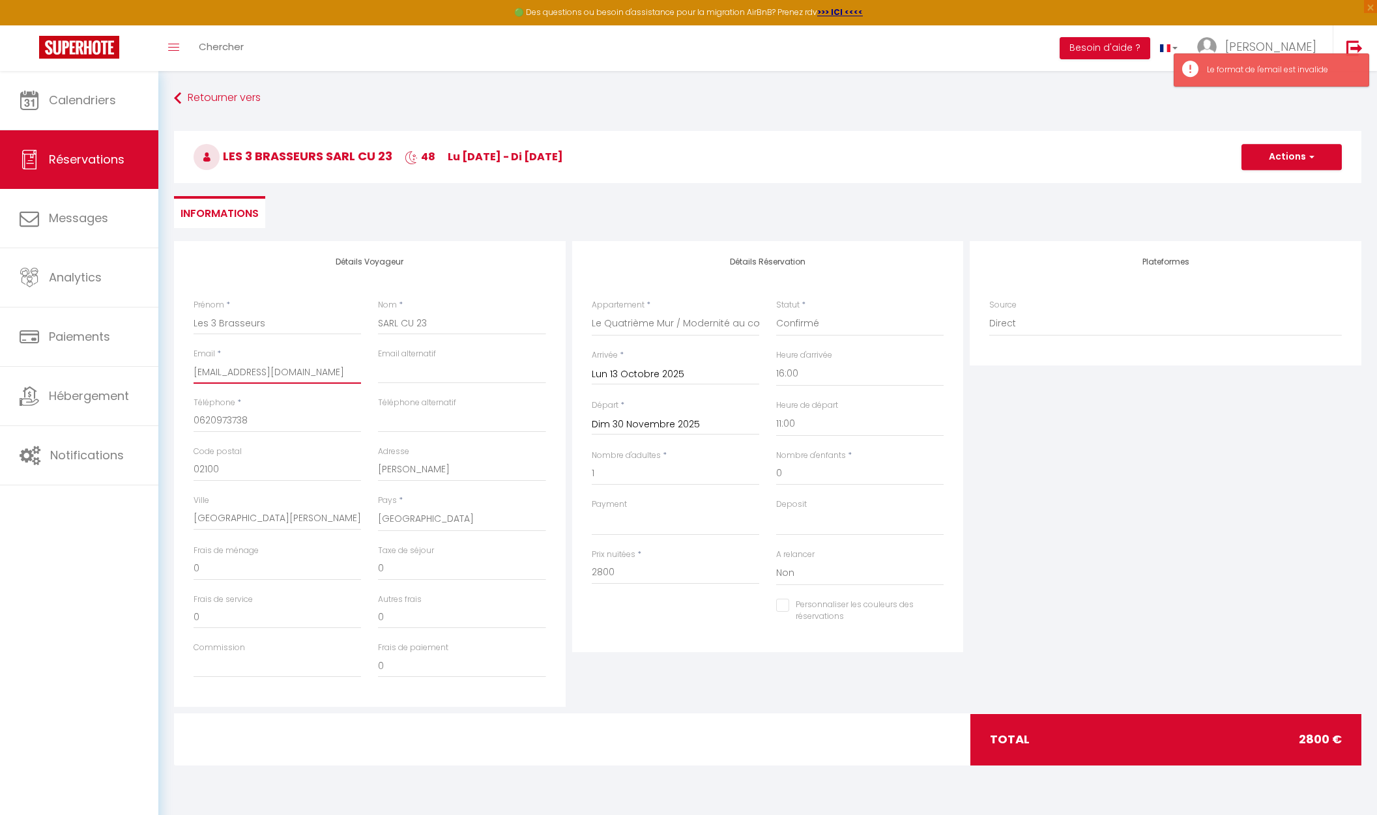
click at [280, 375] on input "[EMAIL_ADDRESS][DOMAIN_NAME]" at bounding box center [278, 371] width 168 height 23
click at [1302, 165] on button "Actions" at bounding box center [1292, 157] width 100 height 26
click at [1291, 186] on link "Enregistrer" at bounding box center [1278, 185] width 103 height 17
